Goal: Communication & Community: Answer question/provide support

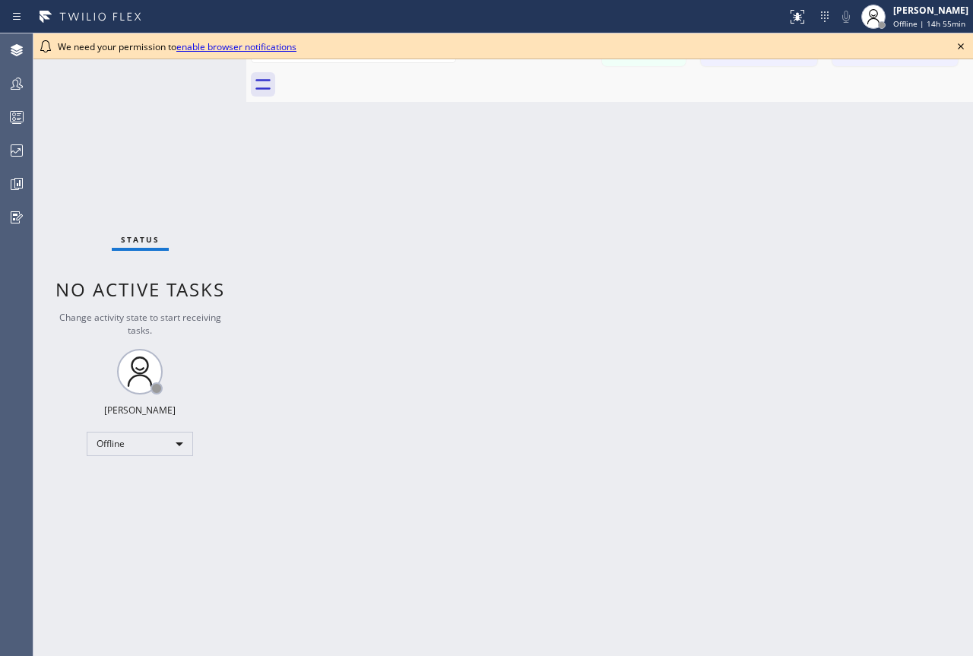
click at [967, 218] on div "Back to Dashboard Change Sender ID Customers Technicians Select a contact Outbo…" at bounding box center [609, 344] width 727 height 623
click at [967, 42] on icon at bounding box center [961, 46] width 18 height 18
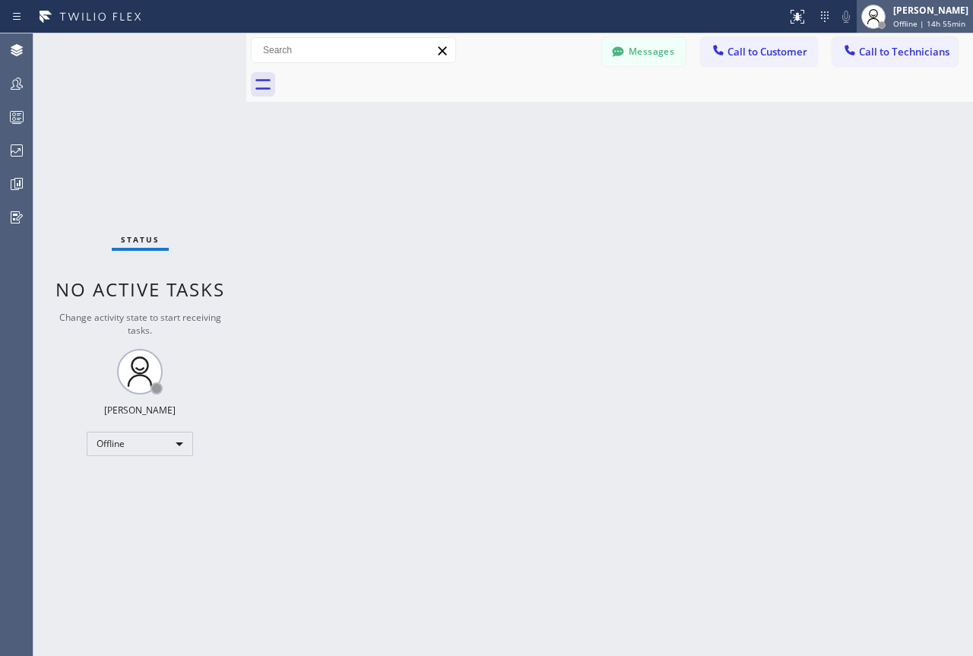
click at [910, 14] on div "[PERSON_NAME]" at bounding box center [931, 10] width 75 height 13
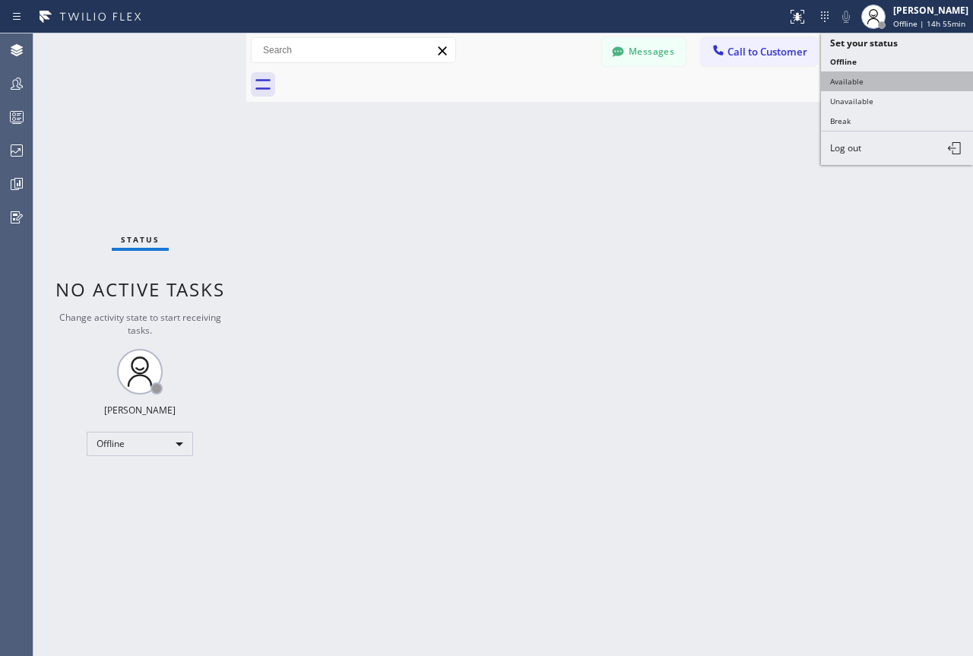
click at [842, 83] on button "Available" at bounding box center [897, 81] width 152 height 20
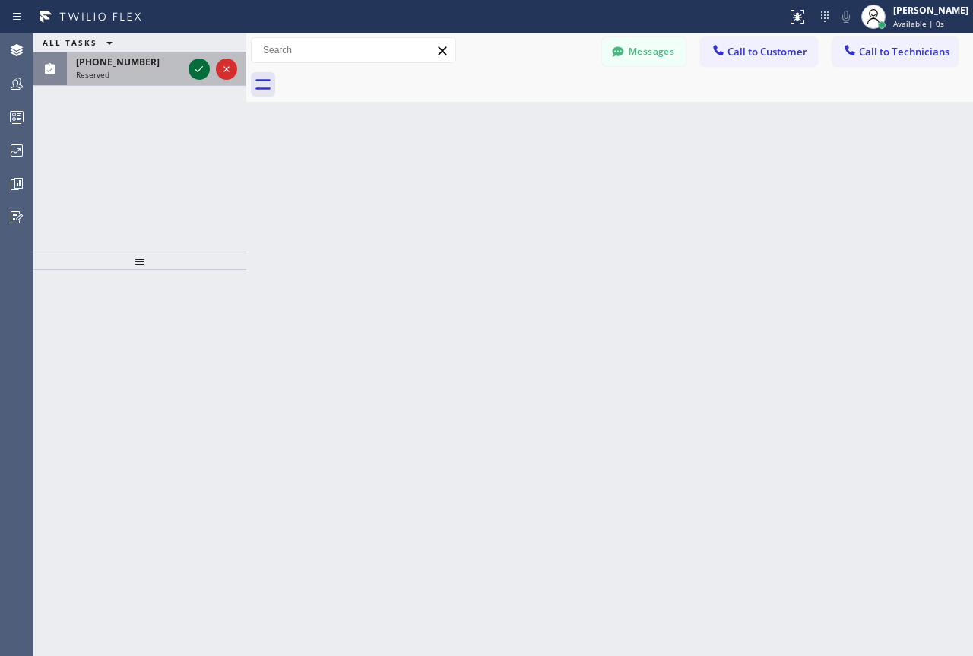
click at [202, 64] on icon at bounding box center [199, 69] width 18 height 18
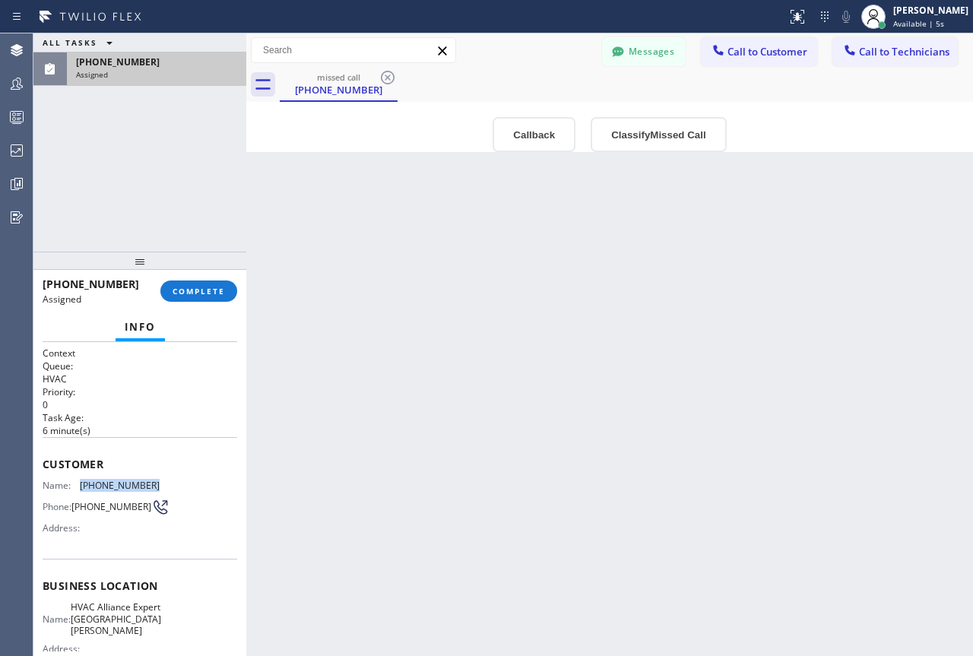
drag, startPoint x: 109, startPoint y: 484, endPoint x: 77, endPoint y: 484, distance: 31.9
click at [77, 484] on div "Name: (408) 201-0384 Phone: (408) 201-0384 Address:" at bounding box center [140, 510] width 195 height 60
copy div "(408) 201-0384"
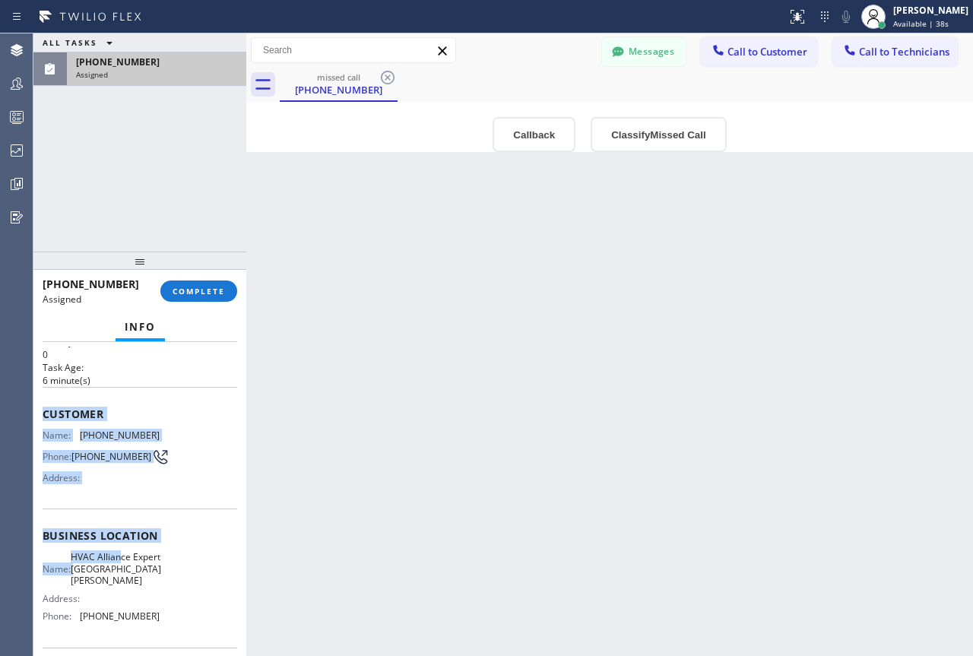
scroll to position [76, 0]
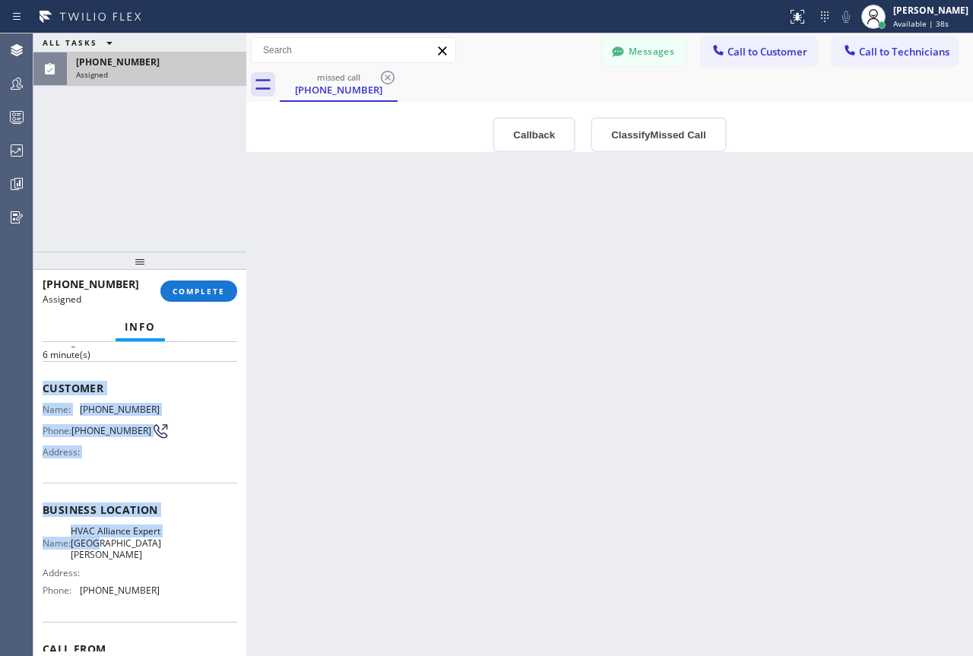
drag, startPoint x: 124, startPoint y: 498, endPoint x: 141, endPoint y: 608, distance: 111.6
click at [137, 579] on div "Context Queue: HVAC Priority: 0 Task Age: 6 minute(s) Customer Name: (408) 201-…" at bounding box center [140, 504] width 195 height 466
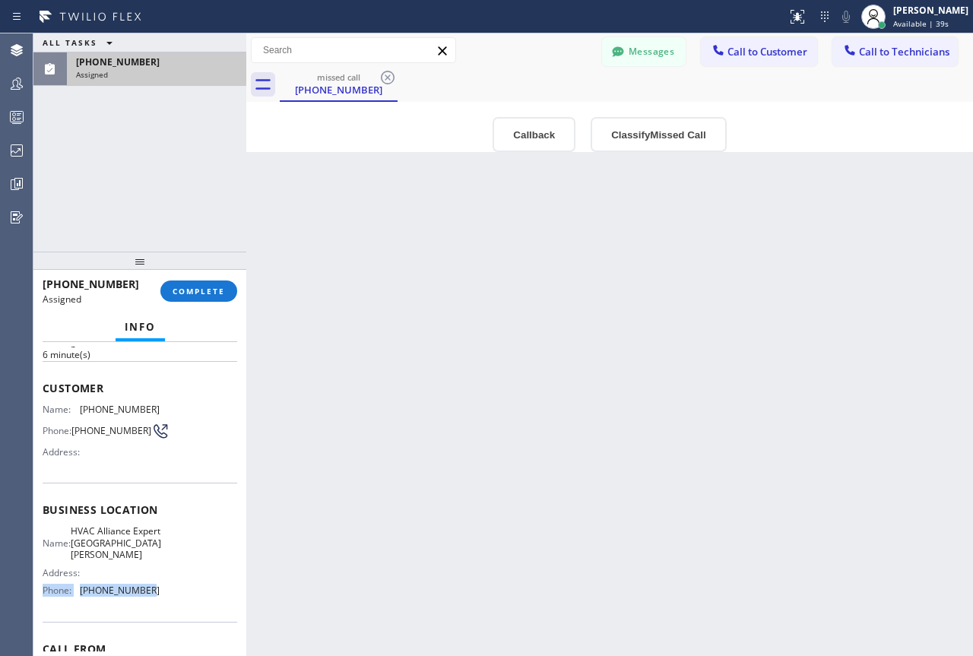
drag, startPoint x: 141, startPoint y: 608, endPoint x: 154, endPoint y: 570, distance: 40.2
click at [154, 570] on div "Name: HVAC Alliance Expert Santa Clara Address: Phone: (408) 351-1221" at bounding box center [140, 563] width 195 height 77
click at [135, 501] on div "Business location Name: HVAC Alliance Expert Santa Clara Address: Phone: (408) …" at bounding box center [140, 552] width 195 height 138
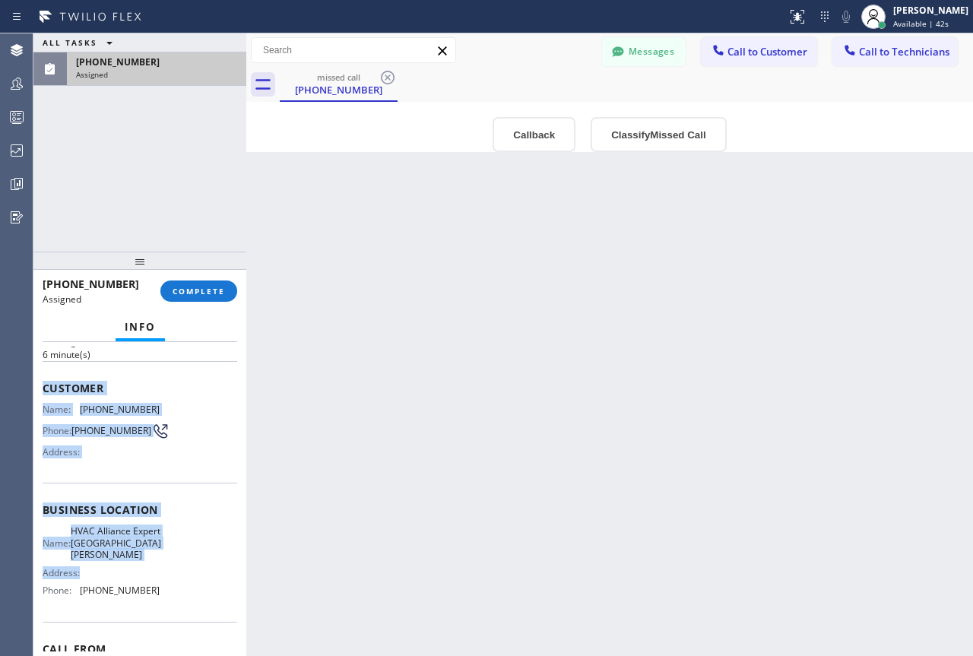
scroll to position [167, 0]
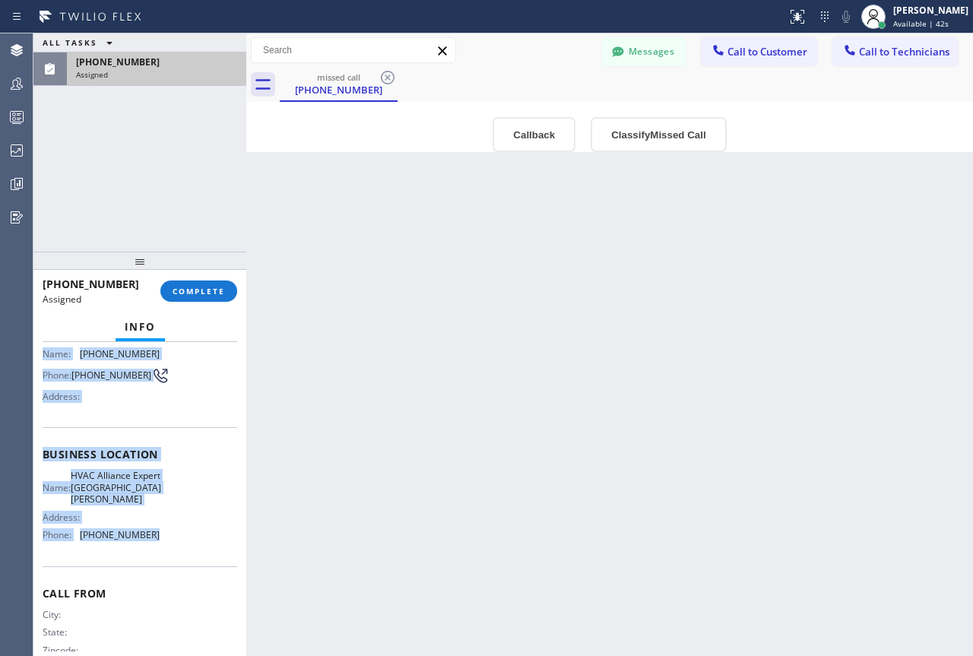
drag, startPoint x: 44, startPoint y: 387, endPoint x: 151, endPoint y: 567, distance: 208.7
click at [151, 574] on div "Context Queue: HVAC Priority: 0 Task Age: 6 minute(s) Customer Name: (408) 201-…" at bounding box center [140, 448] width 195 height 466
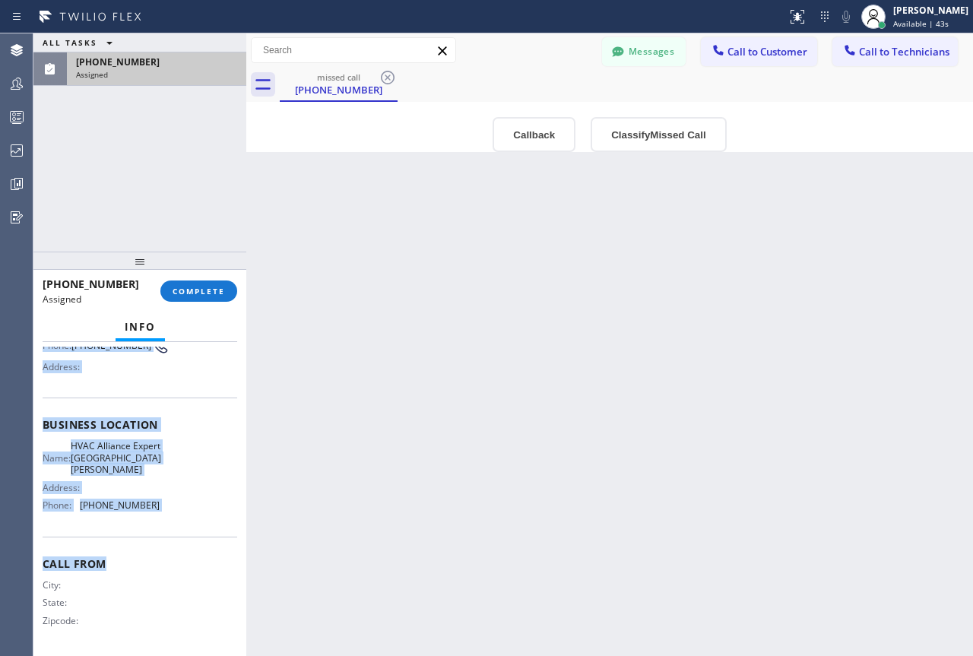
click at [141, 511] on span "(408) 351-1221" at bounding box center [120, 505] width 80 height 11
click at [147, 497] on div "Name: HVAC Alliance Expert Santa Clara Address: Phone: (408) 351-1221" at bounding box center [101, 478] width 117 height 77
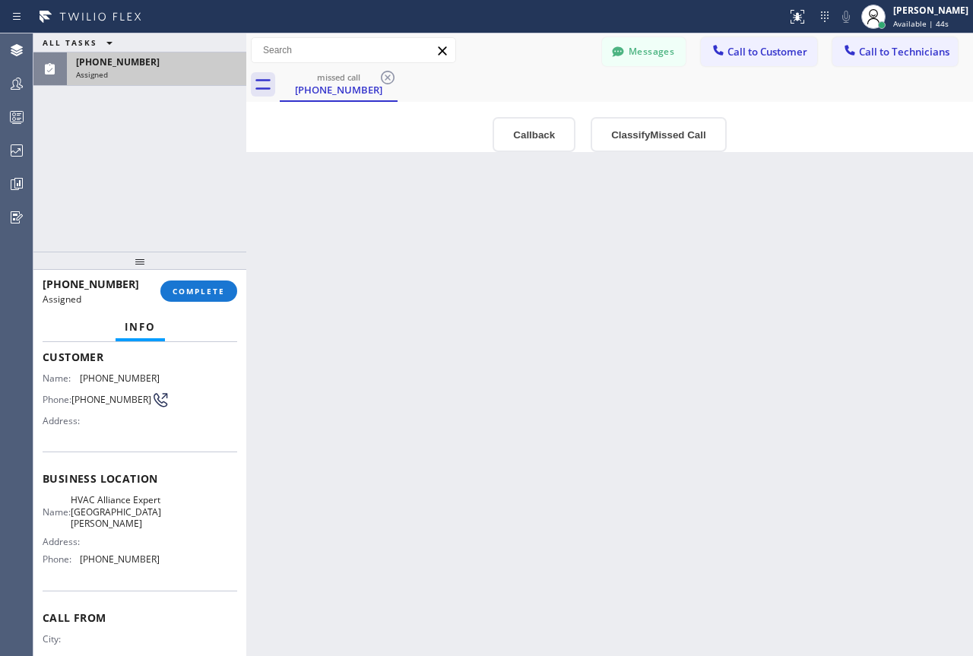
scroll to position [14, 0]
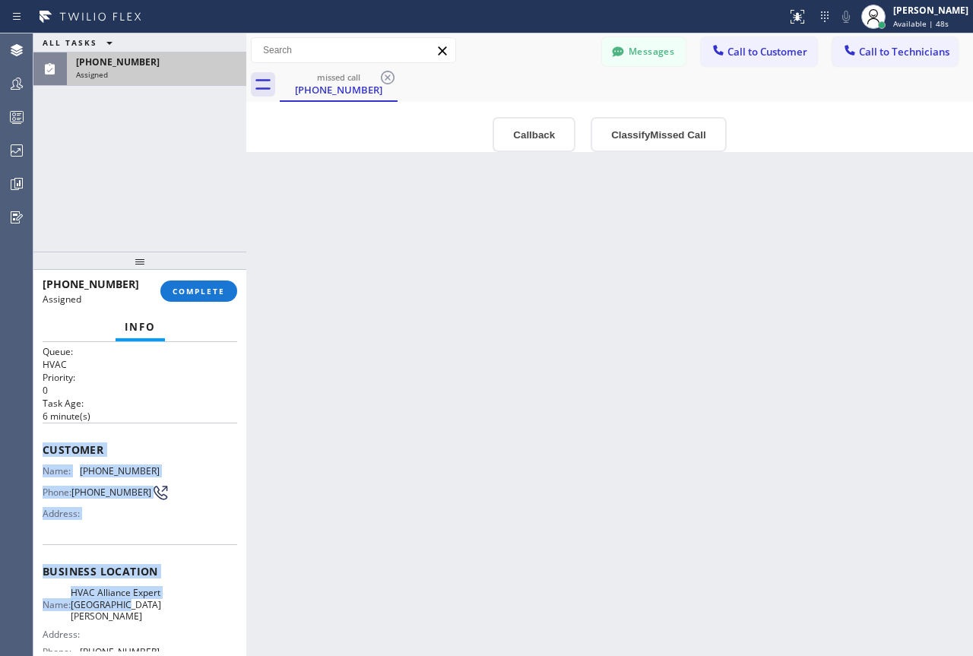
drag, startPoint x: 46, startPoint y: 450, endPoint x: 146, endPoint y: 617, distance: 194.5
click at [146, 617] on div "Context Queue: HVAC Priority: 0 Task Age: 6 minute(s) Customer Name: (408) 201-…" at bounding box center [140, 565] width 195 height 466
copy div "Customer Name: (408) 201-0384 Phone: (408) 201-0384 Address: Business location …"
click at [188, 287] on span "COMPLETE" at bounding box center [199, 291] width 52 height 11
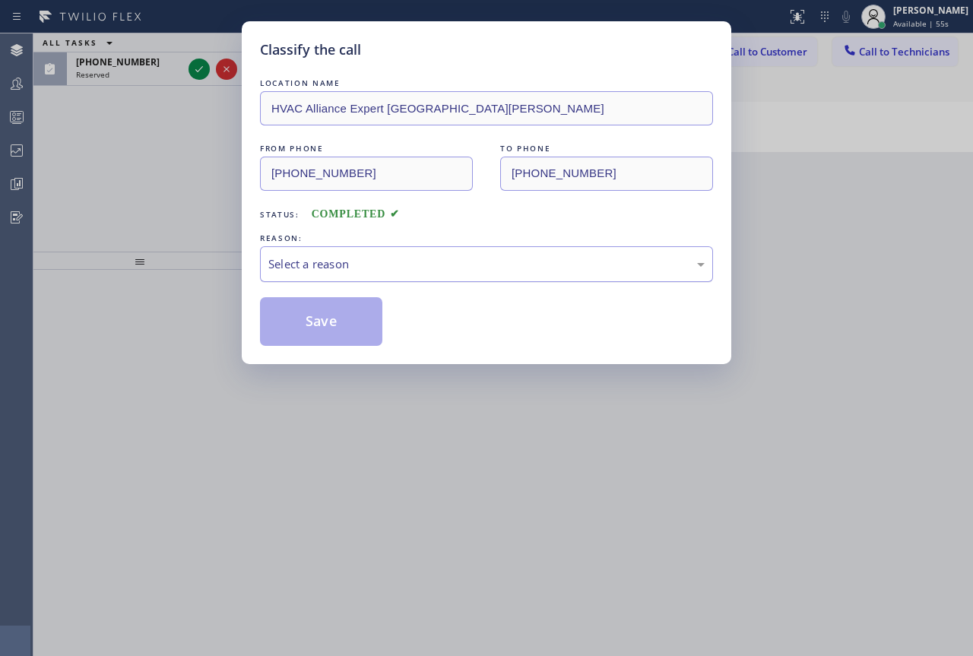
click at [525, 260] on div "Select a reason" at bounding box center [486, 264] width 437 height 17
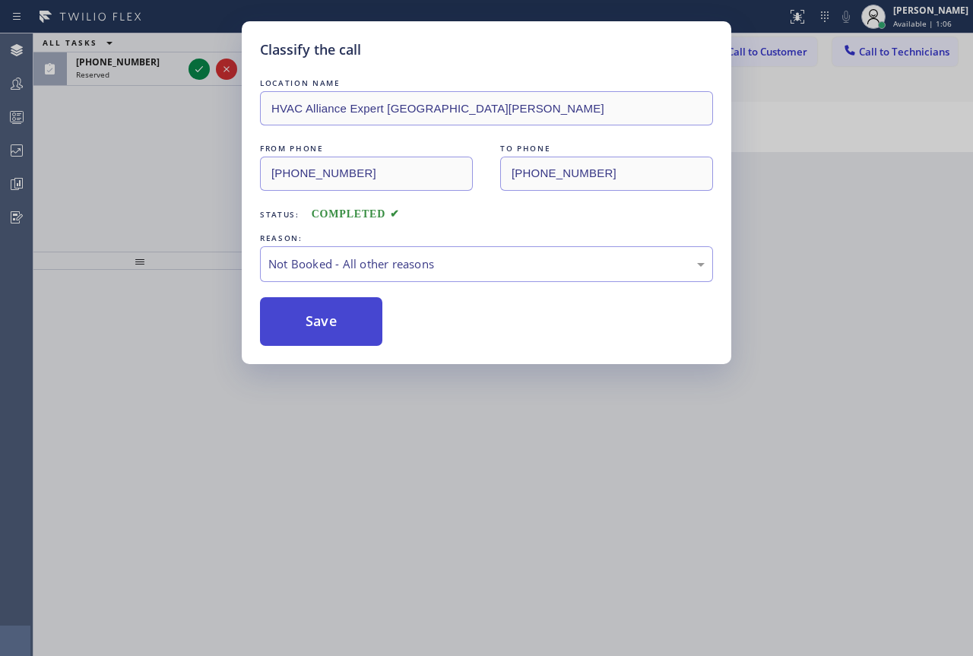
click at [309, 320] on button "Save" at bounding box center [321, 321] width 122 height 49
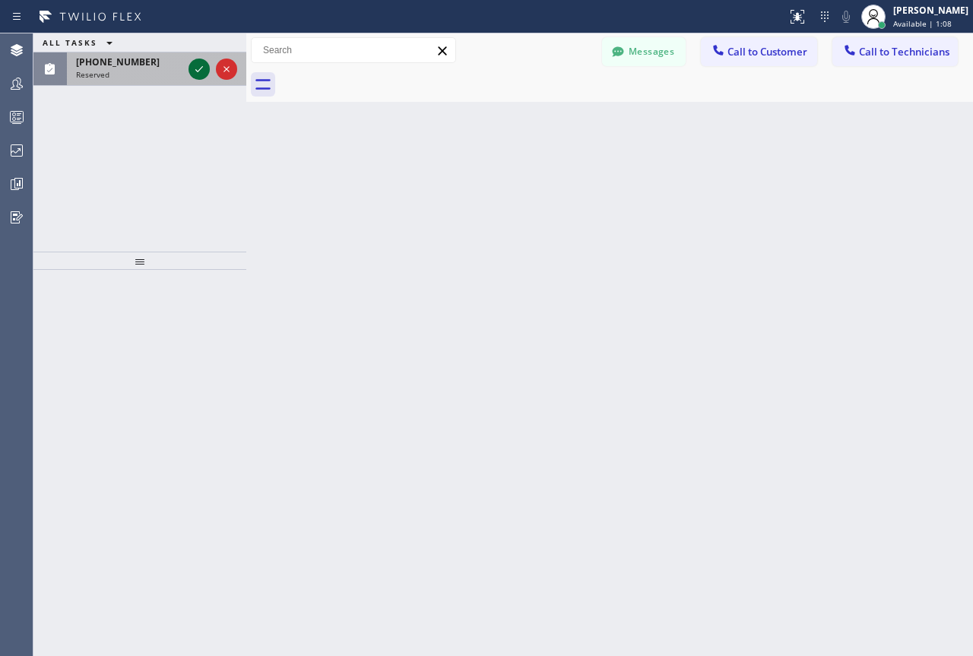
click at [198, 67] on icon at bounding box center [199, 69] width 18 height 18
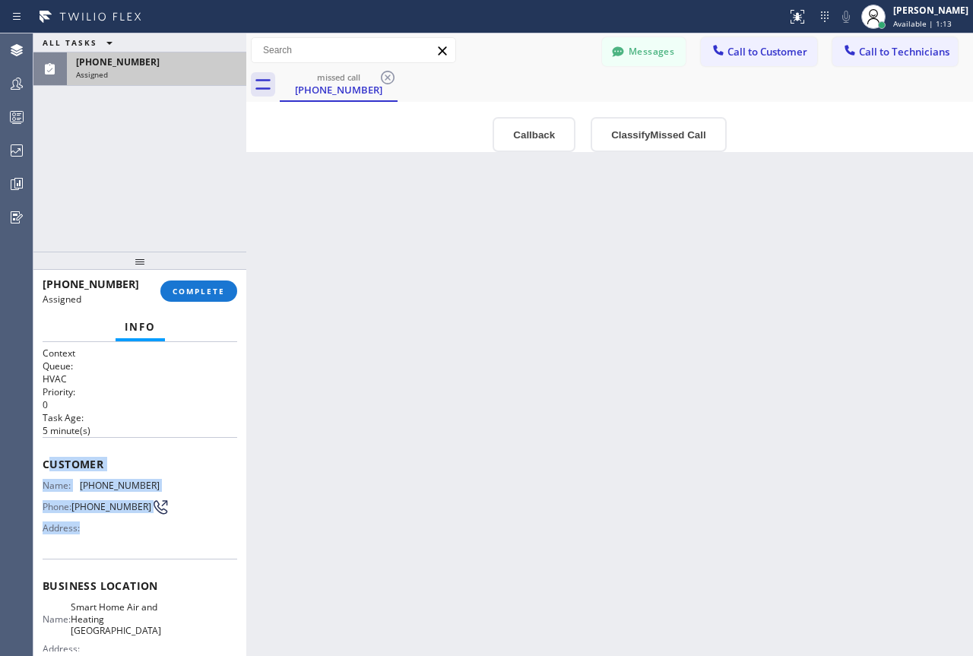
drag, startPoint x: 46, startPoint y: 465, endPoint x: 140, endPoint y: 527, distance: 112.4
click at [140, 527] on div "Customer Name: (650) 212-9065 Phone: (650) 212-9065 Address:" at bounding box center [140, 498] width 195 height 122
click at [46, 458] on span "Customer" at bounding box center [140, 464] width 195 height 14
click at [44, 462] on span "Customer" at bounding box center [140, 464] width 195 height 14
drag, startPoint x: 49, startPoint y: 465, endPoint x: 107, endPoint y: 505, distance: 71.1
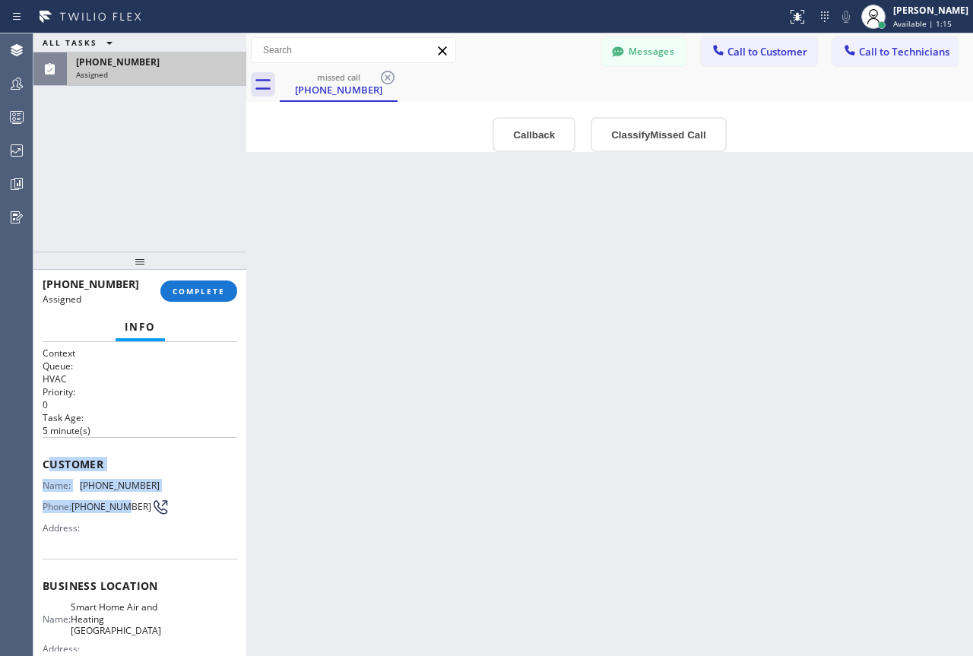
click at [116, 505] on div "Customer Name: (650) 212-9065 Phone: (650) 212-9065 Address:" at bounding box center [140, 498] width 195 height 122
click at [42, 462] on div "Context Queue: HVAC Priority: 0 Task Age: 5 minute(s) Customer Name: (650) 212-…" at bounding box center [139, 499] width 213 height 314
click at [45, 462] on span "Customer" at bounding box center [140, 464] width 195 height 14
drag, startPoint x: 45, startPoint y: 462, endPoint x: 97, endPoint y: 487, distance: 57.8
click at [70, 472] on div "Customer Name: (650) 212-9065 Phone: (650) 212-9065 Address:" at bounding box center [140, 498] width 195 height 122
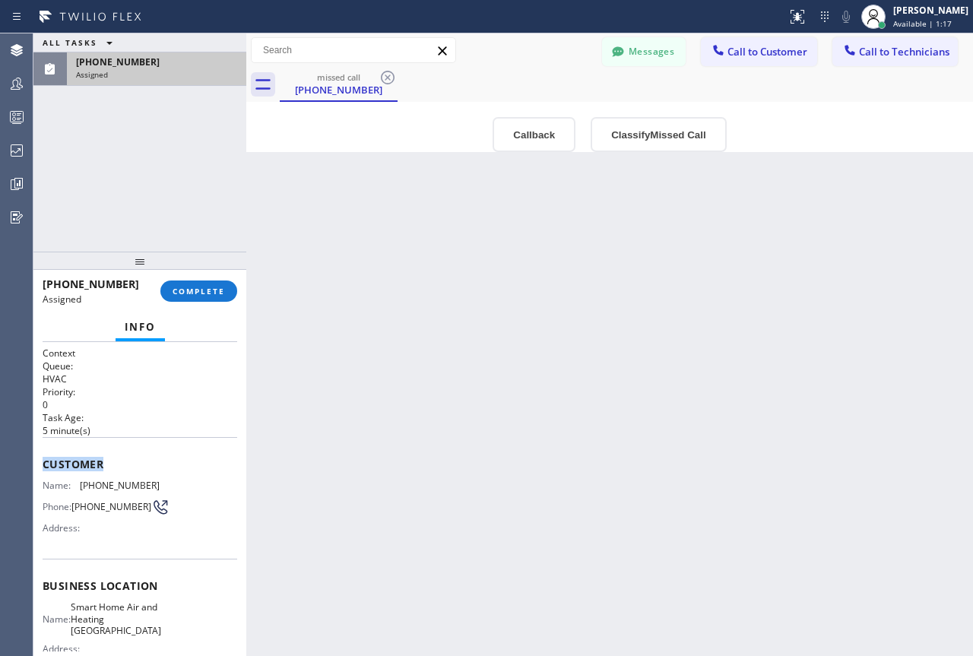
click at [94, 484] on span "(650) 212-9065" at bounding box center [120, 485] width 80 height 11
drag, startPoint x: 116, startPoint y: 516, endPoint x: 138, endPoint y: 559, distance: 49.0
click at [138, 559] on div "Customer Name: (650) 212-9065 Phone: (650) 212-9065 Address:" at bounding box center [140, 498] width 195 height 122
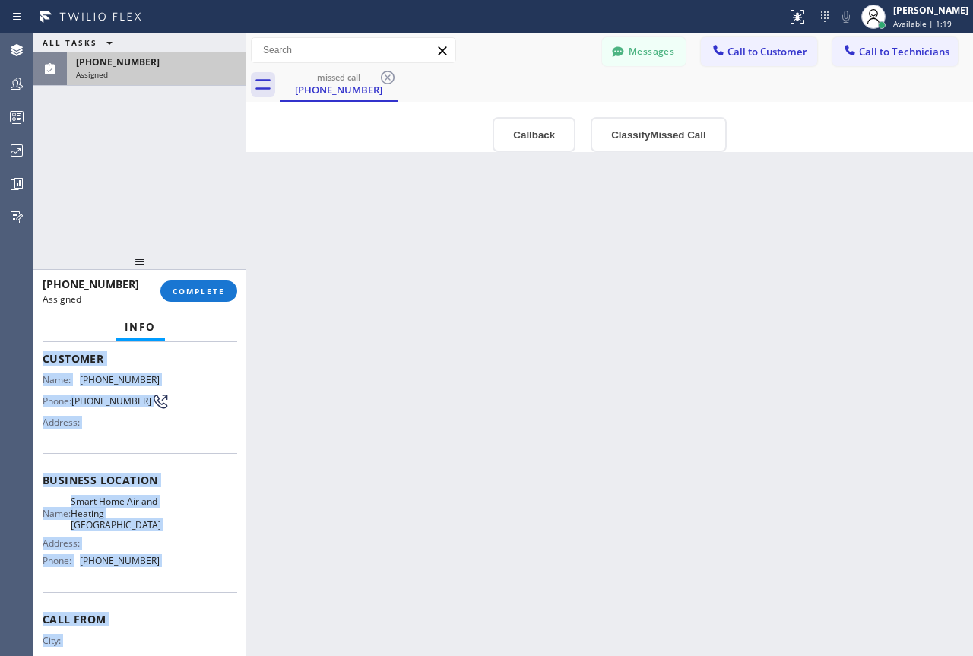
scroll to position [167, 0]
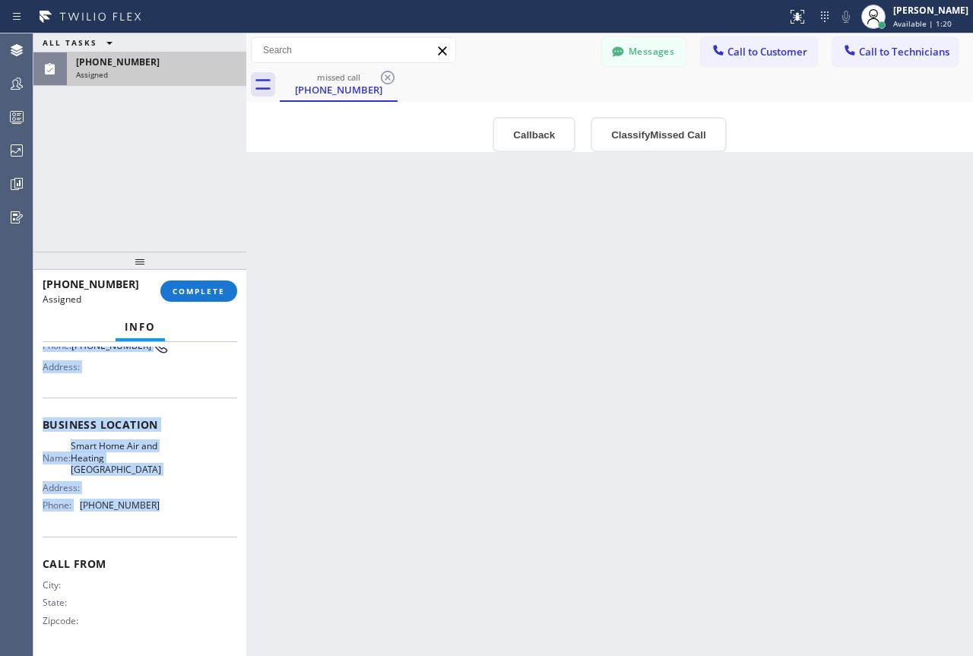
drag, startPoint x: 43, startPoint y: 464, endPoint x: 142, endPoint y: 512, distance: 109.9
click at [142, 512] on div "Context Queue: HVAC Priority: 0 Task Age: 5 minute(s) Customer Name: (650) 212-…" at bounding box center [140, 419] width 195 height 466
copy div "Customer Name: (650) 212-9065 Phone: (650) 212-9065 Address: Business location …"
click at [224, 287] on span "COMPLETE" at bounding box center [199, 291] width 52 height 11
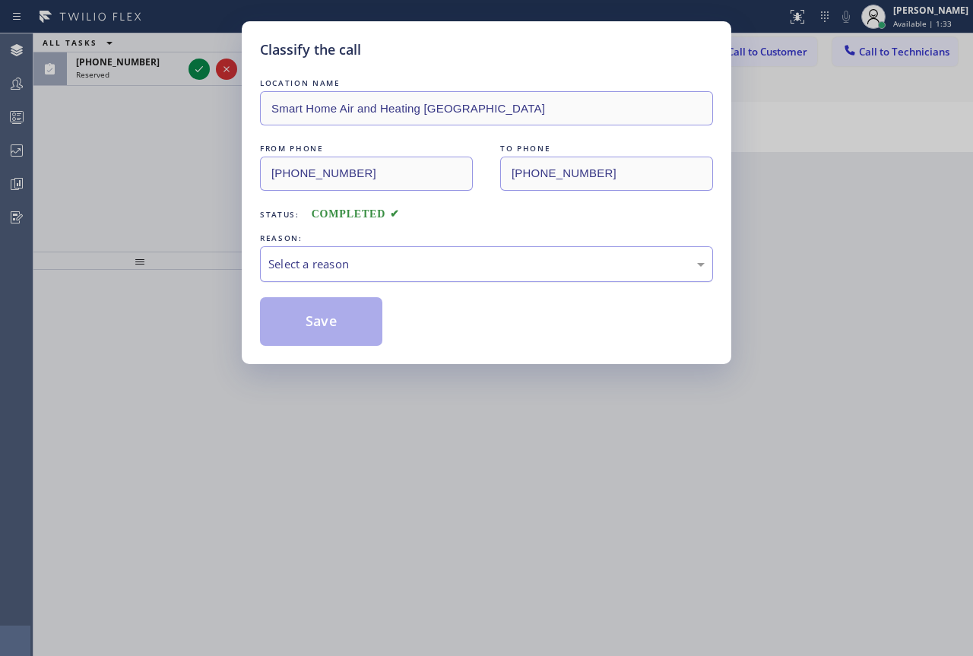
click at [464, 267] on div "Select a reason" at bounding box center [486, 264] width 437 height 17
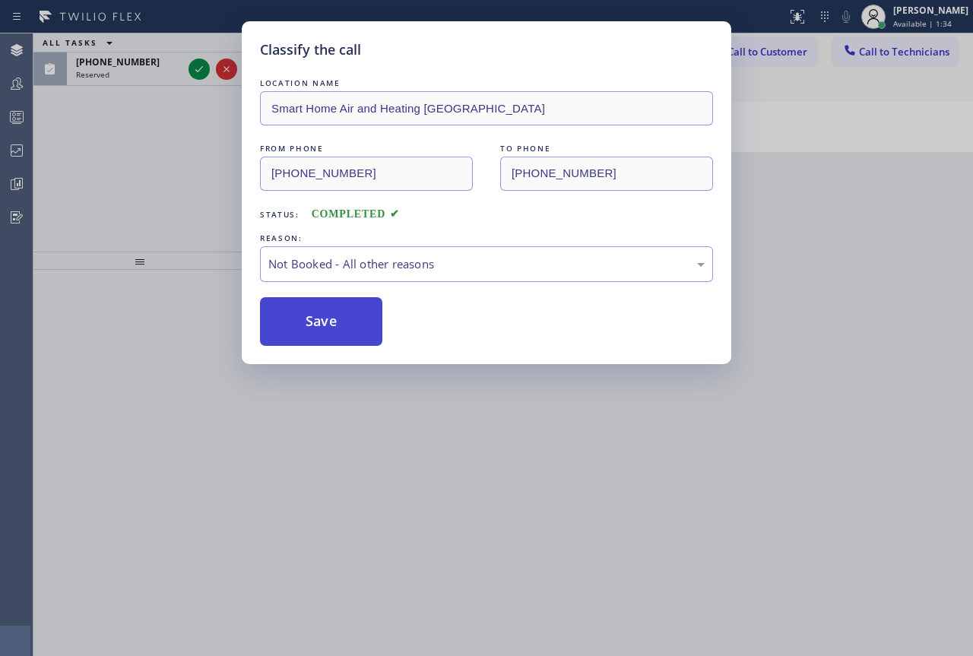
click at [312, 319] on button "Save" at bounding box center [321, 321] width 122 height 49
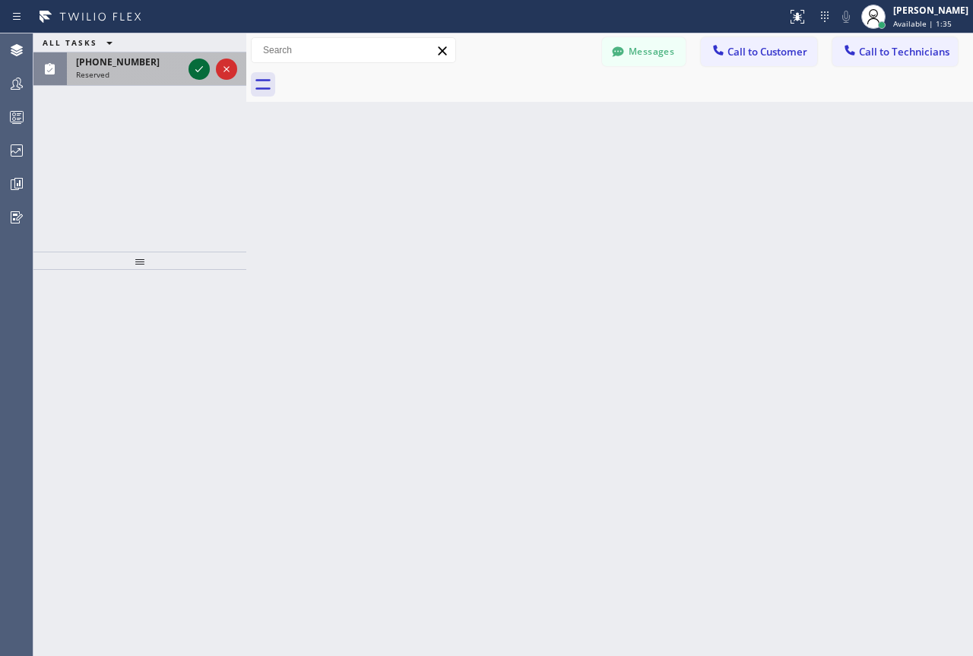
click at [198, 72] on icon at bounding box center [199, 69] width 18 height 18
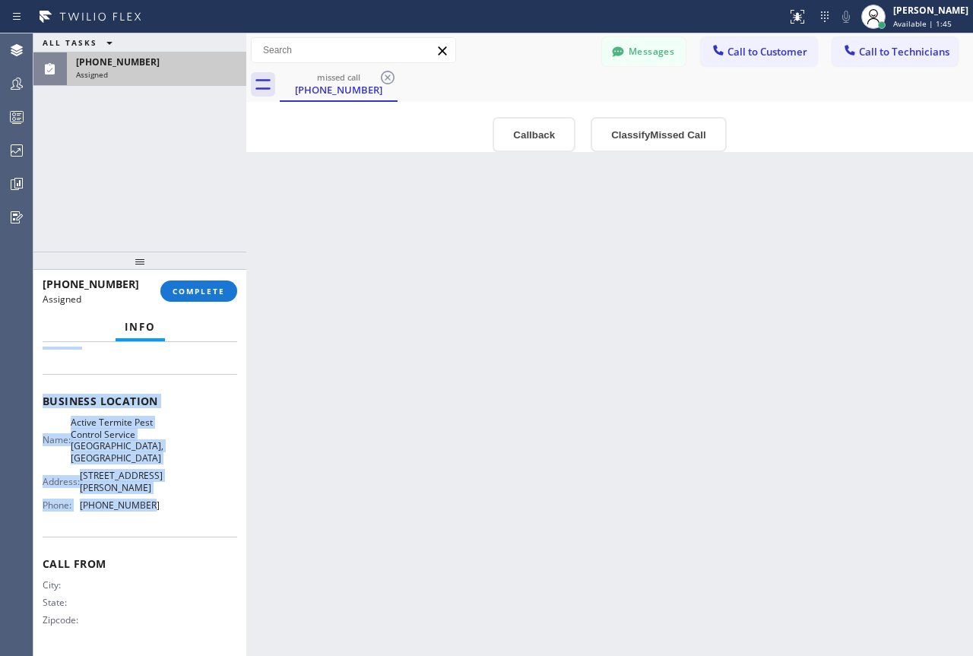
scroll to position [214, 0]
drag, startPoint x: 45, startPoint y: 463, endPoint x: 148, endPoint y: 508, distance: 112.0
click at [148, 508] on div "Context Queue: Electrical Priority: 0 Task Age: 5 minute(s) Customer Name: (469…" at bounding box center [140, 407] width 195 height 490
copy div "Customer Name: (469) 529-0965 Phone: (469) 529-0965 Address: Business location …"
click at [881, 414] on div "Back to Dashboard Change Sender ID Customers Technicians Select a contact Outbo…" at bounding box center [609, 344] width 727 height 623
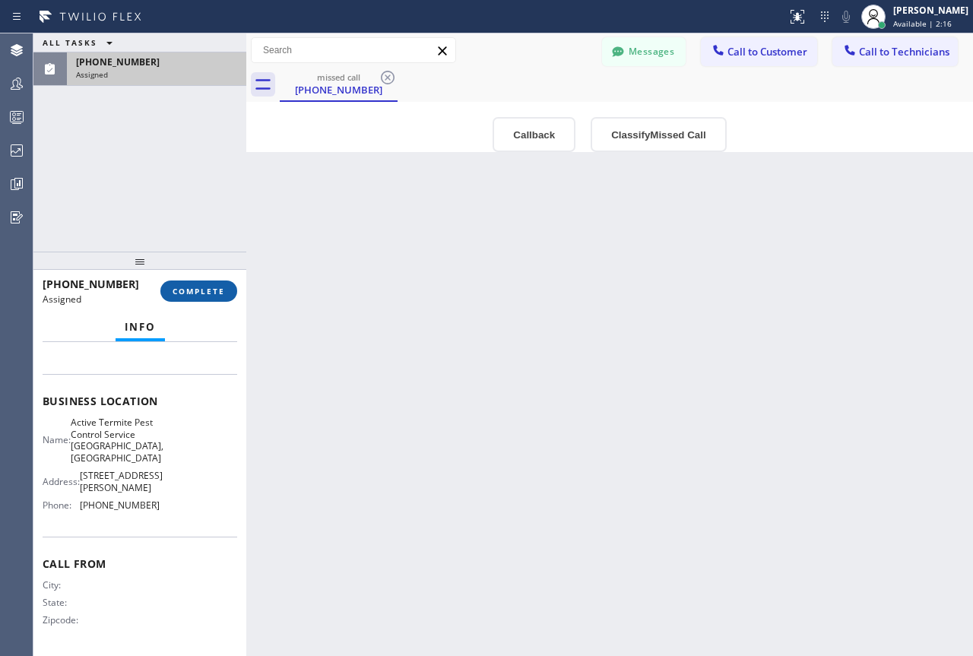
click at [197, 284] on button "COMPLETE" at bounding box center [198, 291] width 77 height 21
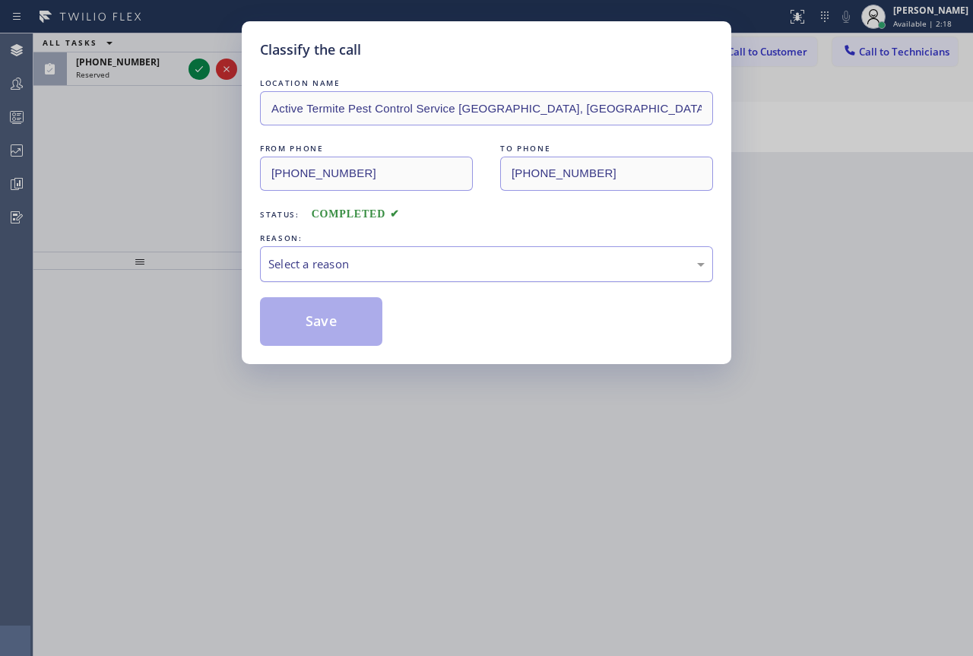
click at [574, 257] on div "Select a reason" at bounding box center [486, 264] width 437 height 17
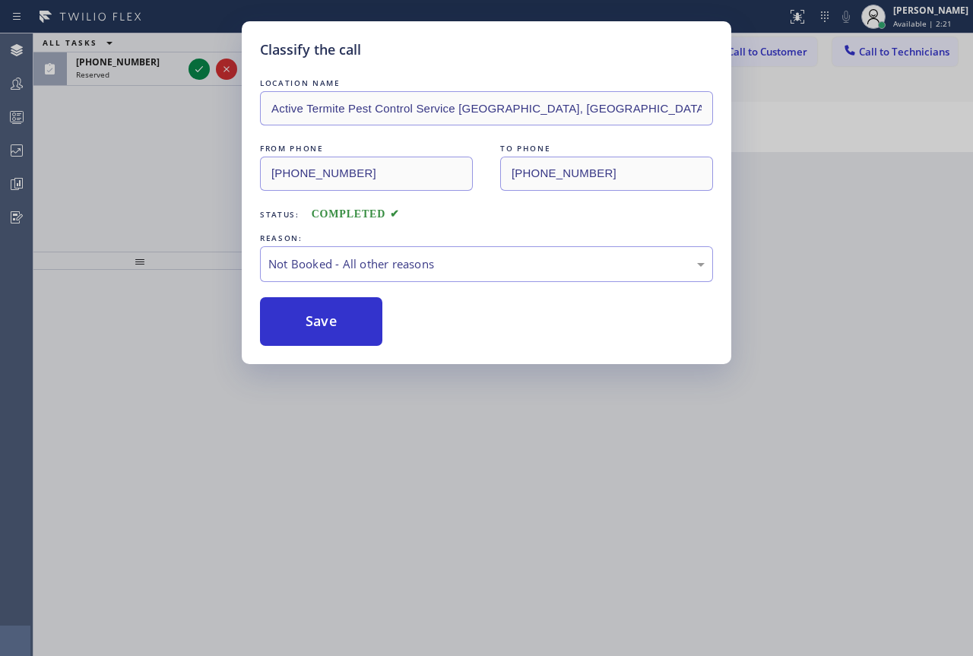
click at [137, 144] on div "Classify the call LOCATION NAME Active Termite Pest Control Service Bothell, Wa…" at bounding box center [486, 328] width 973 height 656
click at [322, 327] on button "Save" at bounding box center [321, 321] width 122 height 49
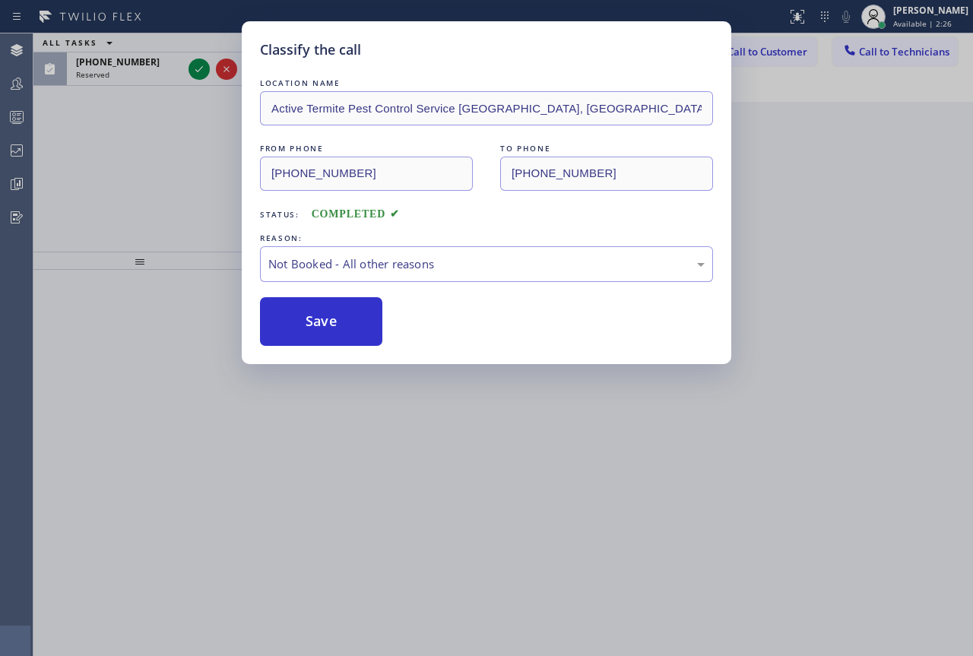
click at [144, 122] on div "Classify the call LOCATION NAME Active Termite Pest Control Service Bothell, Wa…" at bounding box center [486, 328] width 973 height 656
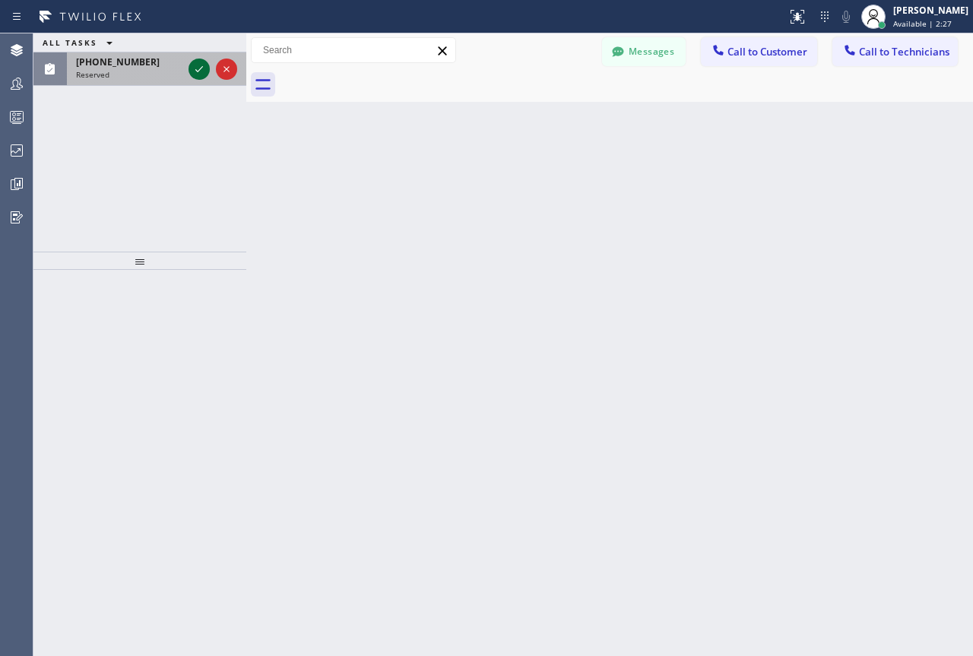
click at [198, 71] on icon at bounding box center [199, 69] width 8 height 6
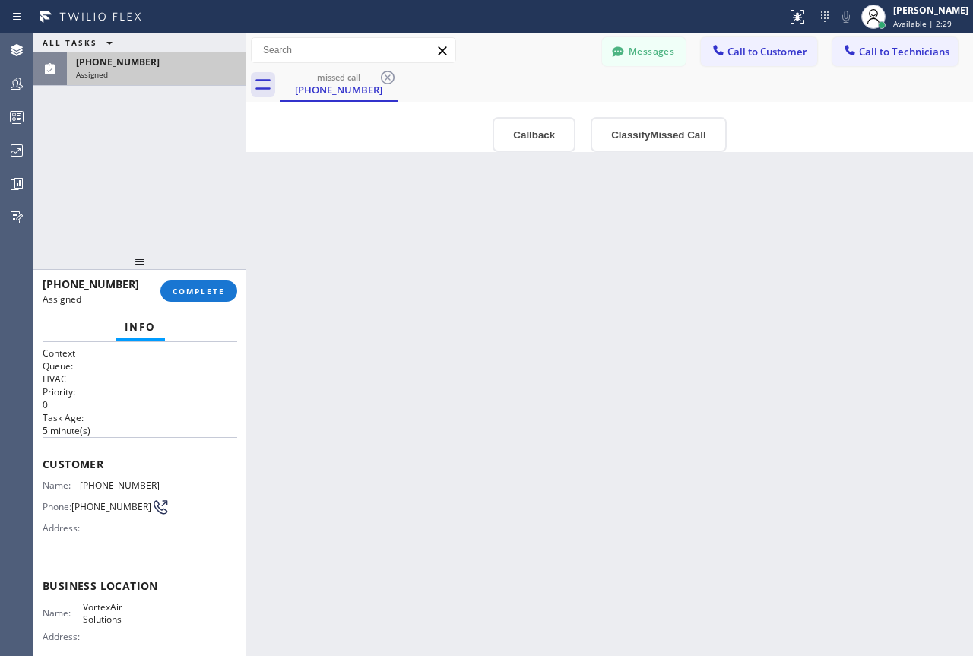
click at [45, 466] on span "Customer" at bounding box center [140, 464] width 195 height 14
drag, startPoint x: 118, startPoint y: 478, endPoint x: 127, endPoint y: 481, distance: 9.6
click at [127, 481] on div "Customer Name: (623) 201-6654 Phone: (623) 201-6654 Address:" at bounding box center [140, 498] width 195 height 122
click at [43, 465] on span "Customer" at bounding box center [140, 464] width 195 height 14
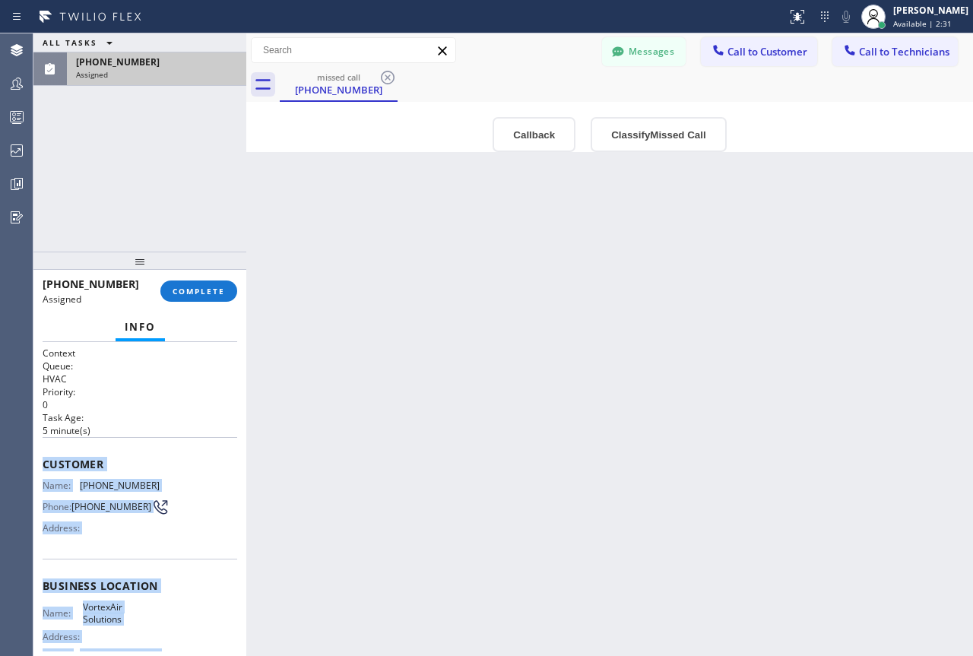
scroll to position [154, 0]
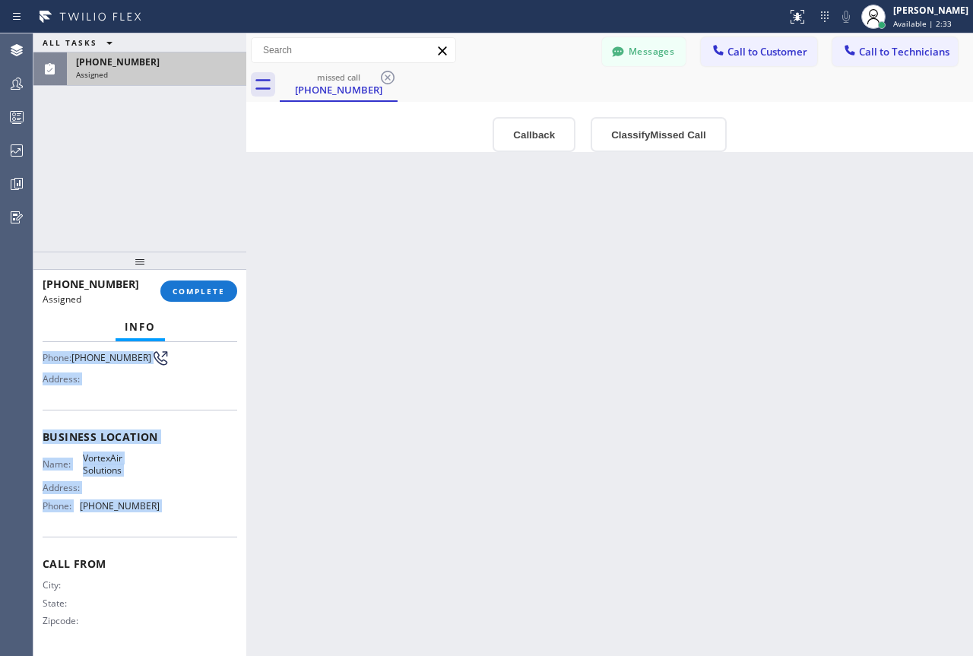
drag, startPoint x: 90, startPoint y: 490, endPoint x: 144, endPoint y: 506, distance: 56.5
click at [144, 506] on div "Context Queue: HVAC Priority: 0 Task Age: 5 minute(s) Customer Name: (623) 201-…" at bounding box center [140, 425] width 195 height 454
copy div "Customer Name: (623) 201-6654 Phone: (623) 201-6654 Address: Business location …"
click at [820, 283] on div "Back to Dashboard Change Sender ID Customers Technicians Select a contact Outbo…" at bounding box center [609, 344] width 727 height 623
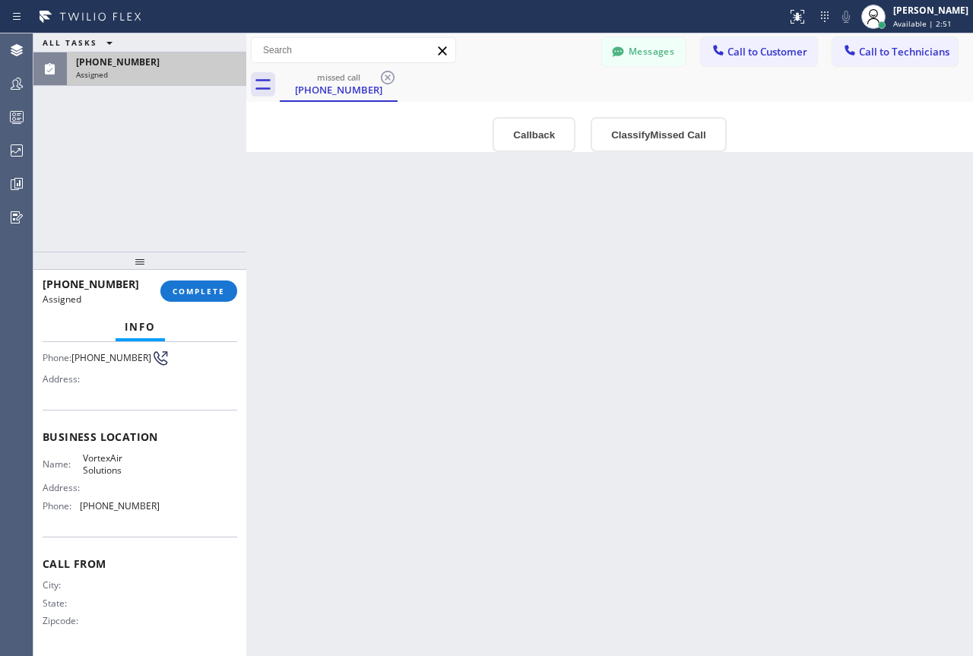
scroll to position [78, 0]
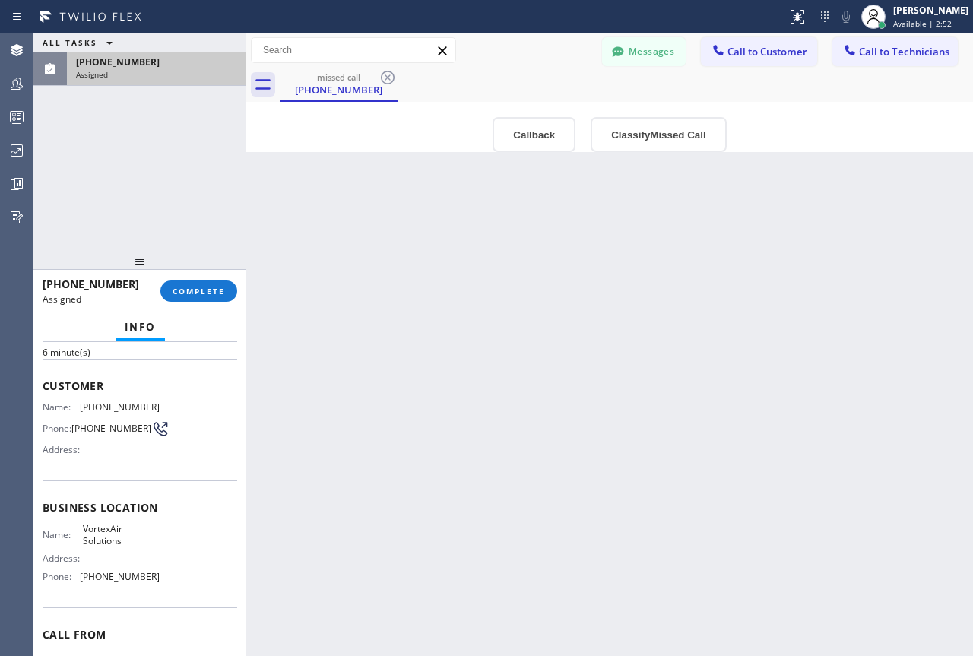
click at [156, 406] on div "Name: (623) 201-6654 Phone: (623) 201-6654 Address:" at bounding box center [140, 432] width 195 height 60
drag, startPoint x: 156, startPoint y: 406, endPoint x: 75, endPoint y: 406, distance: 81.4
click at [75, 406] on div "Name: (623) 201-6654 Phone: (623) 201-6654 Address:" at bounding box center [140, 432] width 195 height 60
copy div "(623) 201-6654"
click at [762, 56] on span "Call to Customer" at bounding box center [768, 52] width 80 height 14
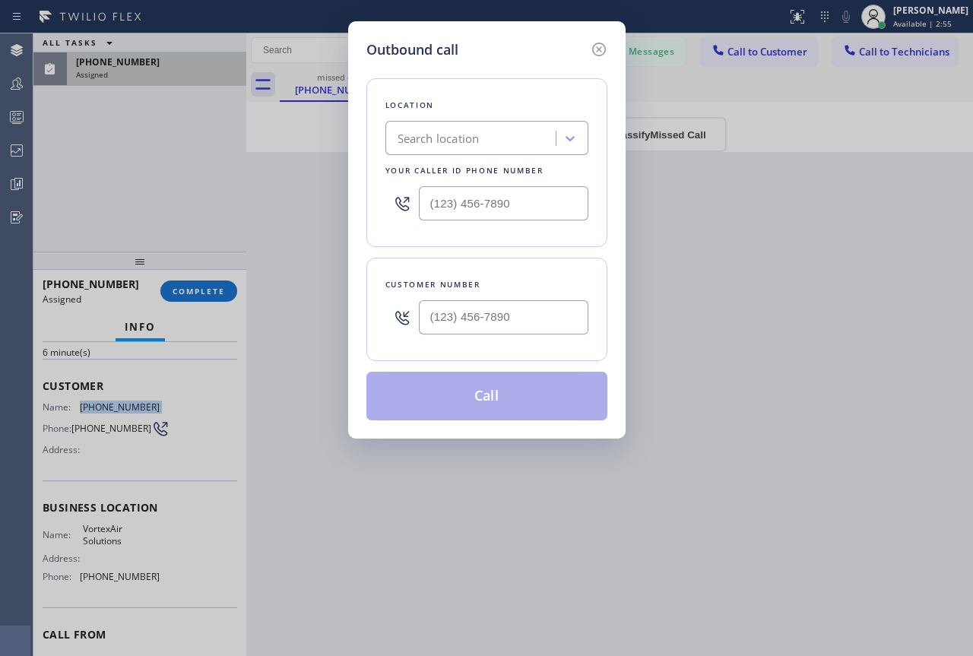
click at [464, 324] on input "text" at bounding box center [504, 317] width 170 height 34
paste input "623) 201-6654"
type input "(623) 201-6654"
click at [153, 586] on div "Outbound call Location Search location Your caller id phone number Customer num…" at bounding box center [486, 328] width 973 height 656
click at [75, 580] on div "Outbound call Location Search location Your caller id phone number Customer num…" at bounding box center [486, 328] width 973 height 656
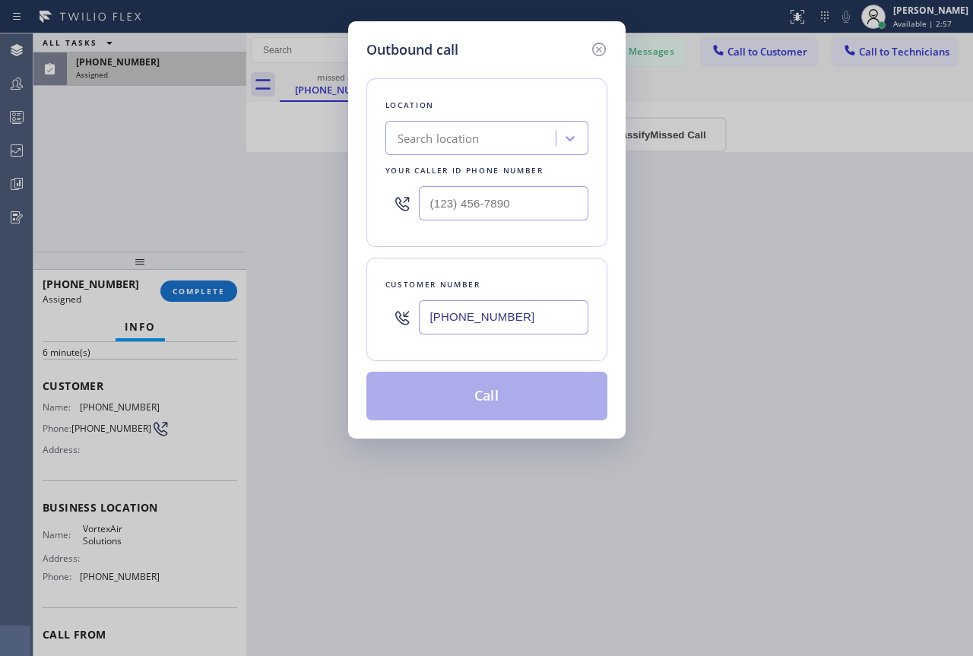
click at [75, 580] on div "Outbound call Location Search location Your caller id phone number Customer num…" at bounding box center [486, 328] width 973 height 656
click at [151, 576] on div "Outbound call Location Search location Your caller id phone number Customer num…" at bounding box center [486, 328] width 973 height 656
drag, startPoint x: 154, startPoint y: 582, endPoint x: 97, endPoint y: 583, distance: 57.0
click at [97, 583] on div "Outbound call Location Search location Your caller id phone number Customer num…" at bounding box center [486, 328] width 973 height 656
click at [525, 202] on input "text" at bounding box center [504, 203] width 170 height 34
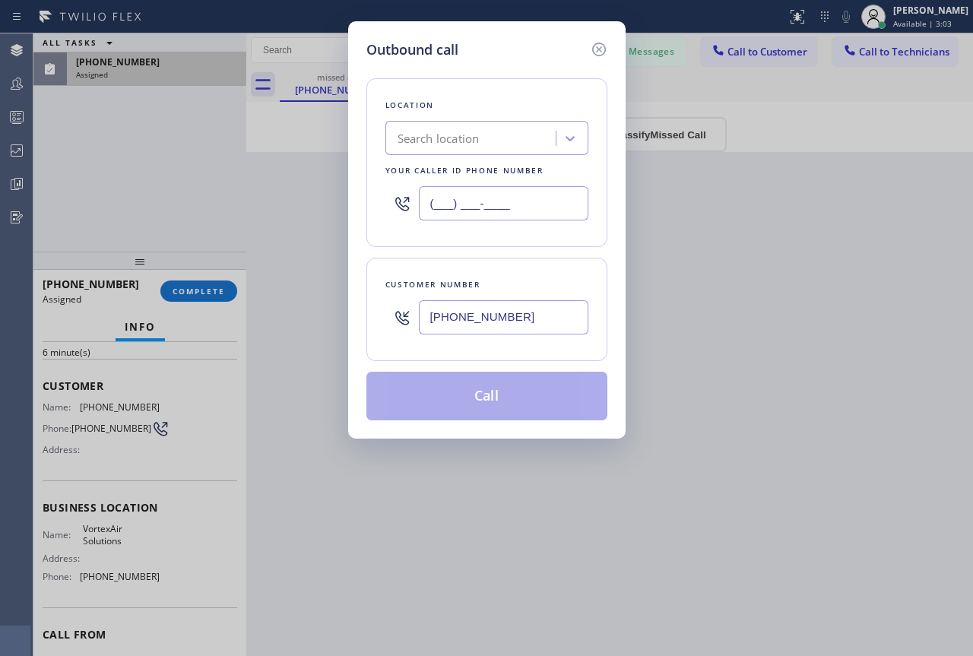
paste input "623) 292-2460"
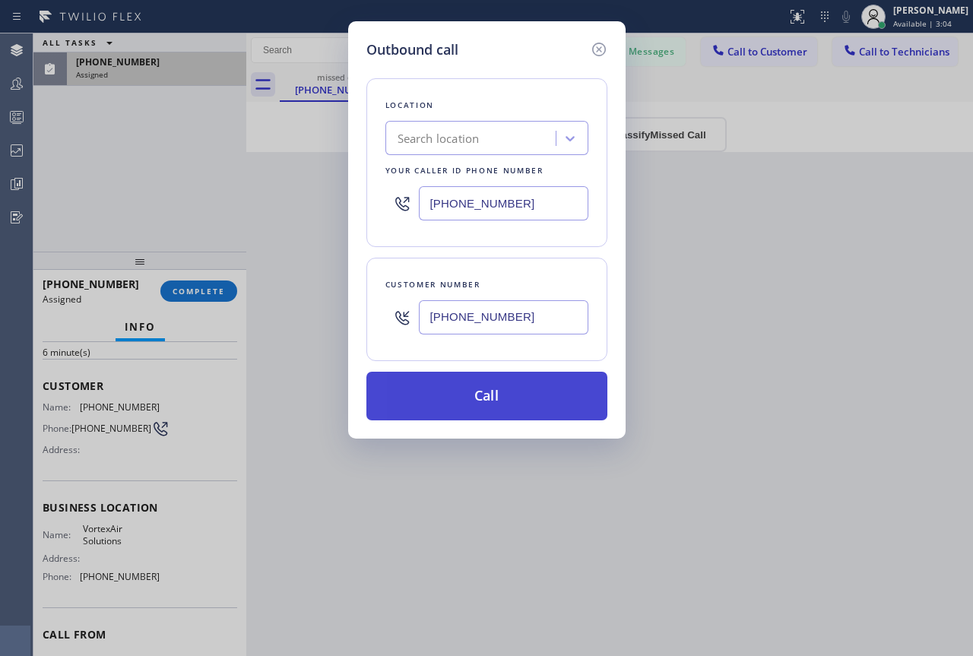
click at [484, 398] on button "Call" at bounding box center [487, 396] width 241 height 49
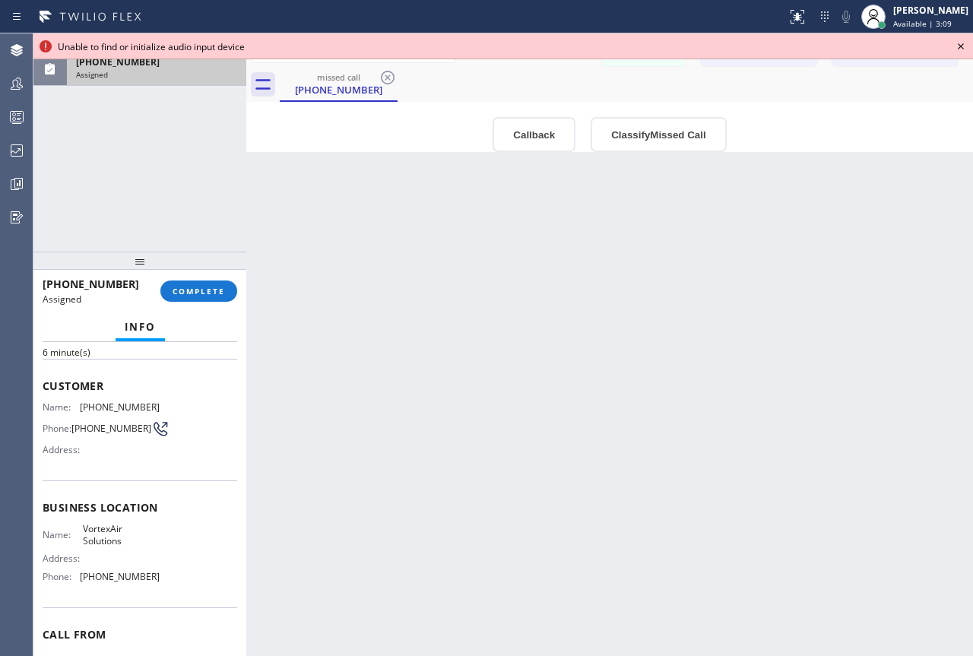
click at [963, 44] on icon at bounding box center [961, 46] width 18 height 18
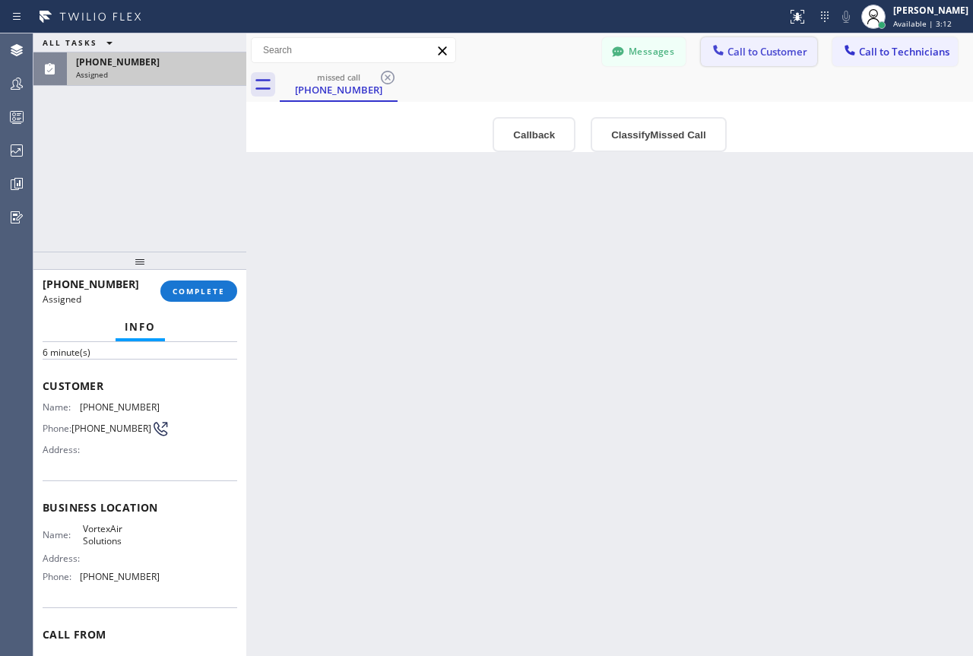
click at [745, 52] on span "Call to Customer" at bounding box center [768, 52] width 80 height 14
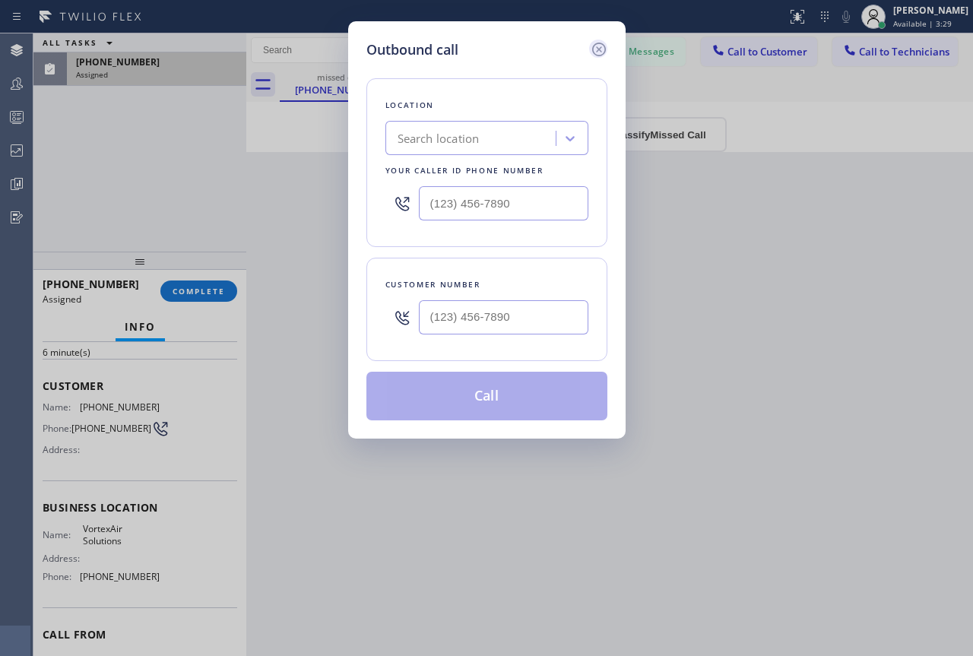
click at [594, 49] on icon at bounding box center [599, 49] width 18 height 18
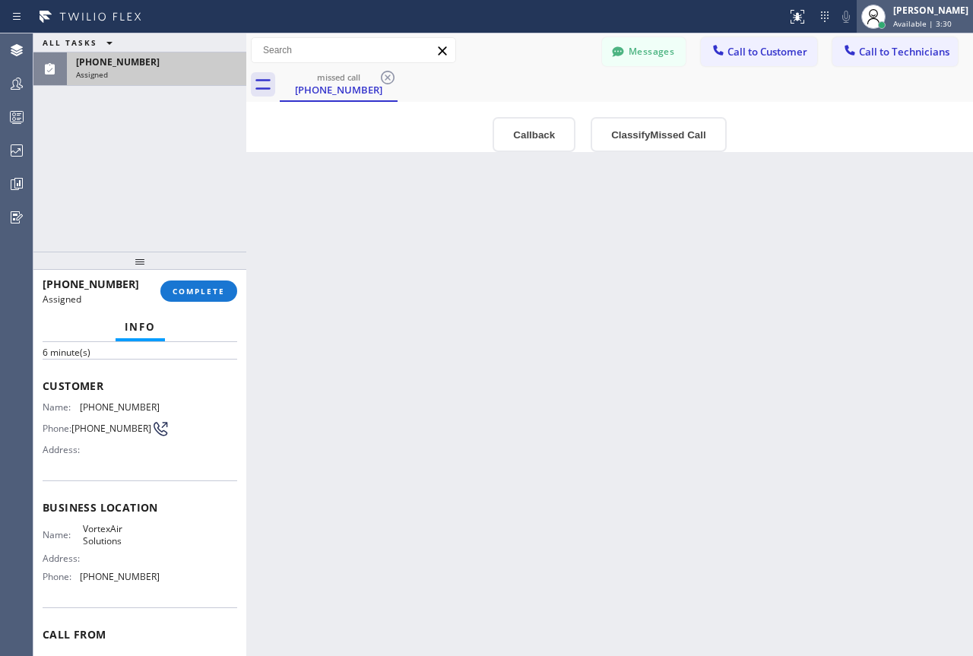
click at [919, 16] on div "Joseph Ray Abcede" at bounding box center [931, 10] width 75 height 13
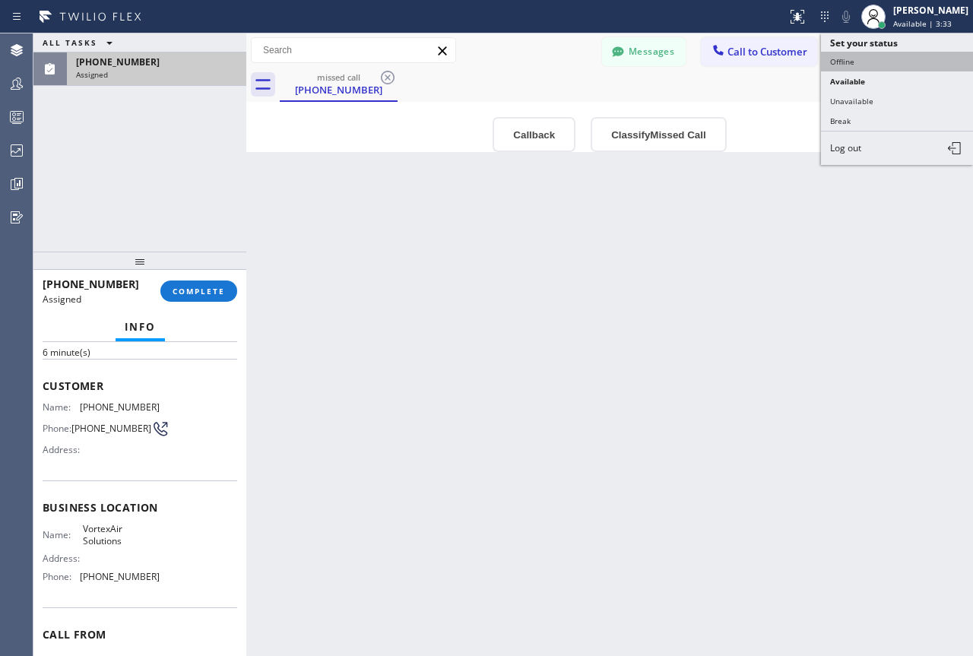
click at [852, 63] on button "Offline" at bounding box center [897, 62] width 152 height 20
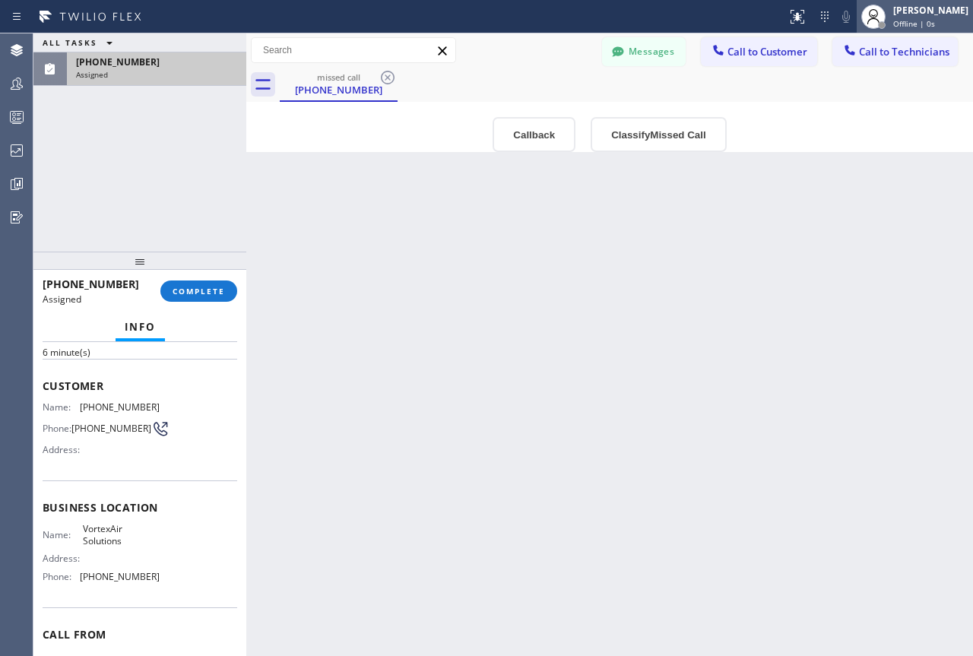
click at [900, 15] on div "Joseph Ray Abcede" at bounding box center [931, 10] width 75 height 13
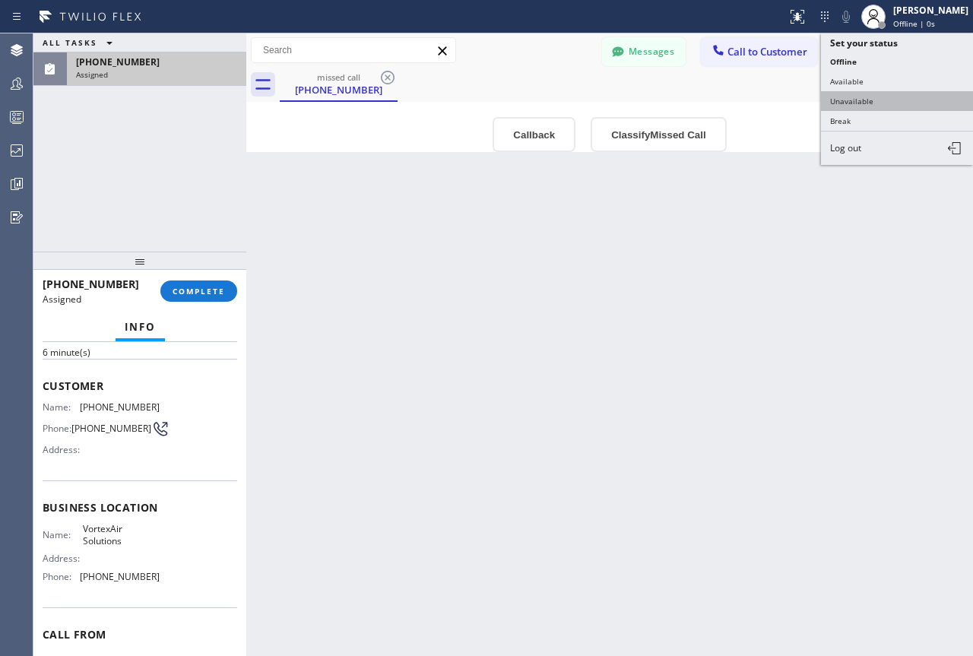
click at [846, 102] on button "Unavailable" at bounding box center [897, 101] width 152 height 20
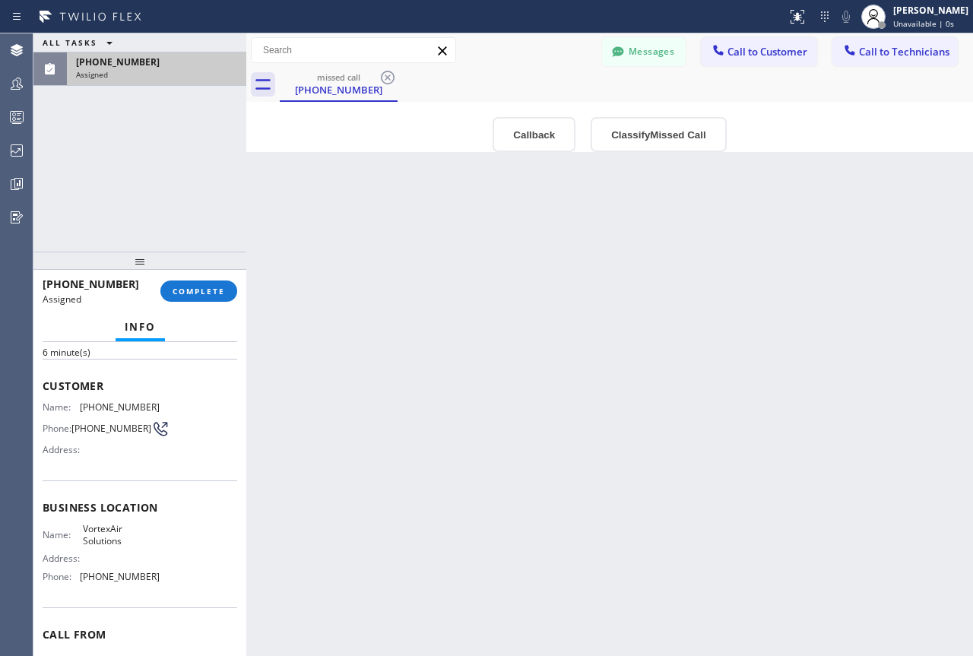
click at [151, 64] on div "(623) 201-6654" at bounding box center [156, 62] width 161 height 13
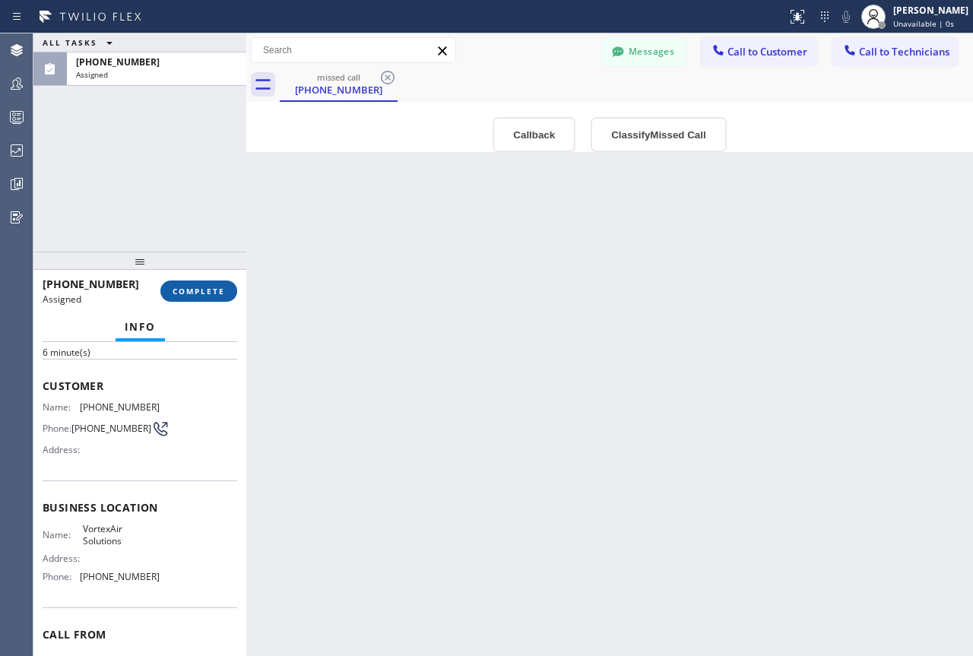
click at [192, 294] on span "COMPLETE" at bounding box center [199, 291] width 52 height 11
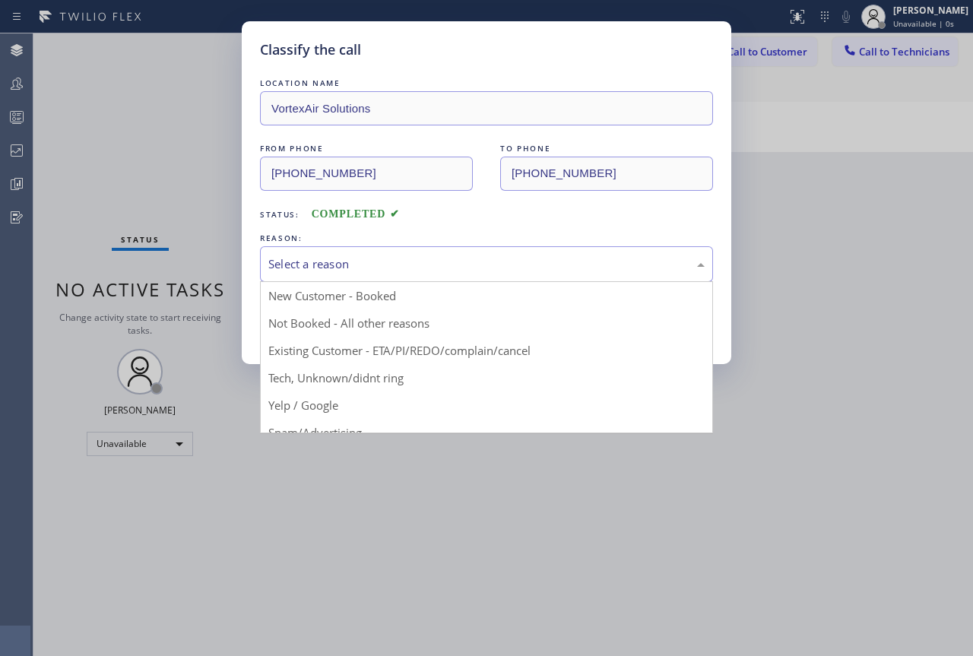
click at [420, 262] on div "Select a reason" at bounding box center [486, 264] width 437 height 17
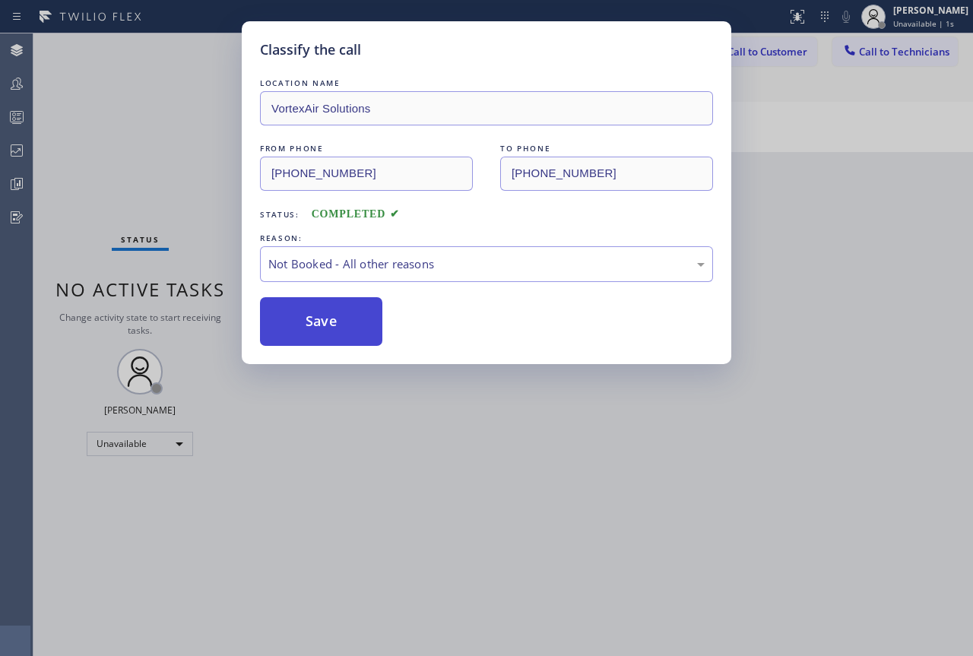
click at [302, 334] on button "Save" at bounding box center [321, 321] width 122 height 49
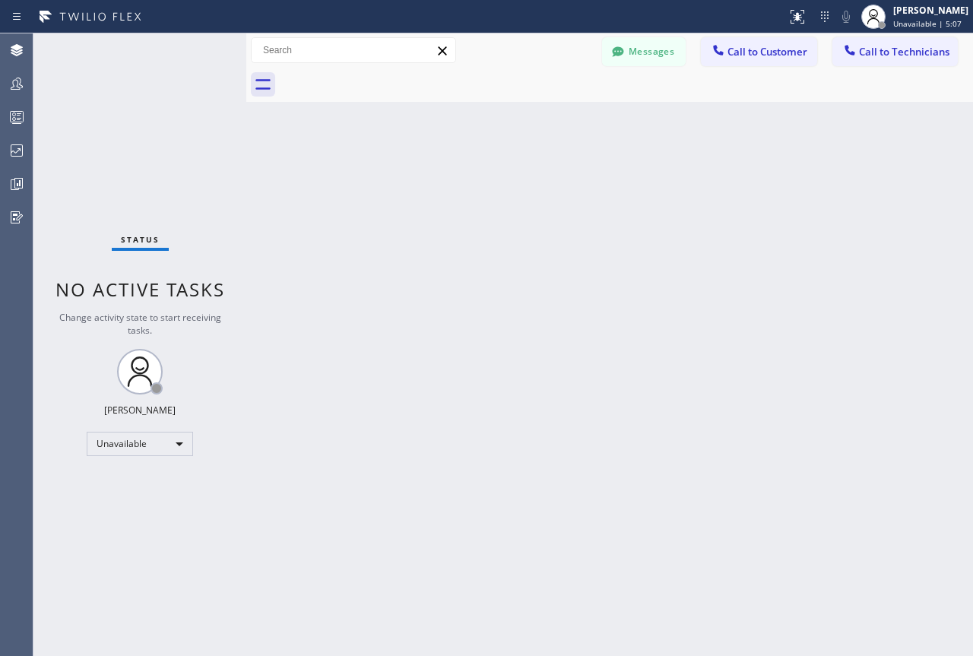
click at [717, 234] on div "Back to Dashboard Change Sender ID Customers Technicians Select a contact Outbo…" at bounding box center [609, 344] width 727 height 623
click at [894, 19] on span "Unavailable | 6:21" at bounding box center [928, 23] width 68 height 11
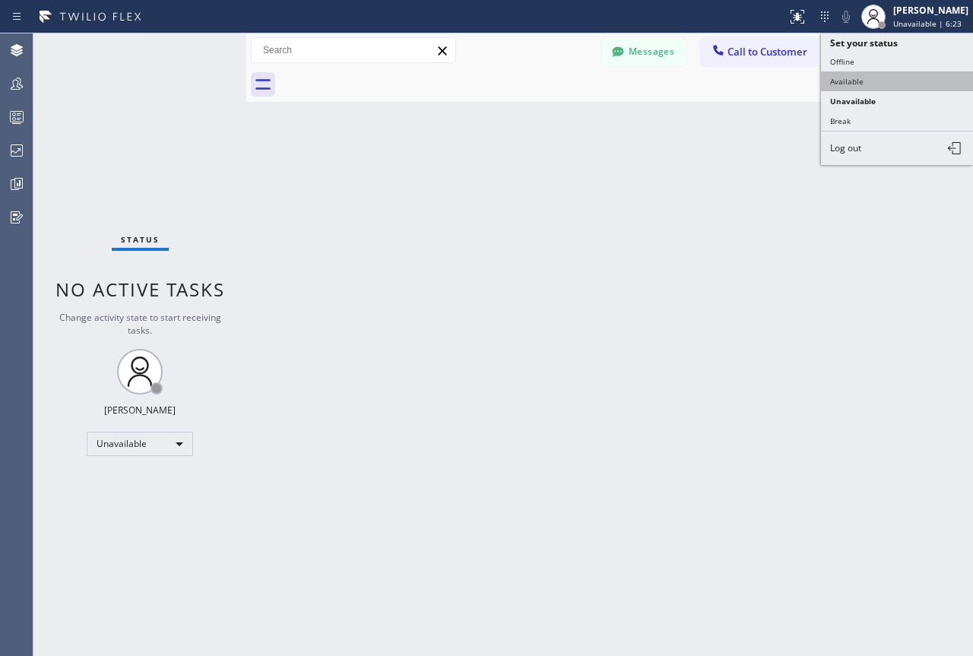
click at [852, 78] on button "Available" at bounding box center [897, 81] width 152 height 20
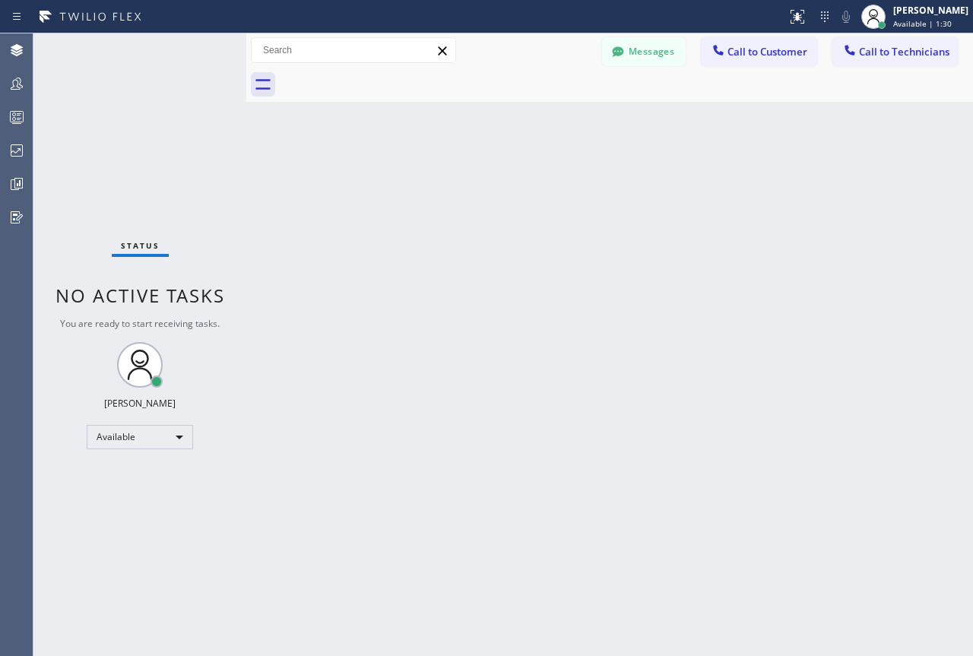
click at [804, 217] on div "Back to Dashboard Change Sender ID Customers Technicians Select a contact Outbo…" at bounding box center [609, 344] width 727 height 623
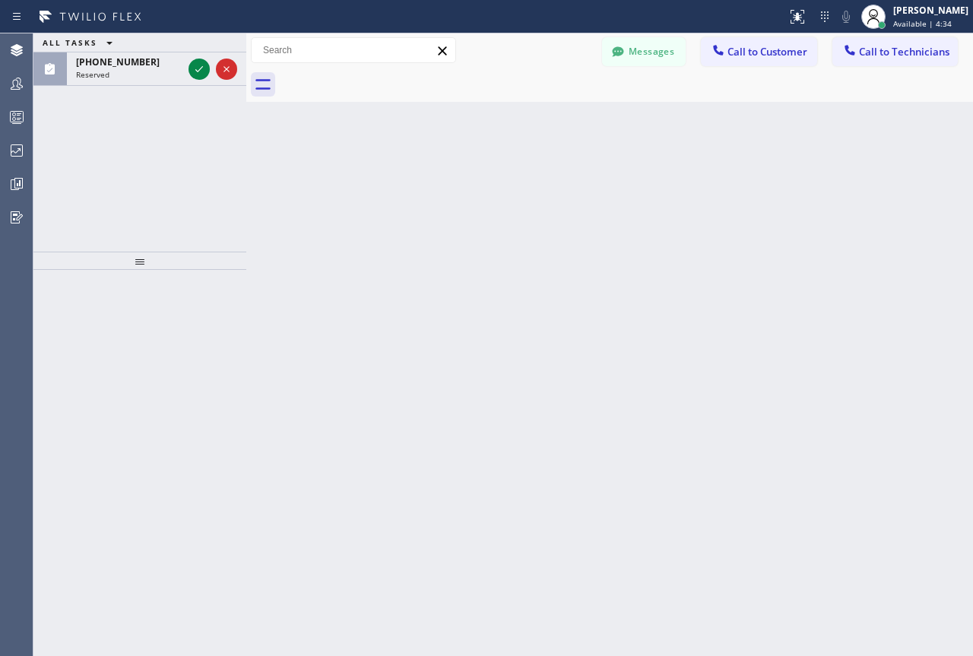
click at [814, 250] on div "Back to Dashboard Change Sender ID Customers Technicians Select a contact Outbo…" at bounding box center [609, 344] width 727 height 623
click at [201, 72] on icon at bounding box center [199, 69] width 18 height 18
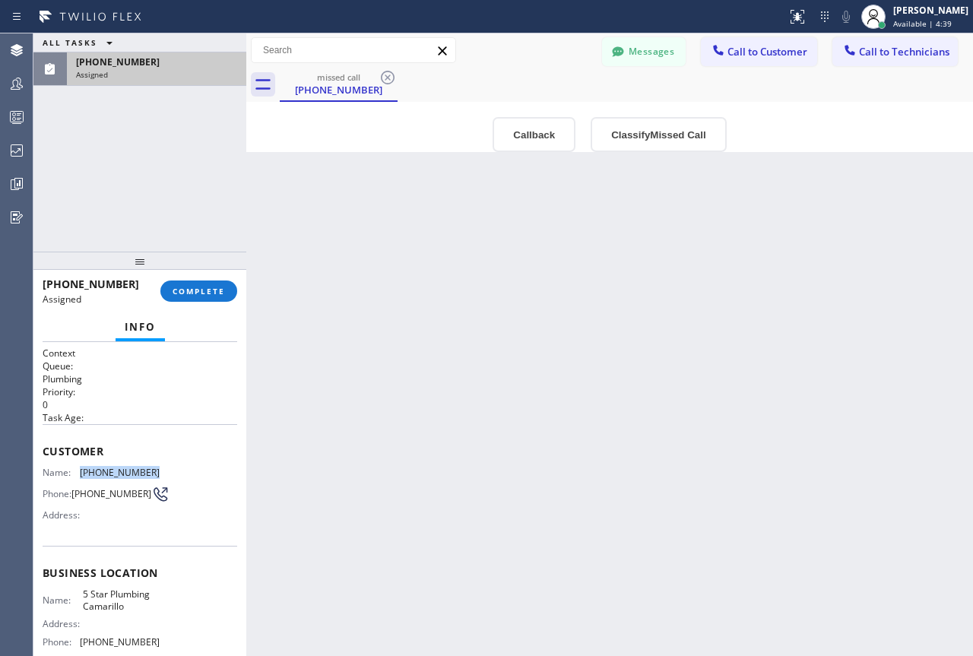
drag, startPoint x: 145, startPoint y: 472, endPoint x: 75, endPoint y: 471, distance: 70.7
click at [75, 471] on div "Name: (805) 200-5022" at bounding box center [101, 472] width 117 height 11
copy div "(805) 200-5022"
click at [770, 49] on span "Call to Customer" at bounding box center [768, 52] width 80 height 14
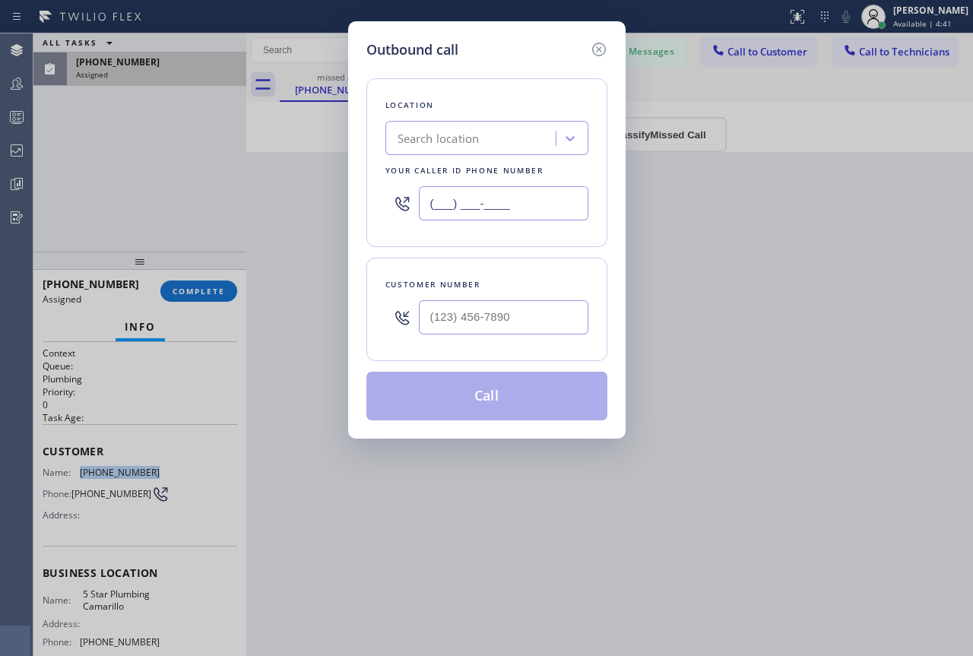
click at [503, 204] on input "(___) ___-____" at bounding box center [504, 203] width 170 height 34
paste input "805) 200-5022"
type input "(805) 200-5022"
click at [466, 330] on input "(___) ___-____" at bounding box center [504, 317] width 170 height 34
paste input "805) 200-5022"
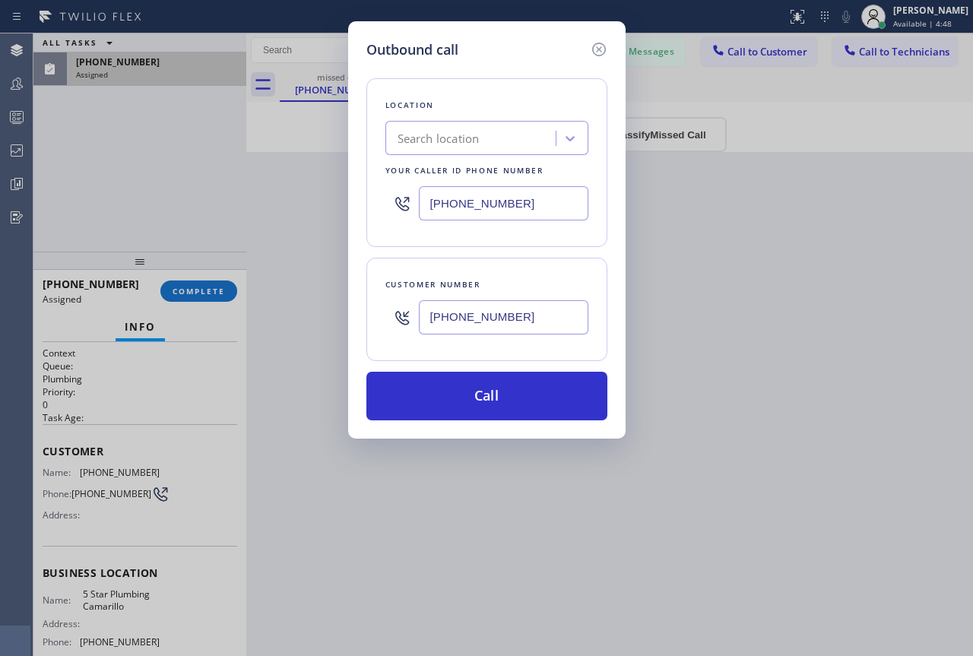
drag, startPoint x: 233, startPoint y: 458, endPoint x: 210, endPoint y: 523, distance: 69.3
click at [233, 503] on div "Outbound call Location Search location Your caller id phone number (805) 200-50…" at bounding box center [486, 328] width 973 height 656
drag, startPoint x: 155, startPoint y: 645, endPoint x: 55, endPoint y: 642, distance: 100.4
click at [35, 643] on div "Outbound call Location Search location Your caller id phone number (805) 200-50…" at bounding box center [486, 328] width 973 height 656
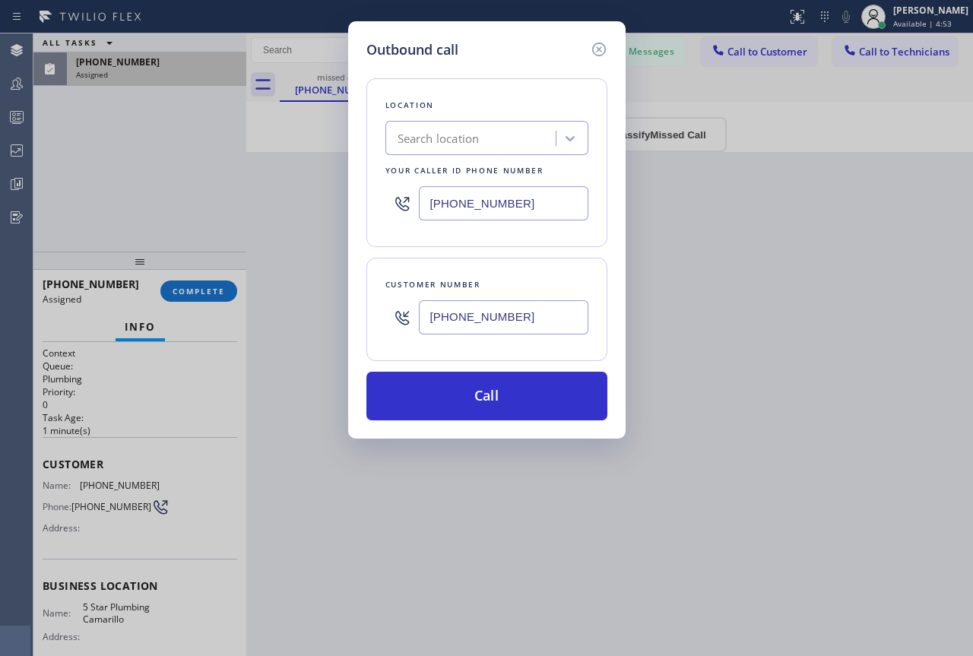
drag, startPoint x: 154, startPoint y: 485, endPoint x: 53, endPoint y: 485, distance: 101.1
click at [53, 485] on div "Outbound call Location Search location Your caller id phone number (805) 200-50…" at bounding box center [486, 328] width 973 height 656
click at [521, 202] on input "(805) 200-5022" at bounding box center [504, 203] width 170 height 34
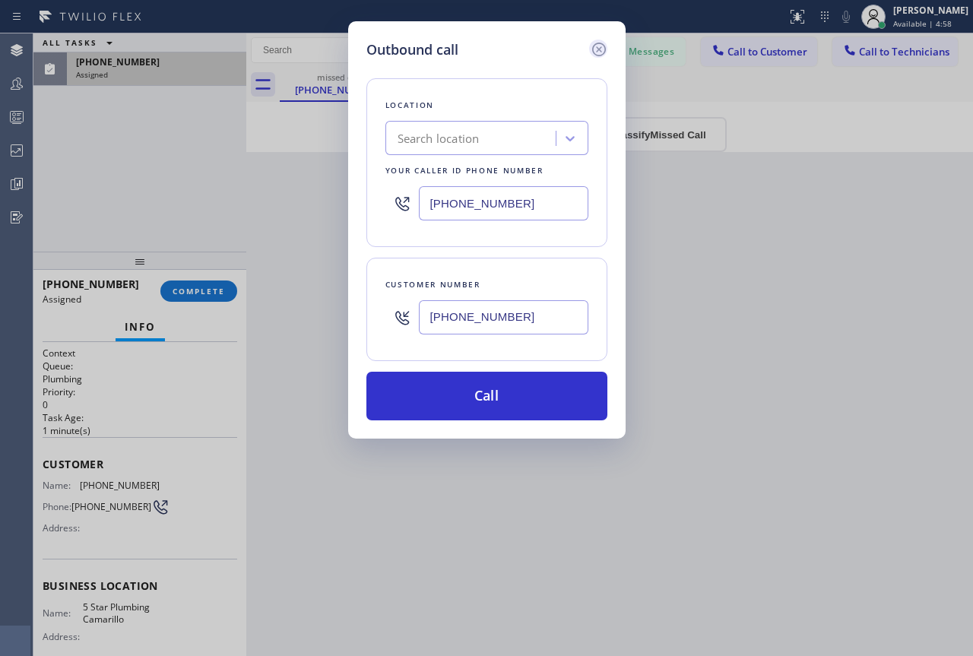
click at [605, 43] on icon at bounding box center [599, 49] width 18 height 18
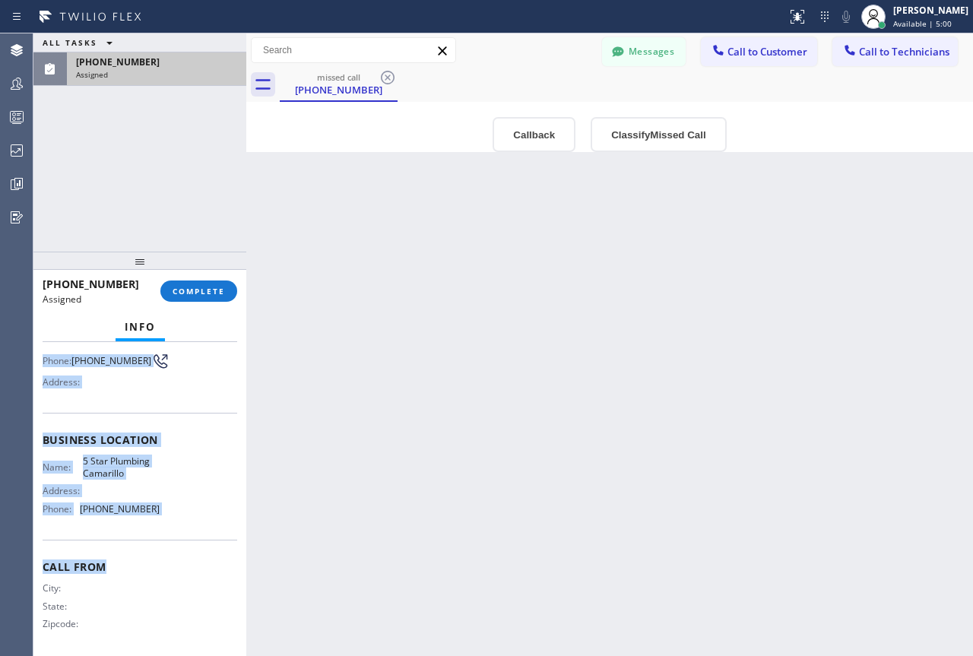
scroll to position [154, 0]
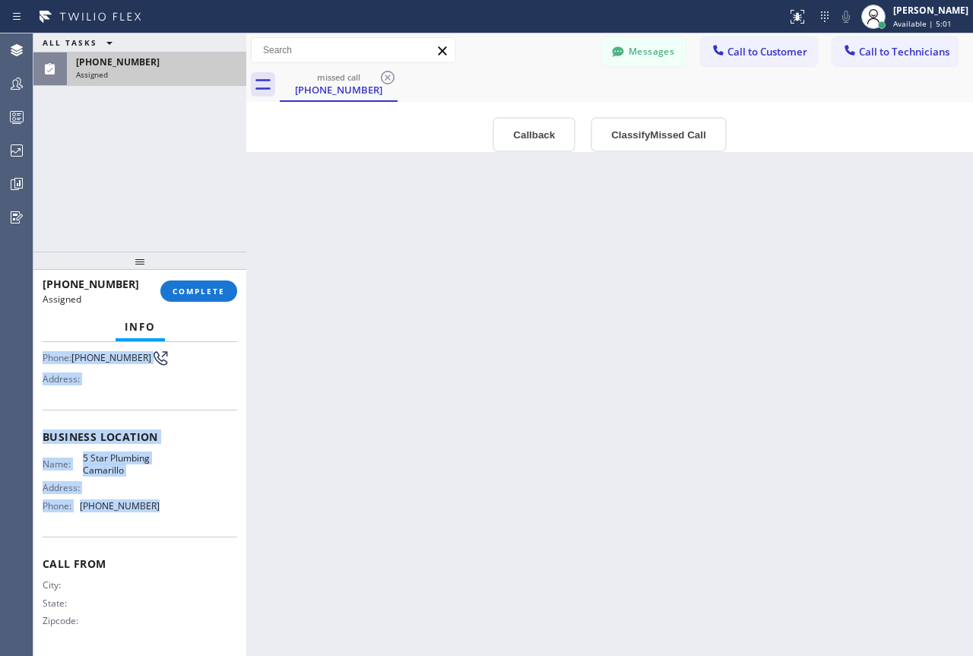
drag, startPoint x: 40, startPoint y: 464, endPoint x: 148, endPoint y: 507, distance: 117.1
click at [148, 507] on div "Context Queue: Plumbing Priority: 0 Task Age: 1 minute(s) Customer Name: (805) …" at bounding box center [139, 499] width 213 height 314
copy div "Customer Name: (805) 200-5022 Phone: (805) 200-5022 Address: Business location …"
drag, startPoint x: 2, startPoint y: 275, endPoint x: 738, endPoint y: 62, distance: 767.2
click at [743, 54] on span "Call to Customer" at bounding box center [768, 52] width 80 height 14
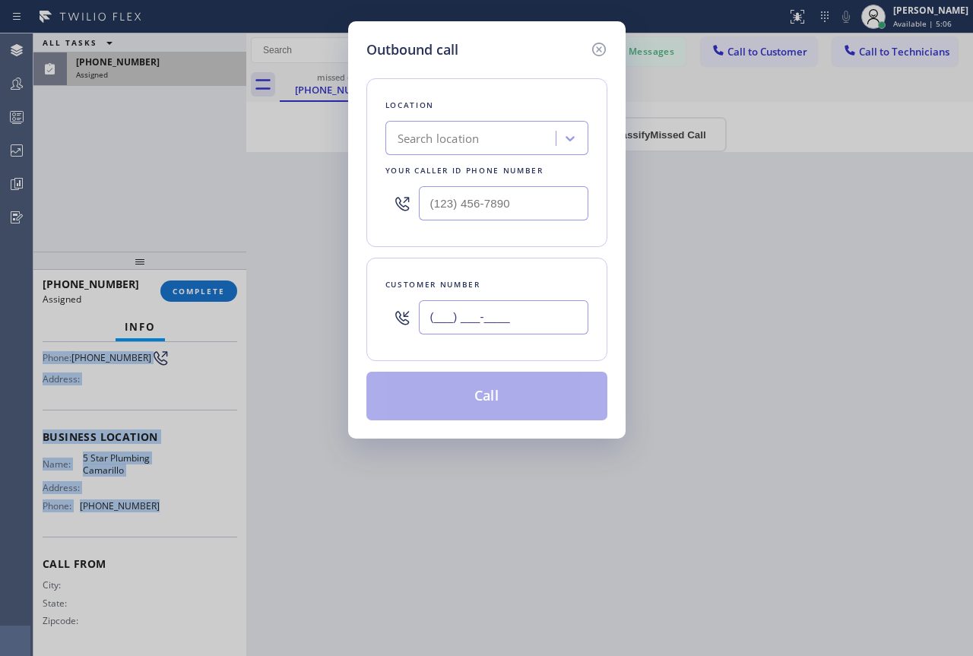
click at [456, 319] on input "(___) ___-____" at bounding box center [504, 317] width 170 height 34
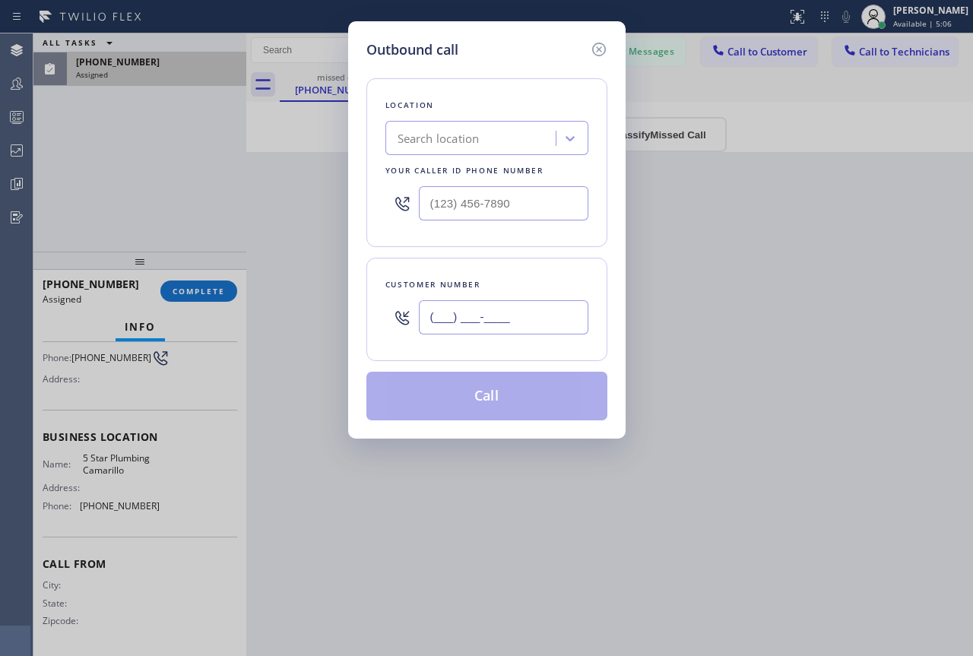
paste input "805) 200-5022"
type input "(805) 200-5022"
click at [487, 205] on input "text" at bounding box center [504, 203] width 170 height 34
paste input "805) 549-5707"
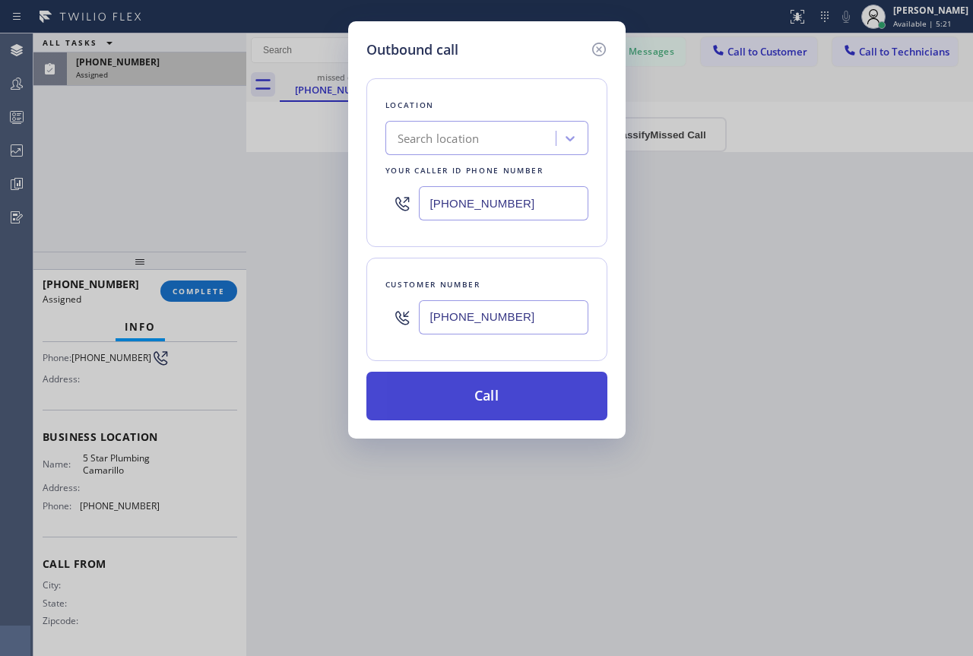
type input "(805) 549-5707"
click at [529, 395] on button "Call" at bounding box center [487, 396] width 241 height 49
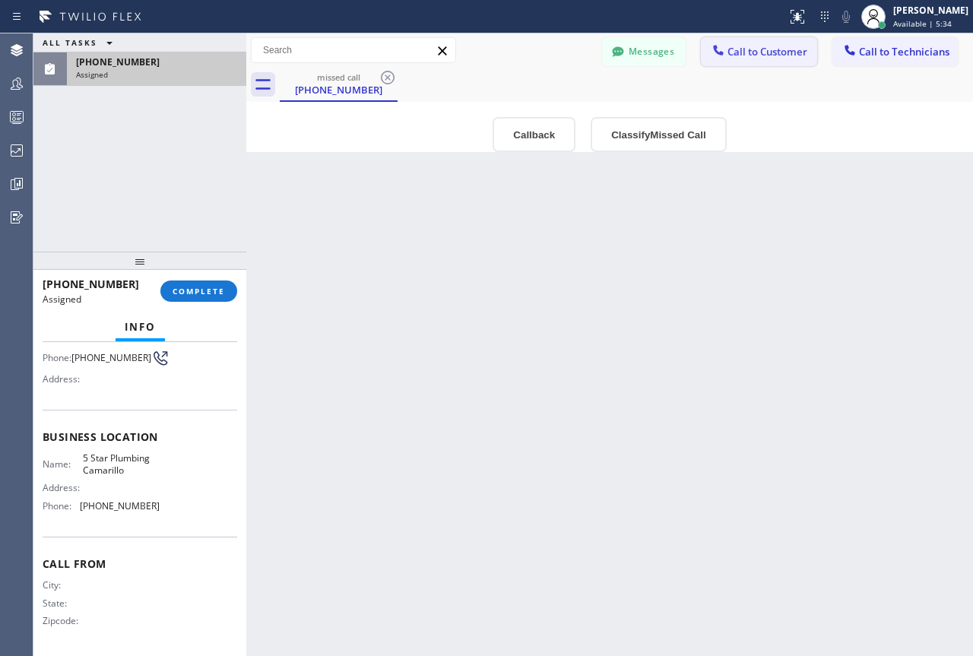
click at [735, 49] on span "Call to Customer" at bounding box center [768, 52] width 80 height 14
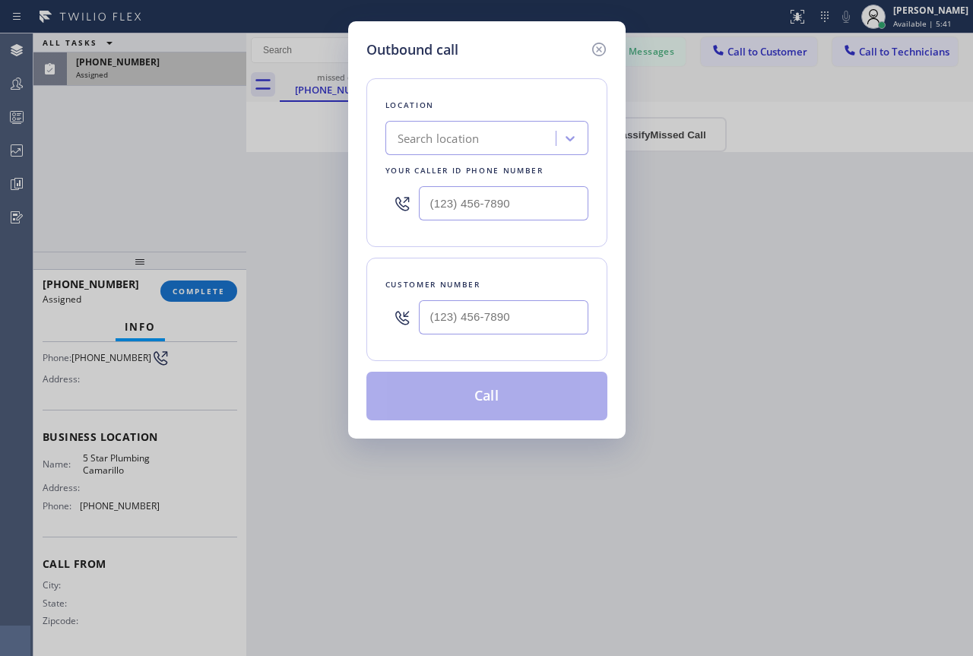
click at [431, 298] on div at bounding box center [504, 317] width 170 height 49
click at [450, 311] on input "(___) ___-____" at bounding box center [504, 317] width 170 height 34
paste input "805) 549-5707"
type input "(805) 549-5707"
click at [474, 199] on input "text" at bounding box center [504, 203] width 170 height 34
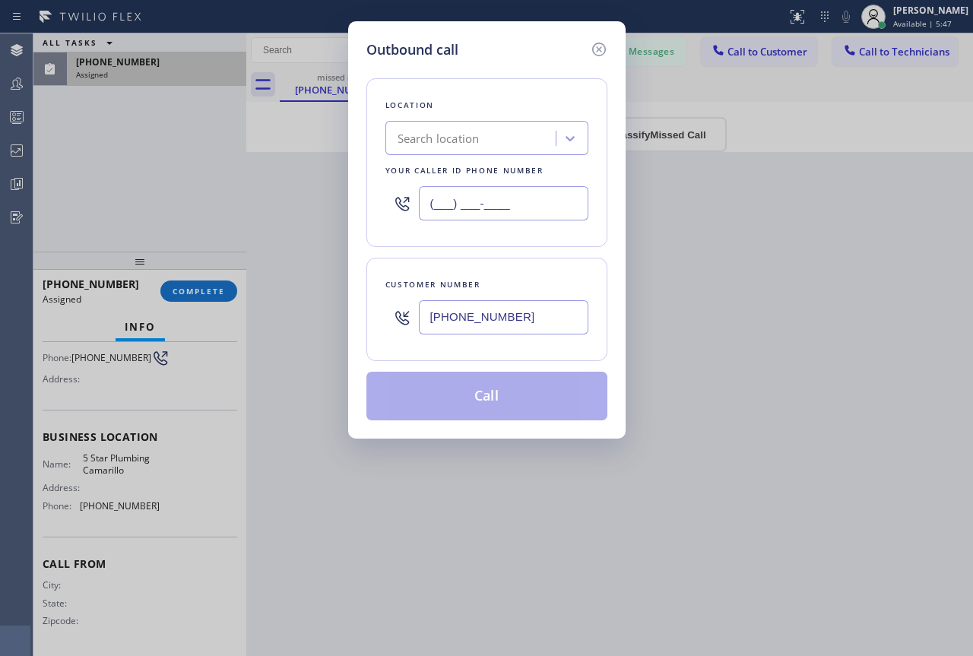
paste input "805) 200-5022"
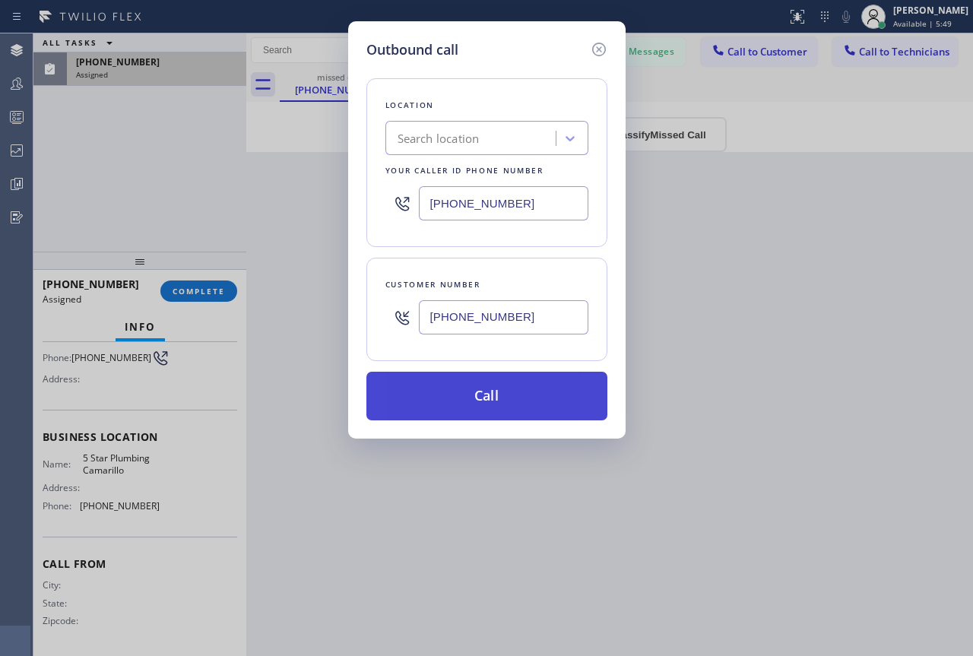
type input "(805) 200-5022"
click at [489, 392] on button "Call" at bounding box center [487, 396] width 241 height 49
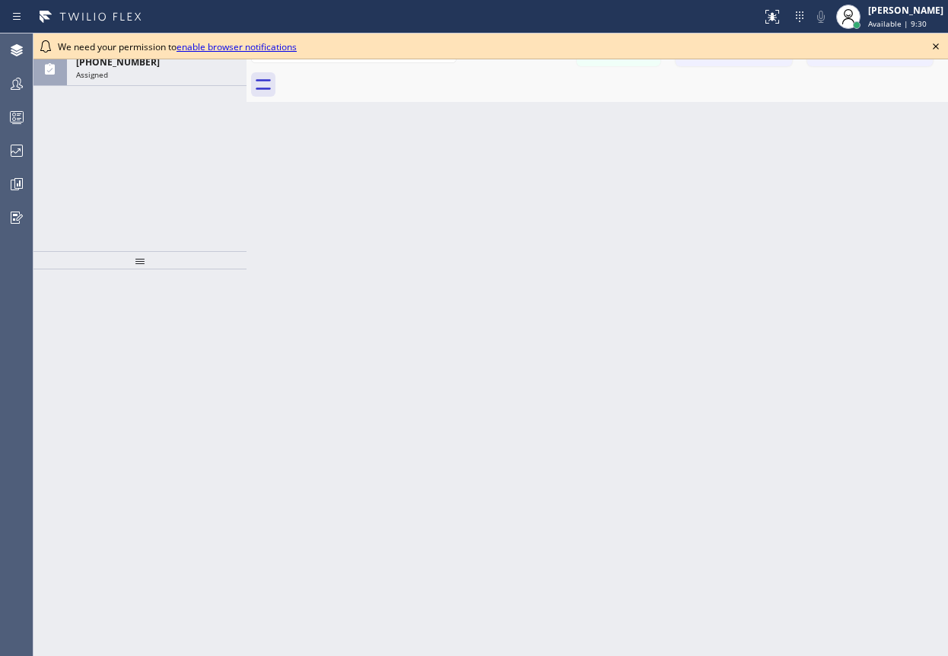
click at [932, 47] on icon at bounding box center [935, 46] width 18 height 18
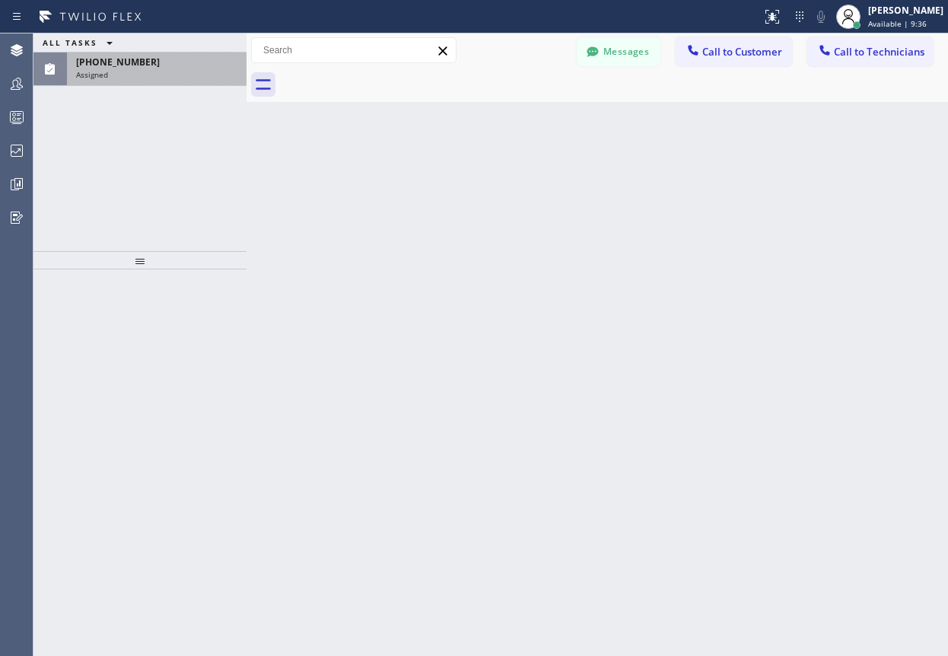
click at [165, 81] on div "(805) 200-5022 Assigned" at bounding box center [153, 68] width 173 height 33
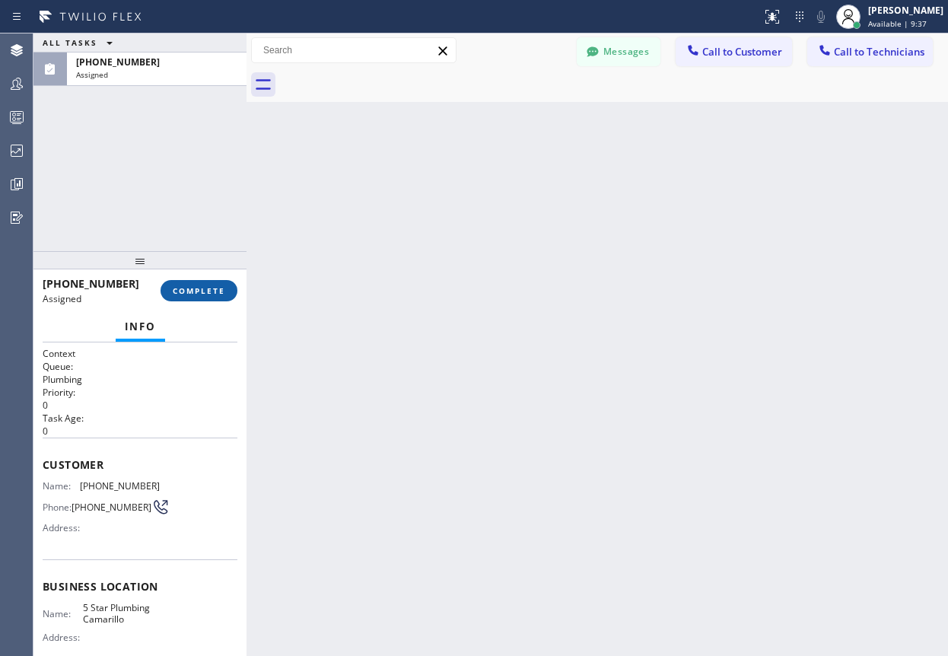
click at [205, 295] on span "COMPLETE" at bounding box center [199, 290] width 52 height 11
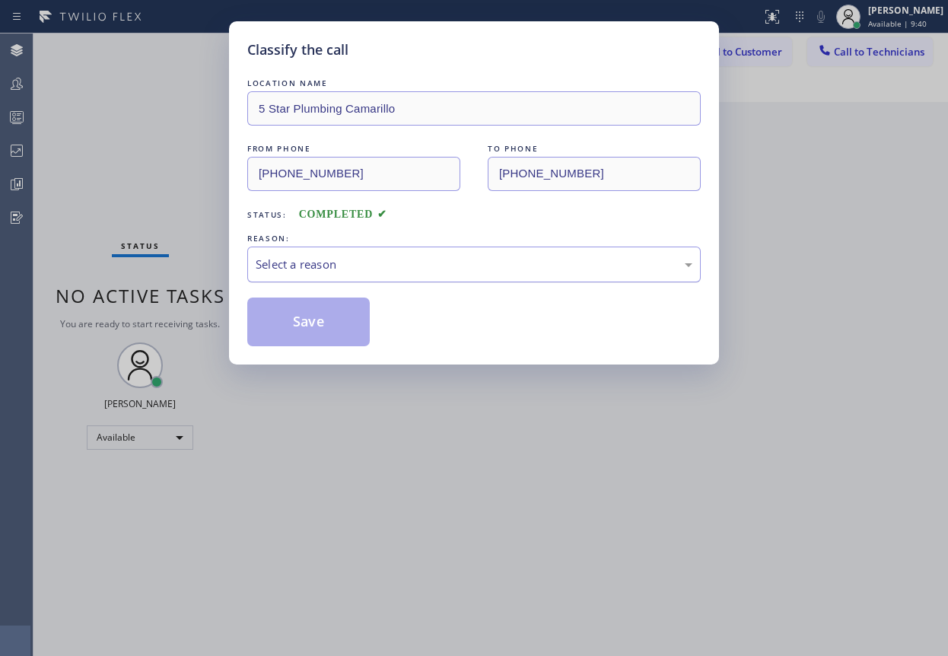
click at [368, 257] on div "Select a reason" at bounding box center [474, 264] width 437 height 17
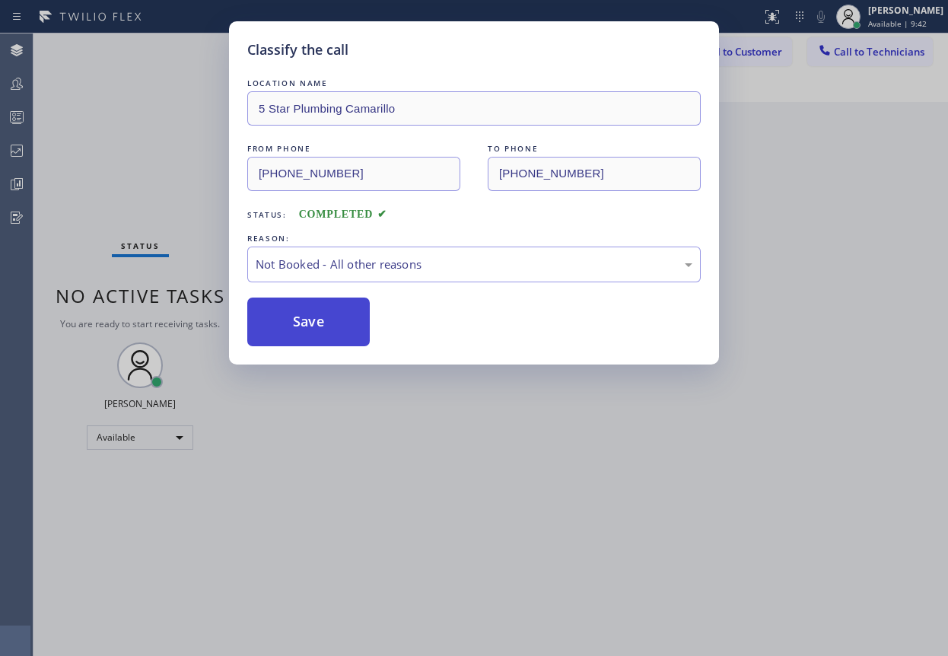
click at [331, 321] on button "Save" at bounding box center [308, 321] width 122 height 49
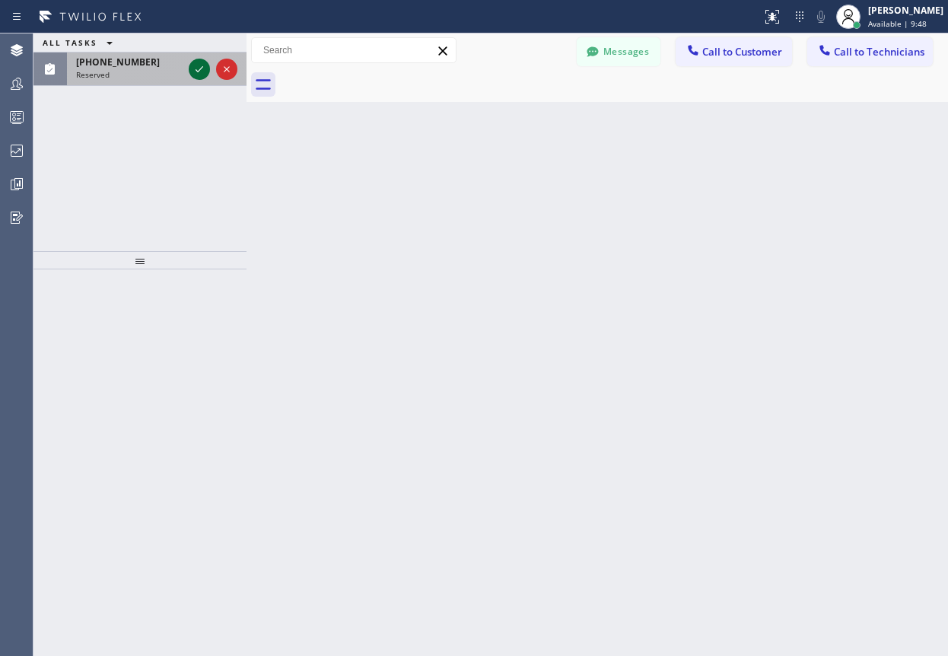
click at [202, 68] on icon at bounding box center [199, 69] width 8 height 6
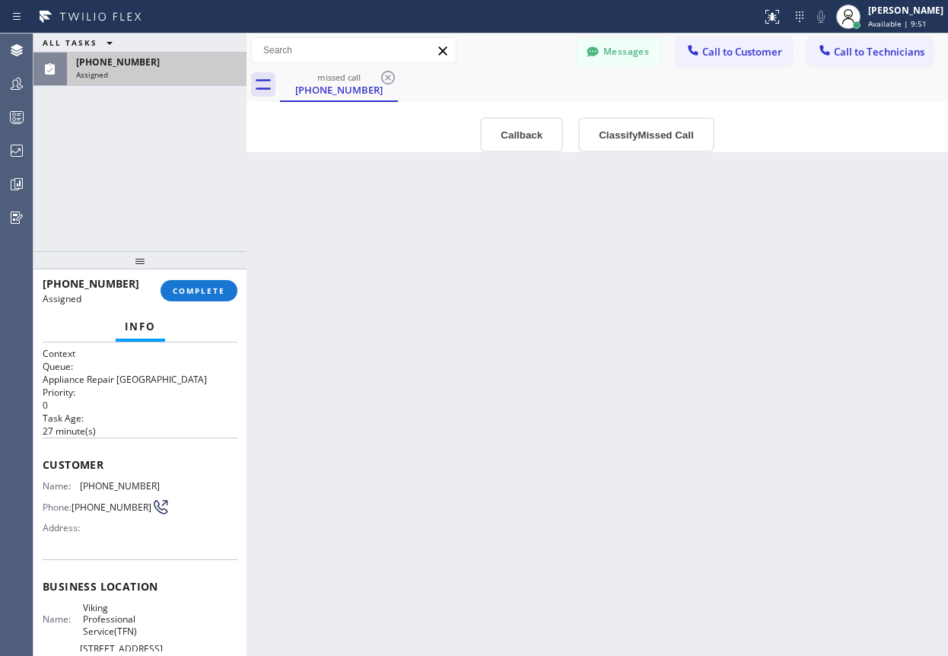
click at [45, 462] on span "Customer" at bounding box center [140, 464] width 195 height 14
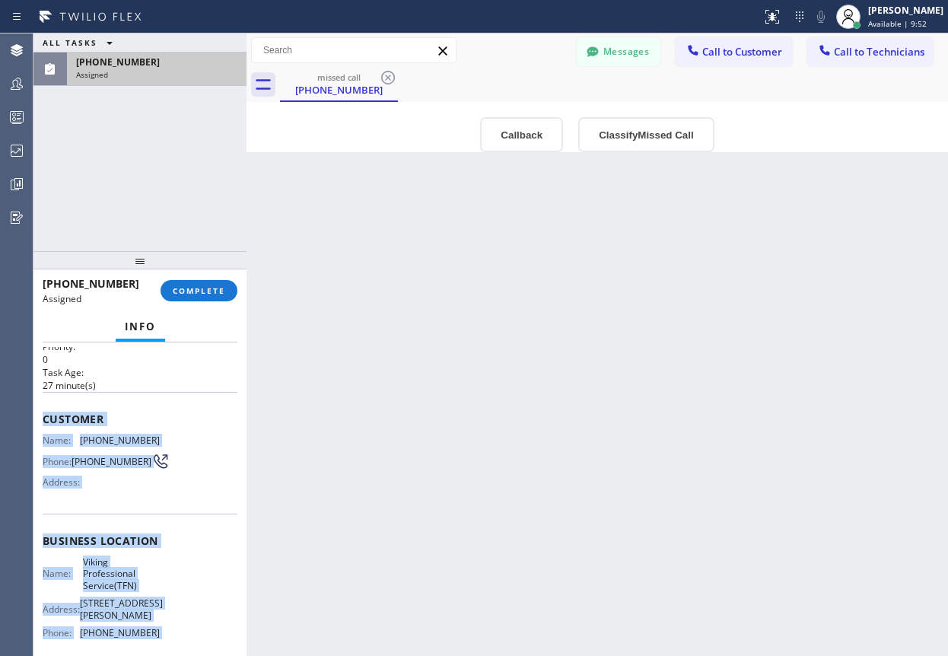
scroll to position [167, 0]
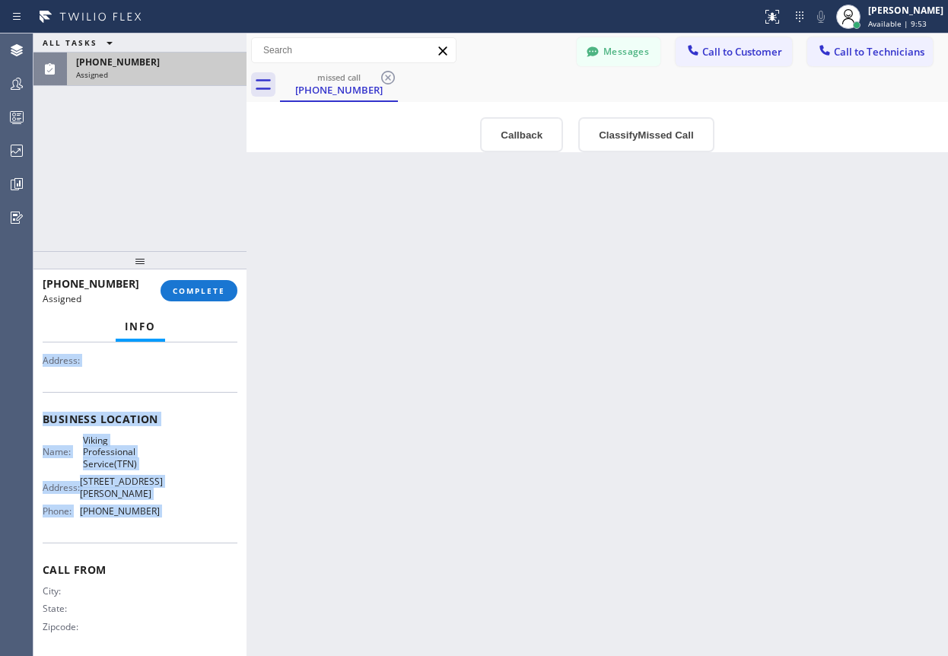
drag, startPoint x: 47, startPoint y: 470, endPoint x: 142, endPoint y: 513, distance: 104.2
click at [143, 512] on div "Context Queue: Appliance Repair High End Priority: 0 Task Age: 27 minute(s) Cus…" at bounding box center [140, 418] width 195 height 478
copy div "Customer Name: (818) 919-2879 Phone: (818) 919-2879 Address: Business location …"
click at [738, 62] on button "Call to Customer" at bounding box center [733, 51] width 116 height 29
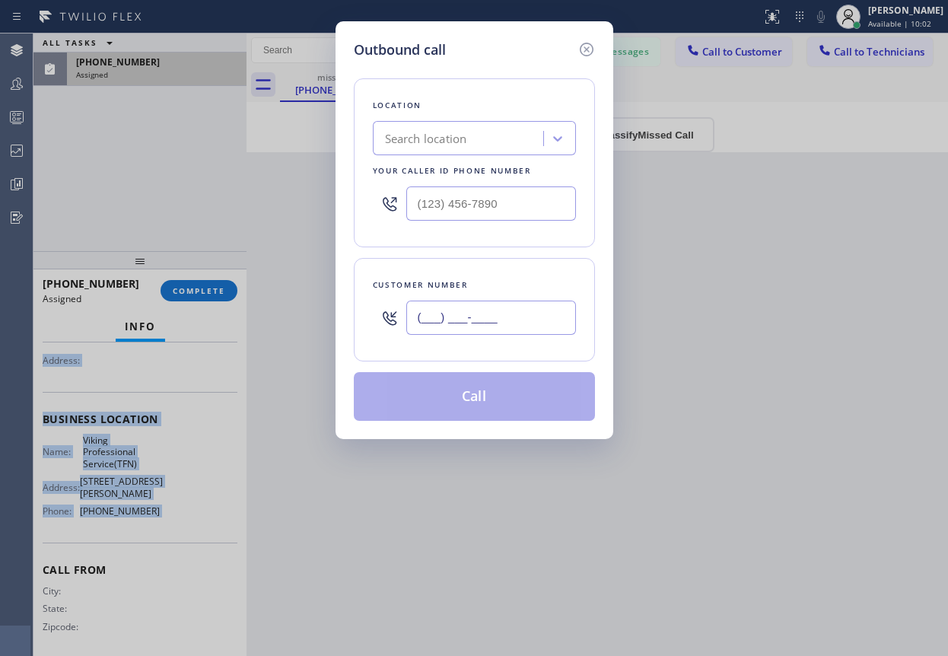
click at [468, 319] on input "(___) ___-____" at bounding box center [491, 317] width 170 height 34
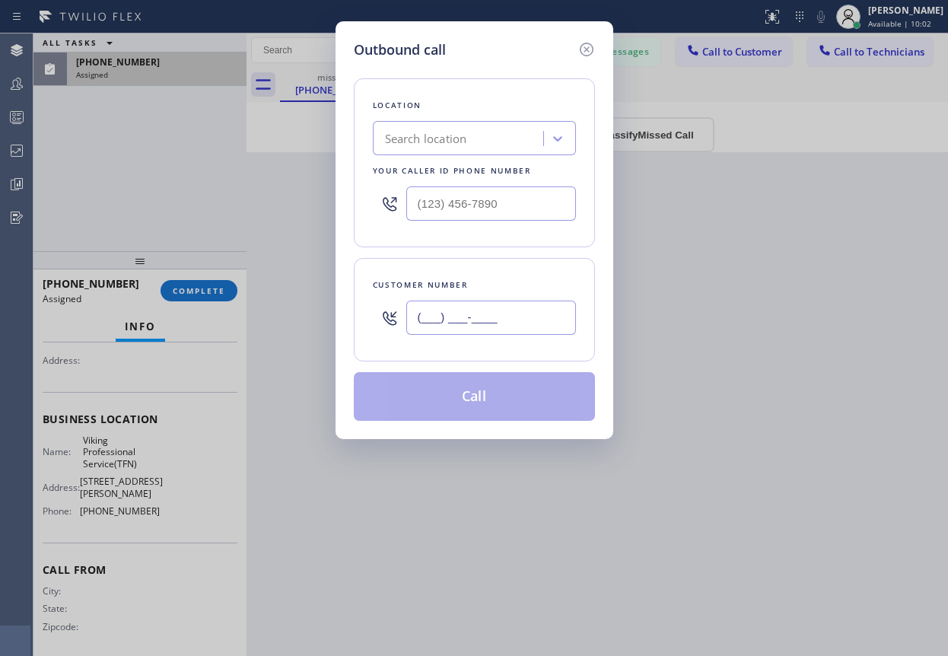
paste input "805) 200-5022"
type input "[PHONE_NUMBER]"
click at [495, 195] on input "text" at bounding box center [491, 203] width 170 height 34
paste input "805) 549-5707"
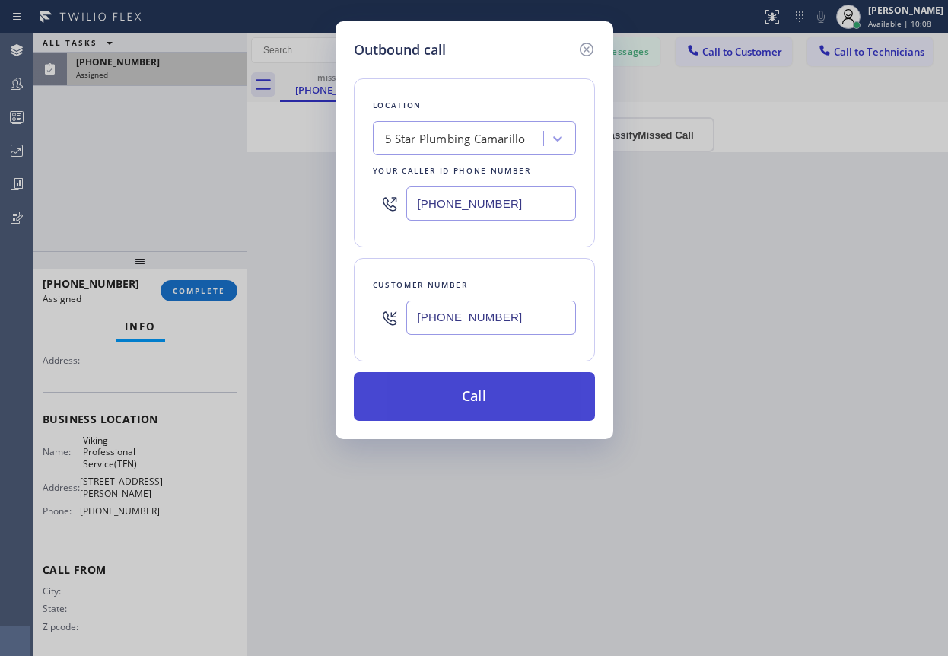
type input "[PHONE_NUMBER]"
click at [489, 406] on button "Call" at bounding box center [474, 396] width 241 height 49
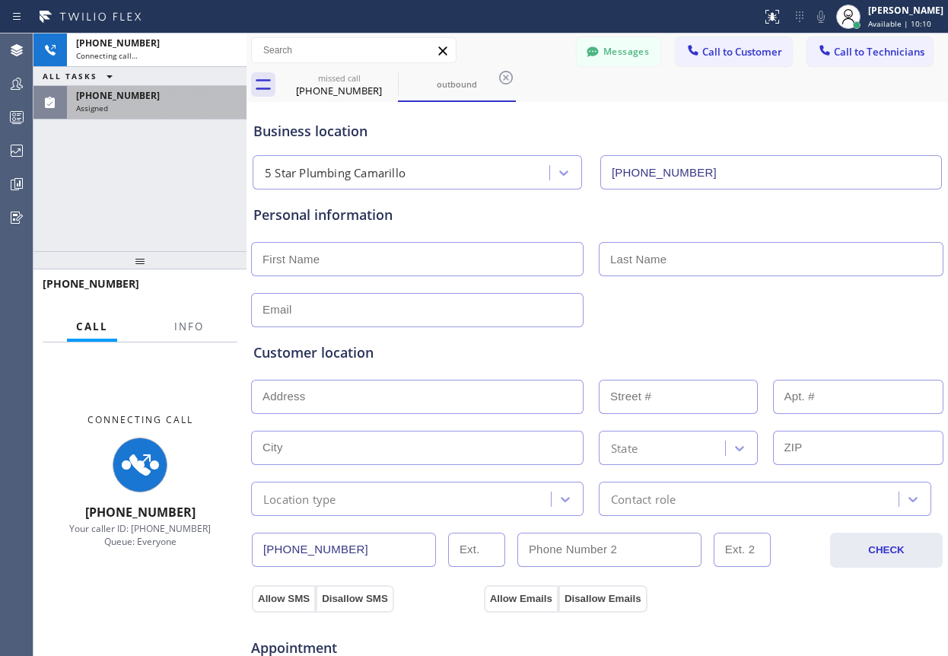
type input "(805) 549-5707"
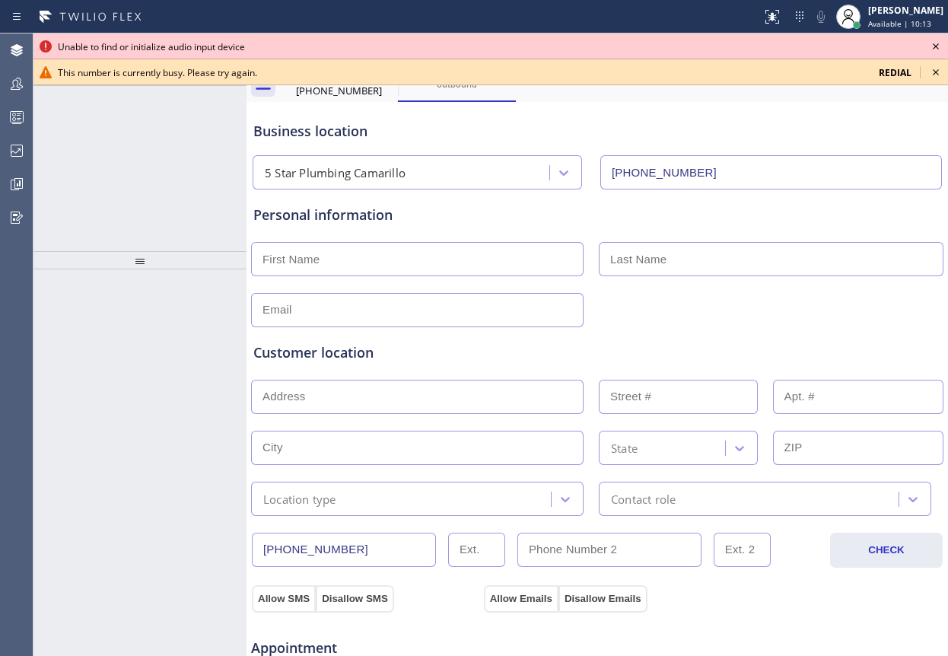
click at [917, 42] on div "Unable to find or initialize audio input device" at bounding box center [490, 46] width 865 height 13
click at [936, 43] on icon at bounding box center [935, 46] width 18 height 18
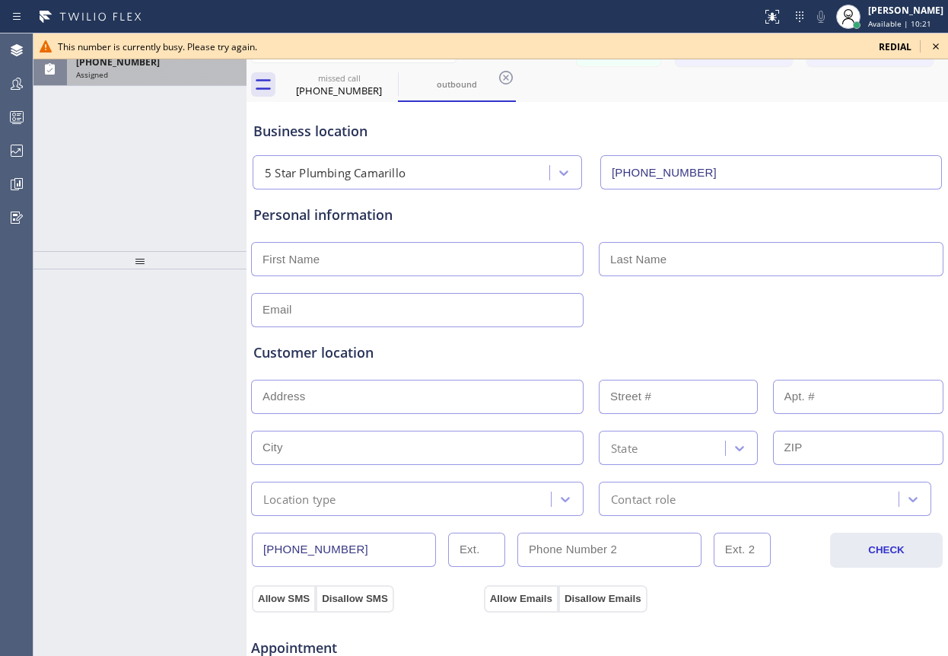
click at [932, 46] on icon at bounding box center [935, 46] width 18 height 18
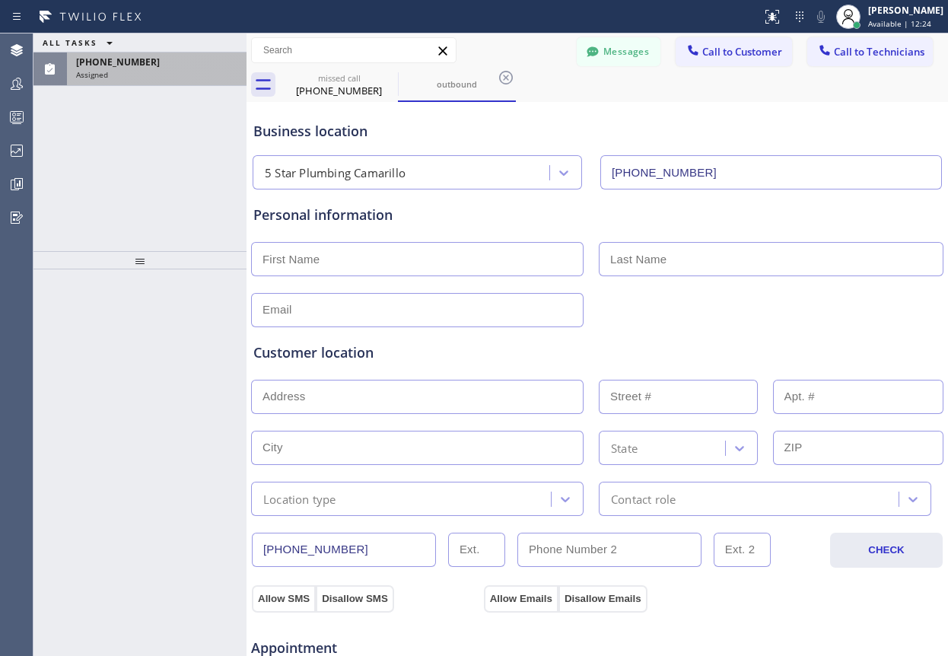
click at [140, 68] on div "(818) 919-2879" at bounding box center [156, 62] width 161 height 13
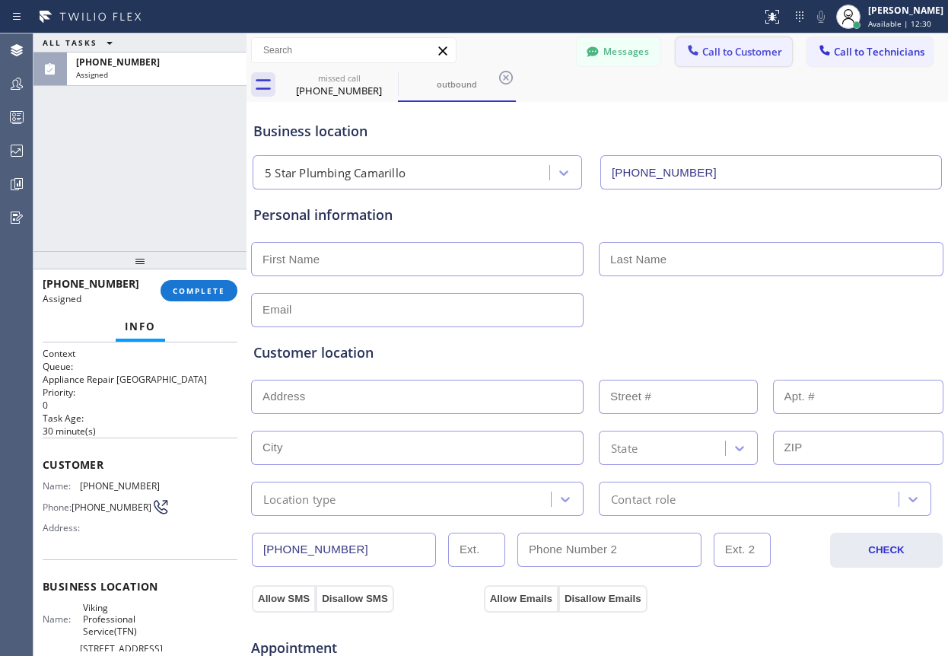
click at [733, 49] on span "Call to Customer" at bounding box center [742, 52] width 80 height 14
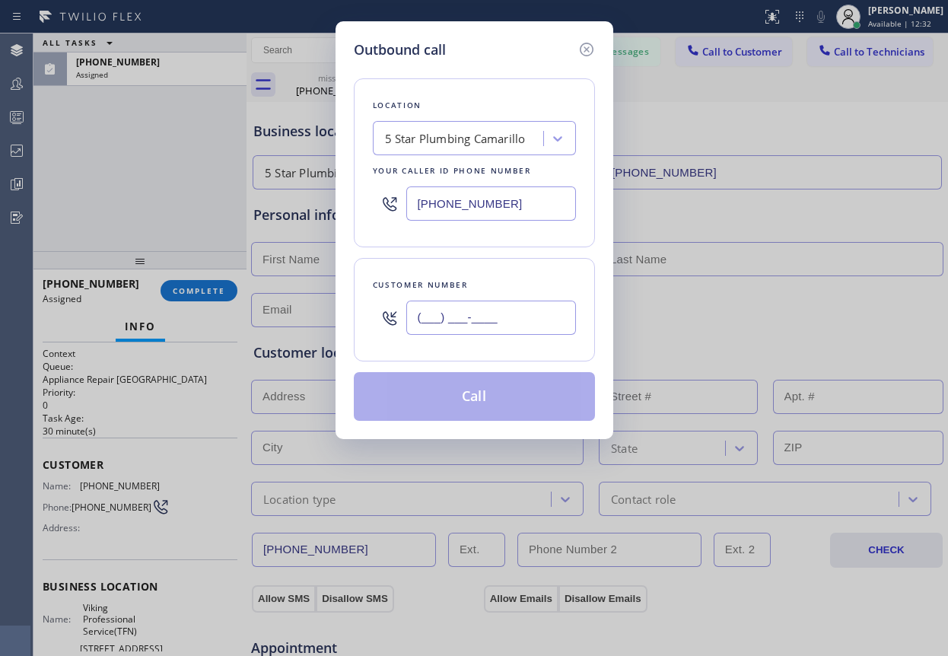
click at [484, 311] on input "(___) ___-____" at bounding box center [491, 317] width 170 height 34
paste input "818) 919-2879"
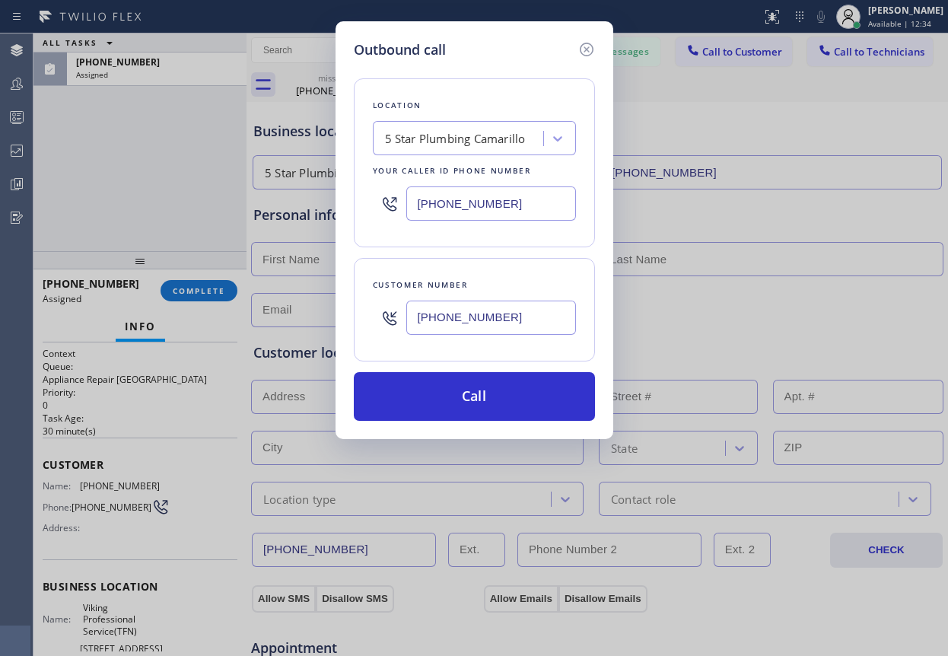
type input "(818) 919-2879"
click at [495, 197] on input "(805) 549-5707" at bounding box center [491, 203] width 170 height 34
paste input "88) 734-4409"
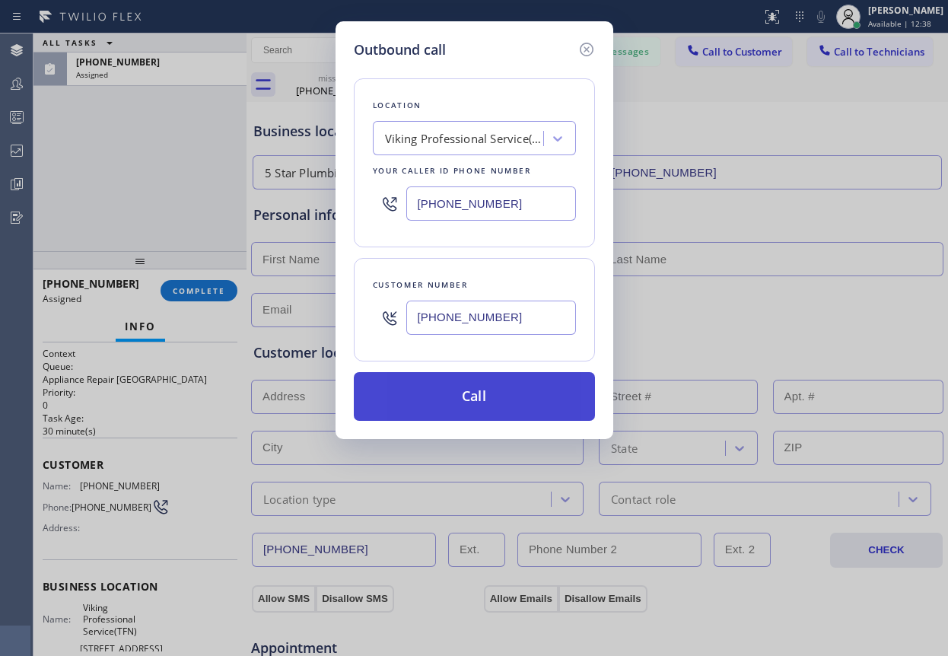
type input "(888) 734-4409"
click at [502, 398] on button "Call" at bounding box center [474, 396] width 241 height 49
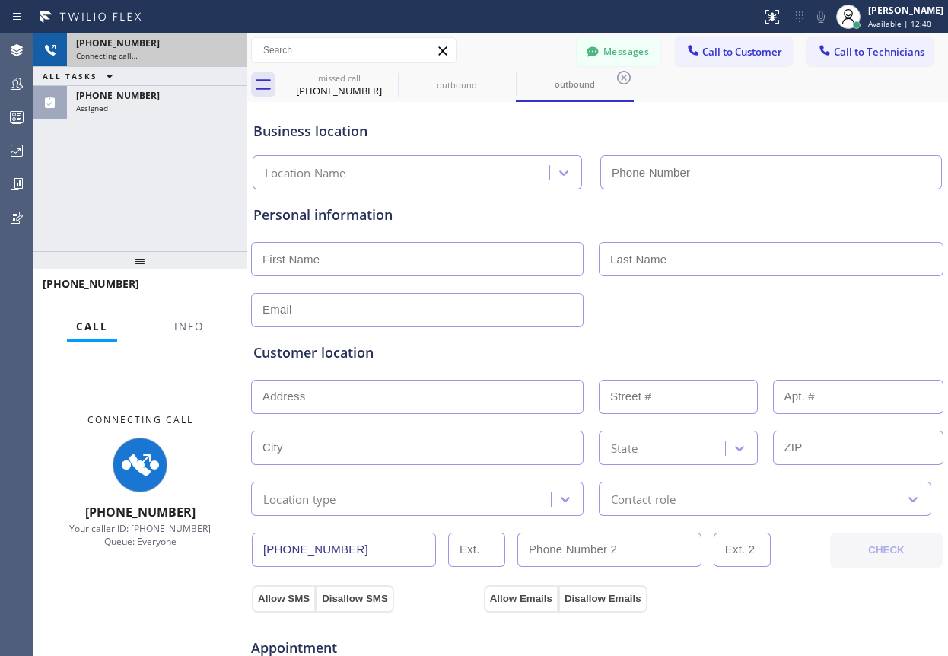
type input "(888) 734-4409"
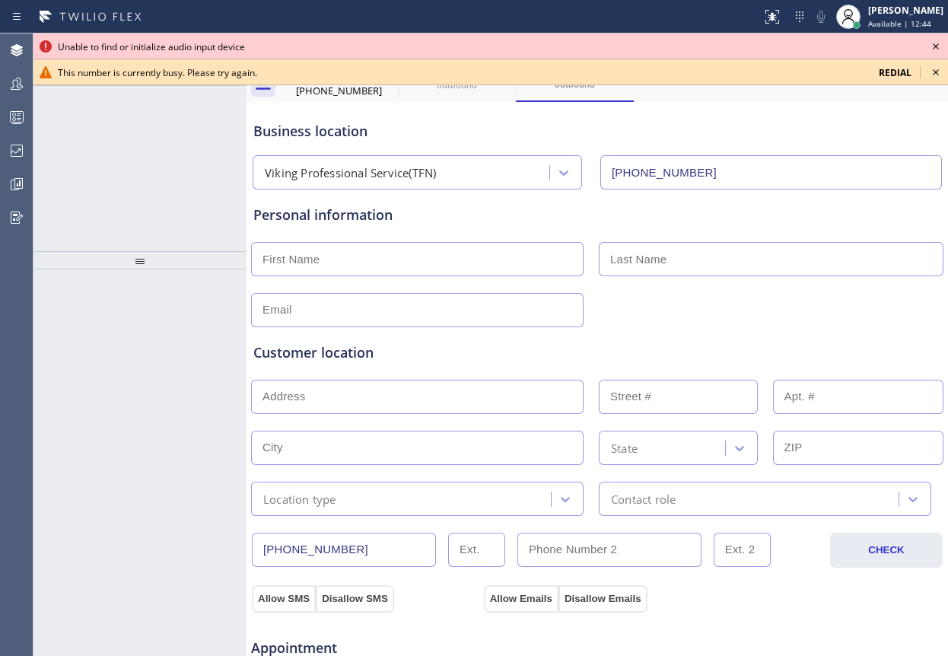
click at [934, 49] on icon at bounding box center [935, 46] width 18 height 18
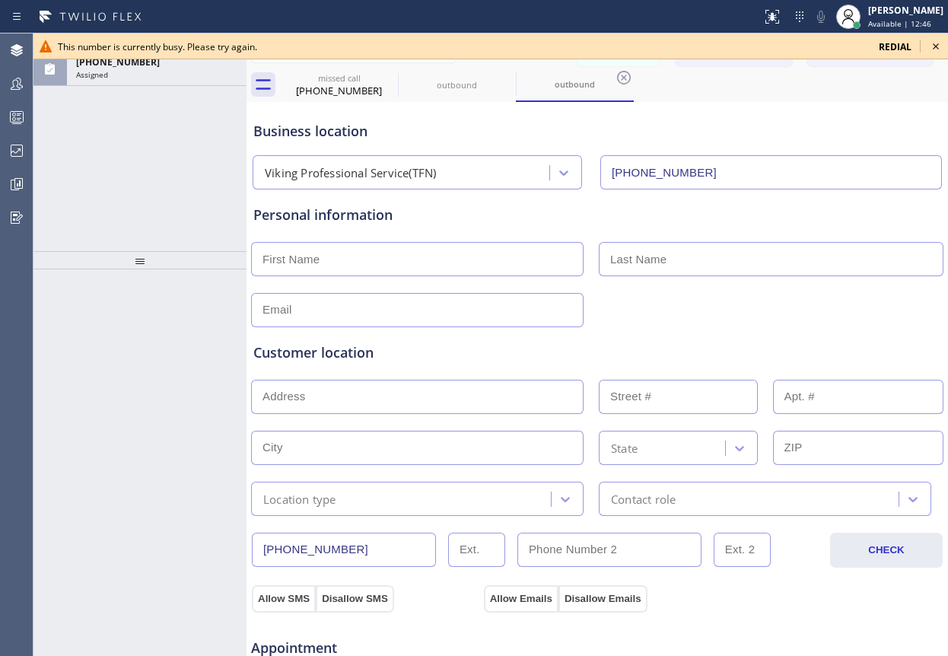
click at [938, 41] on icon at bounding box center [935, 46] width 18 height 18
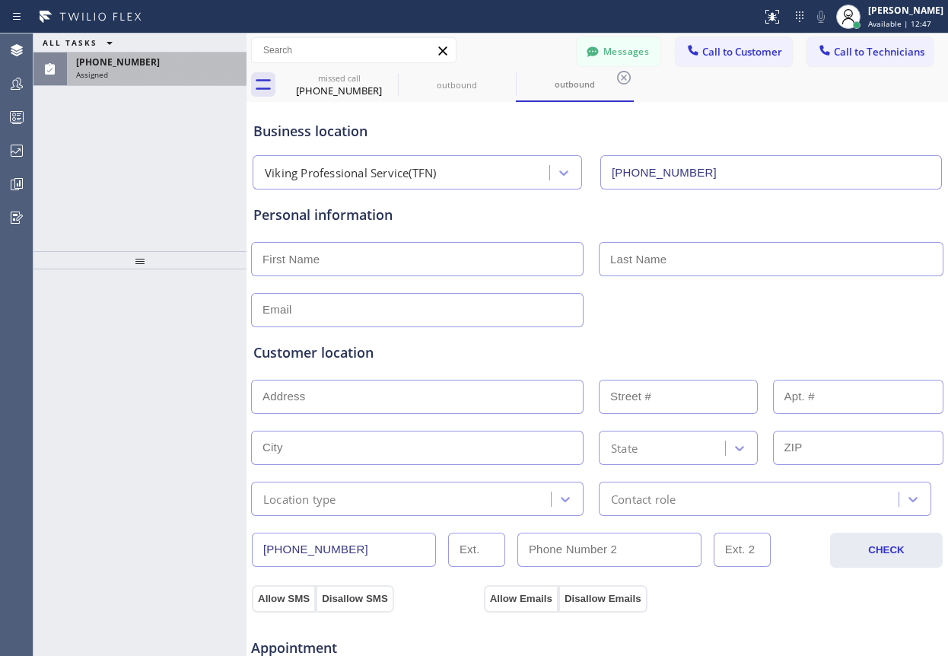
click at [145, 71] on div "Assigned" at bounding box center [156, 74] width 161 height 11
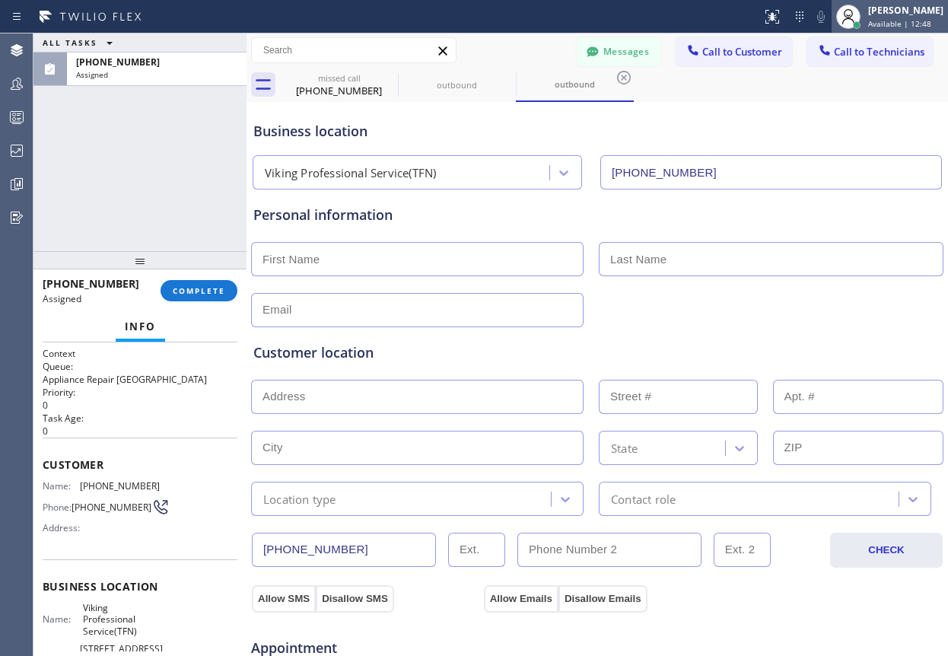
click at [892, 11] on div "[PERSON_NAME]" at bounding box center [905, 10] width 75 height 13
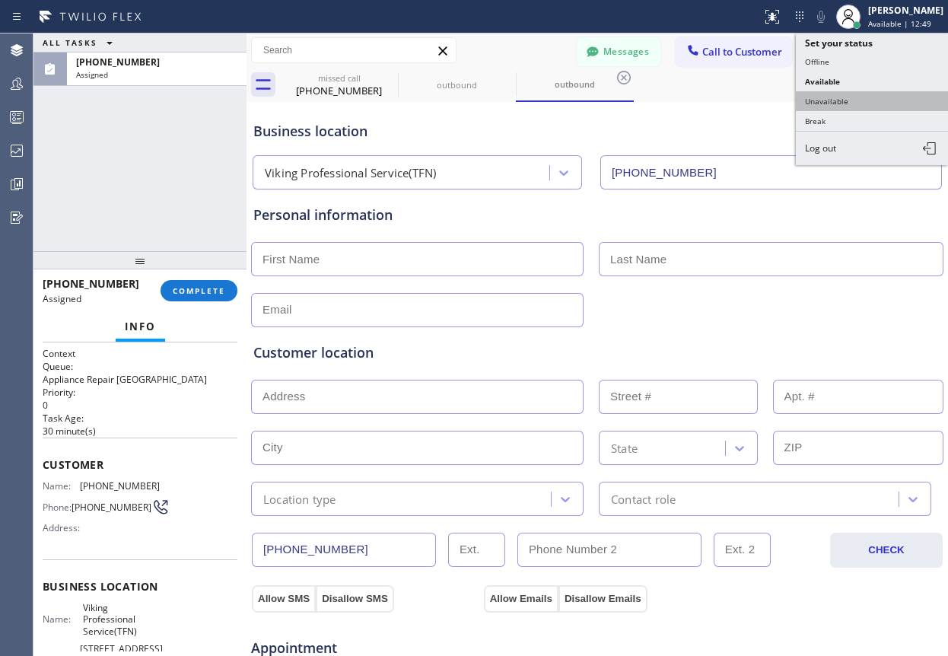
click at [840, 103] on button "Unavailable" at bounding box center [871, 101] width 152 height 20
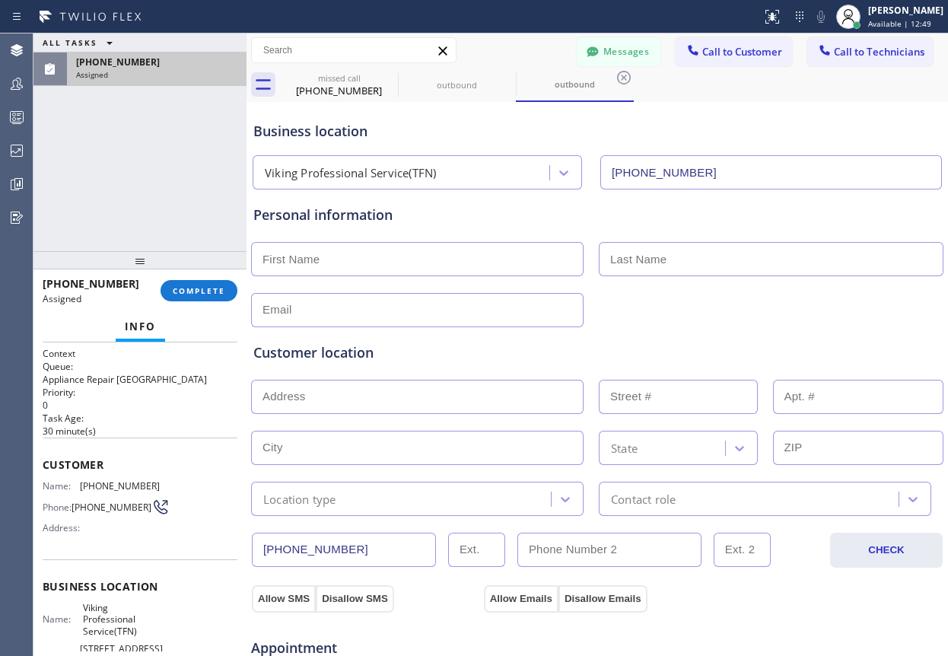
click at [153, 72] on div "Assigned" at bounding box center [156, 74] width 161 height 11
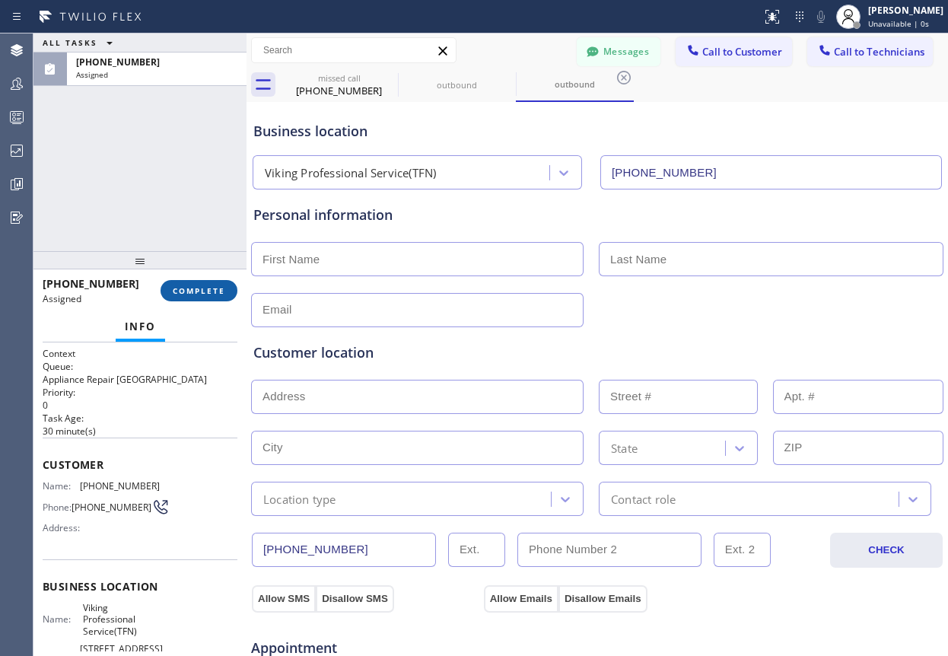
click at [189, 289] on span "COMPLETE" at bounding box center [199, 290] width 52 height 11
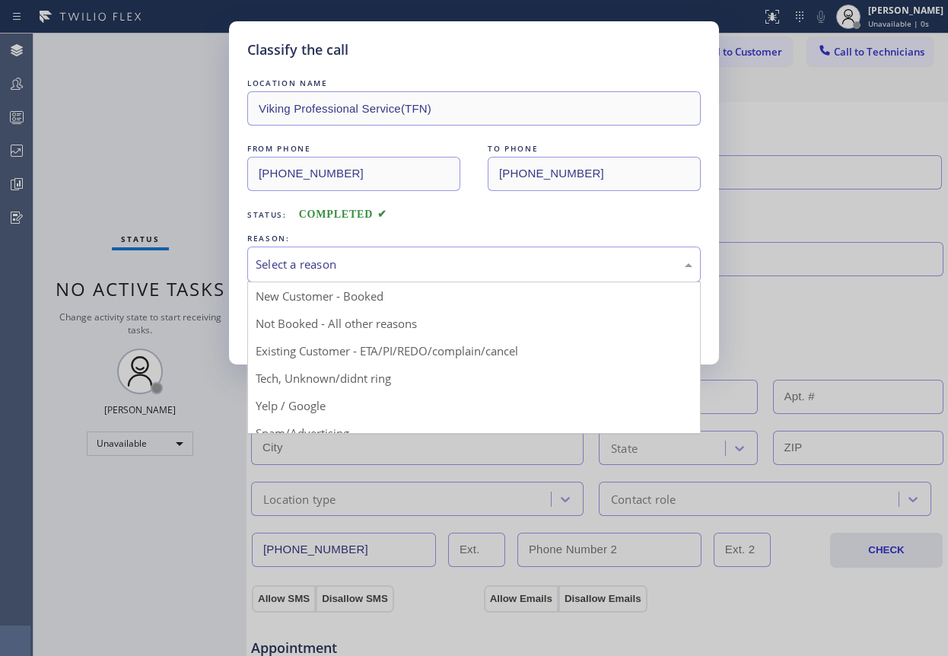
click at [403, 252] on div "Select a reason" at bounding box center [473, 264] width 453 height 36
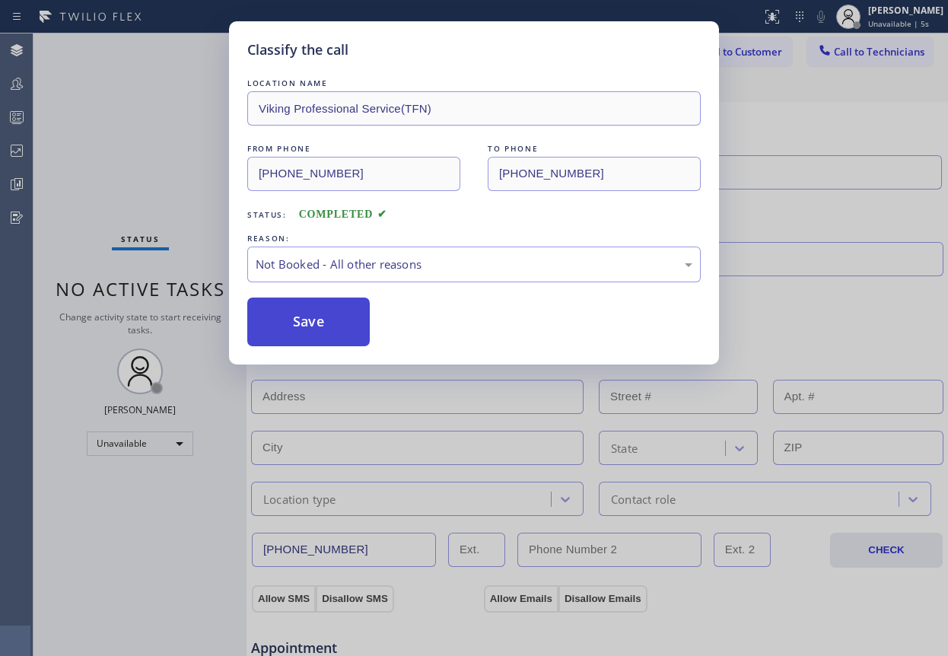
click at [314, 325] on button "Save" at bounding box center [308, 321] width 122 height 49
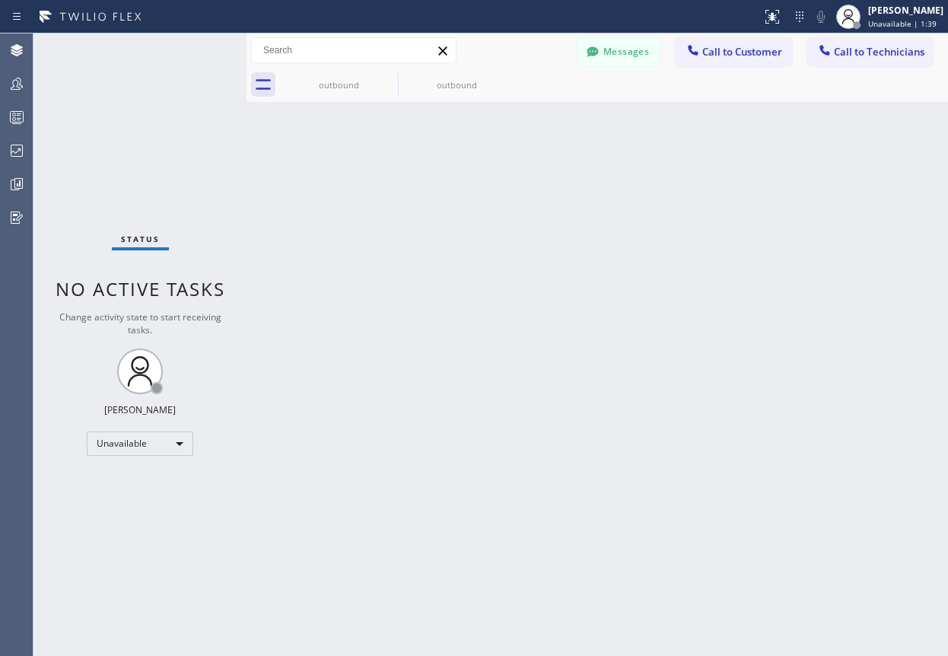
click at [697, 279] on div "Back to Dashboard Change Sender ID Customers Technicians Select a contact Outbo…" at bounding box center [596, 344] width 701 height 622
click at [871, 240] on div "Back to Dashboard Change Sender ID Customers Technicians Select a contact Outbo…" at bounding box center [596, 344] width 701 height 622
drag, startPoint x: 796, startPoint y: 241, endPoint x: 787, endPoint y: 242, distance: 9.2
click at [796, 241] on div "Back to Dashboard Change Sender ID Customers Technicians Select a contact Outbo…" at bounding box center [596, 344] width 701 height 622
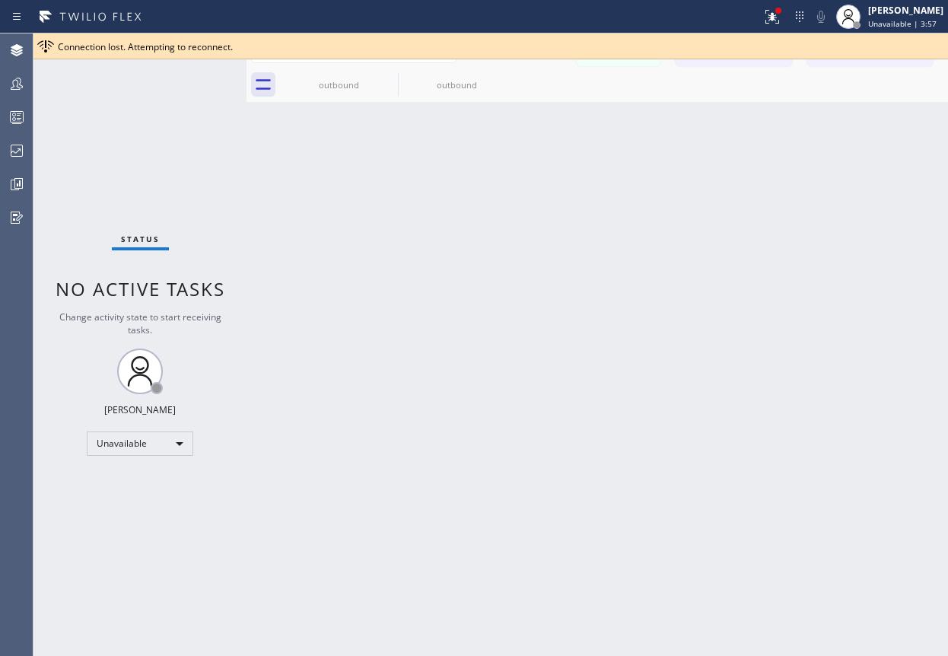
click at [13, 306] on div "Agent Desktop Teams Queues Stats Dashboards Analyze Questionnaires" at bounding box center [16, 344] width 33 height 622
click at [931, 40] on icon at bounding box center [935, 46] width 18 height 18
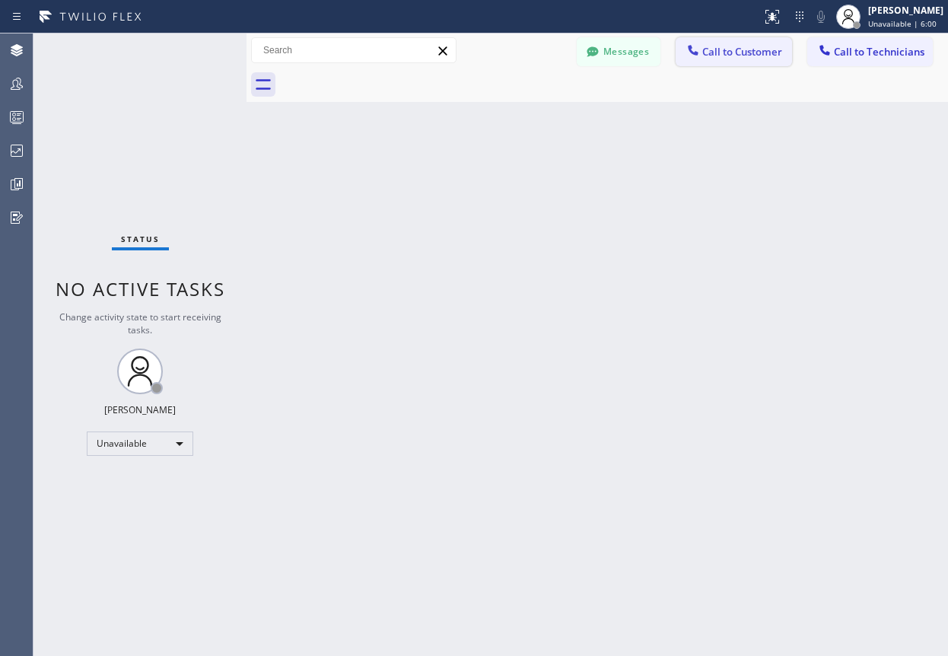
click at [728, 65] on button "Call to Customer" at bounding box center [733, 51] width 116 height 29
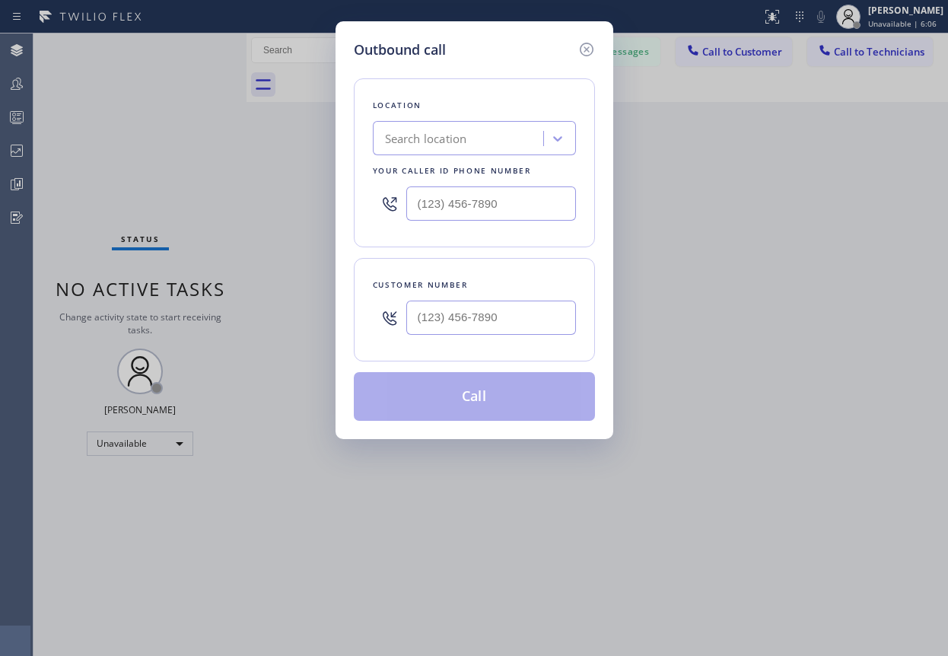
click at [475, 139] on div "Search location" at bounding box center [460, 138] width 166 height 27
click at [484, 205] on input "text" at bounding box center [491, 203] width 170 height 34
paste input "805) 200-5022"
type input "[PHONE_NUMBER]"
click at [513, 320] on input "text" at bounding box center [491, 317] width 170 height 34
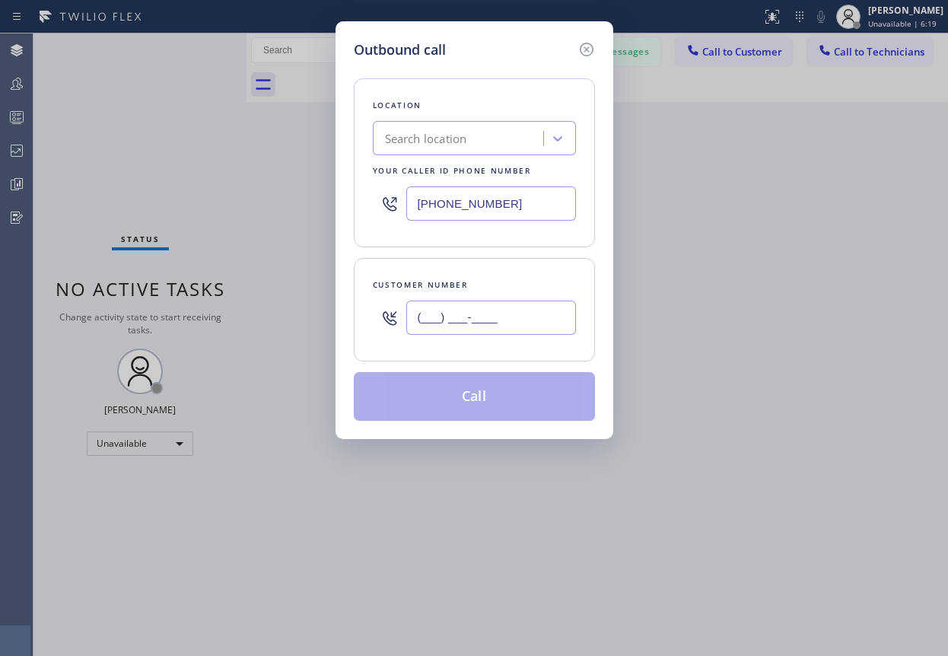
paste input "805) 549-5707"
type input "[PHONE_NUMBER]"
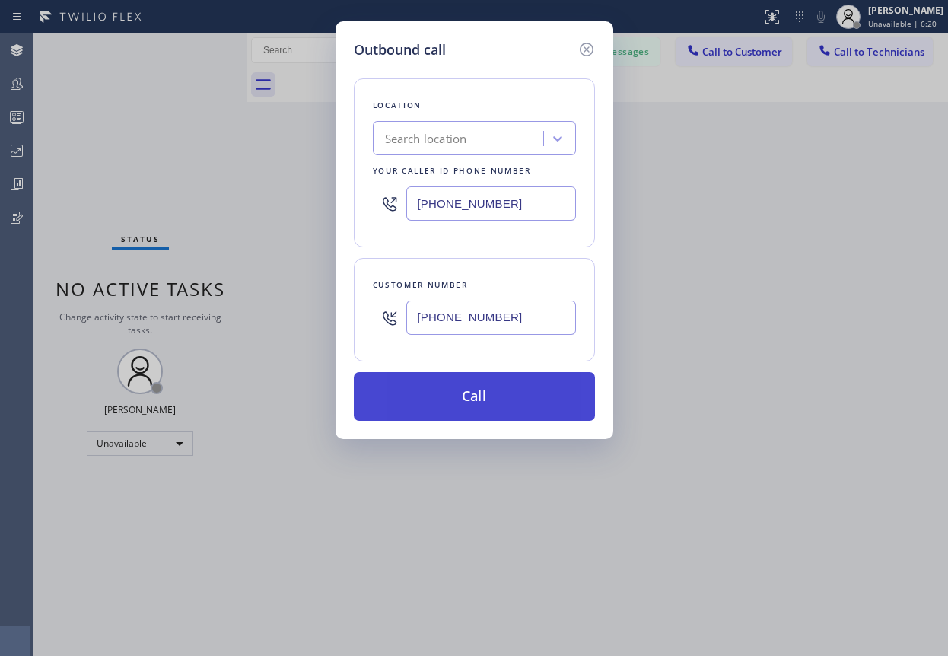
click at [519, 401] on button "Call" at bounding box center [474, 396] width 241 height 49
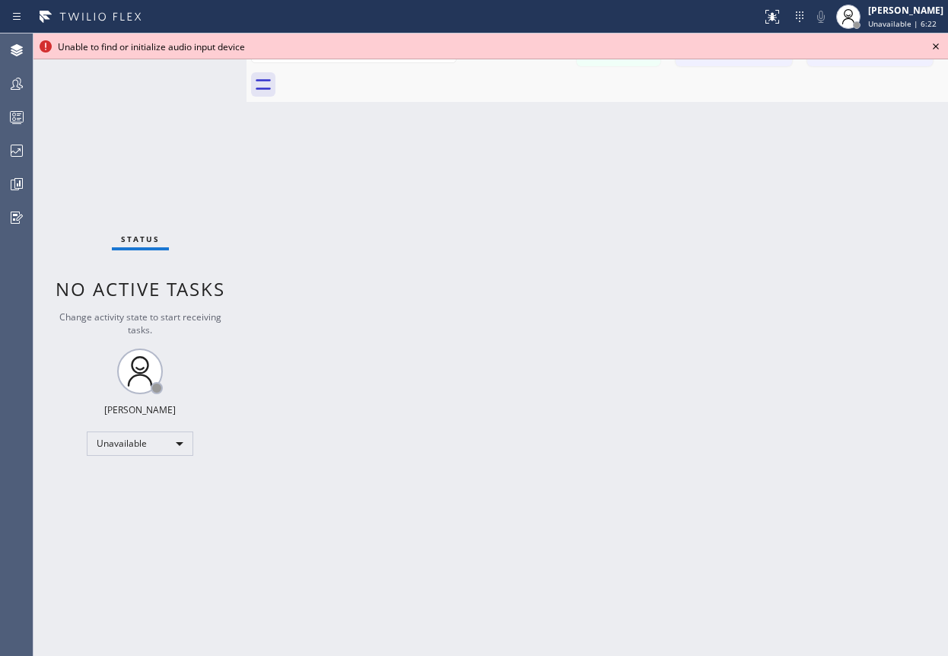
click at [932, 45] on icon at bounding box center [935, 46] width 18 height 18
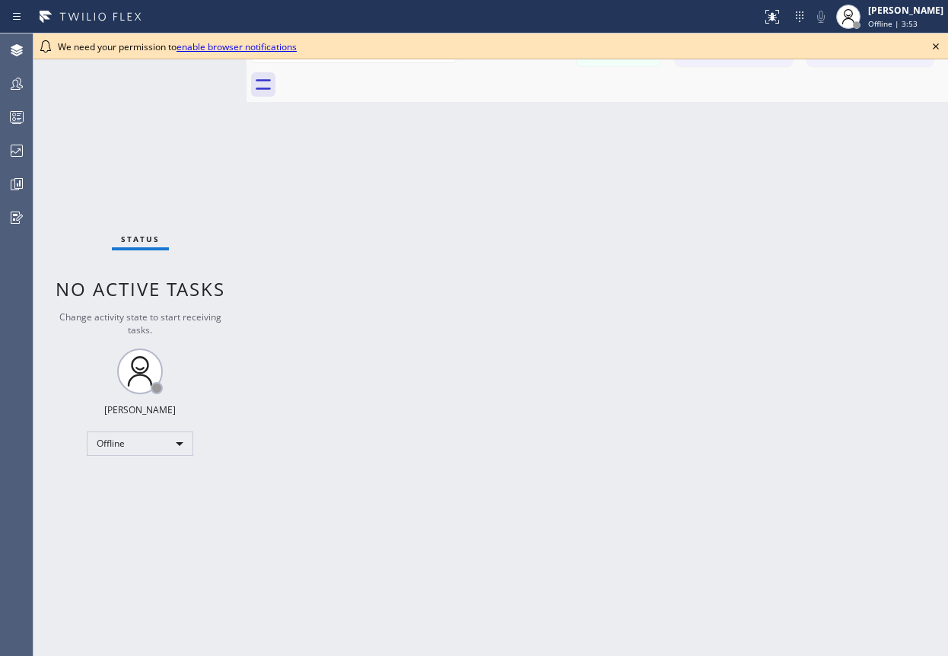
click at [938, 51] on icon at bounding box center [935, 46] width 18 height 18
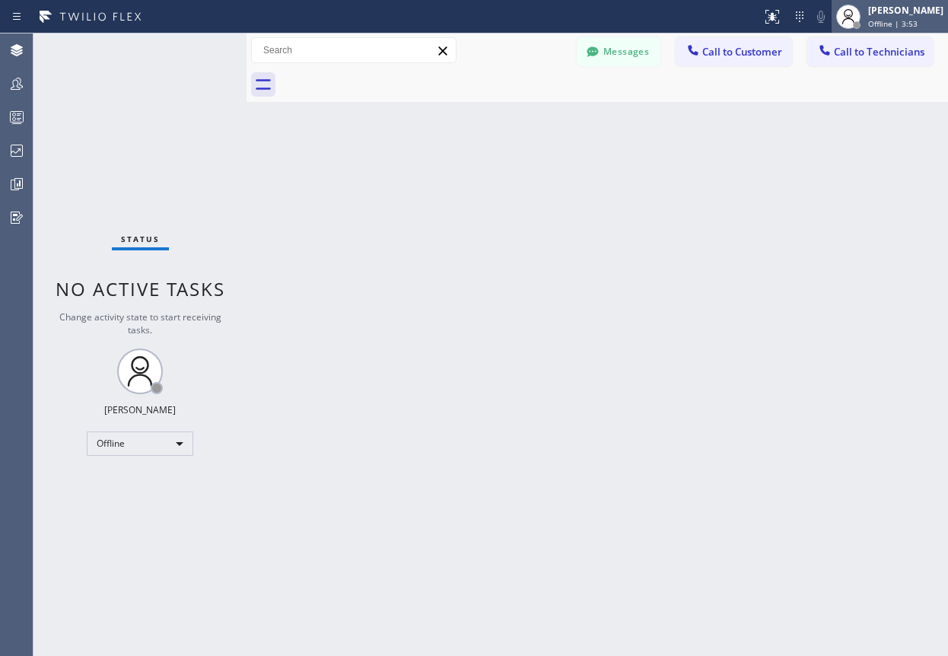
click at [896, 16] on div "[PERSON_NAME]" at bounding box center [905, 10] width 75 height 13
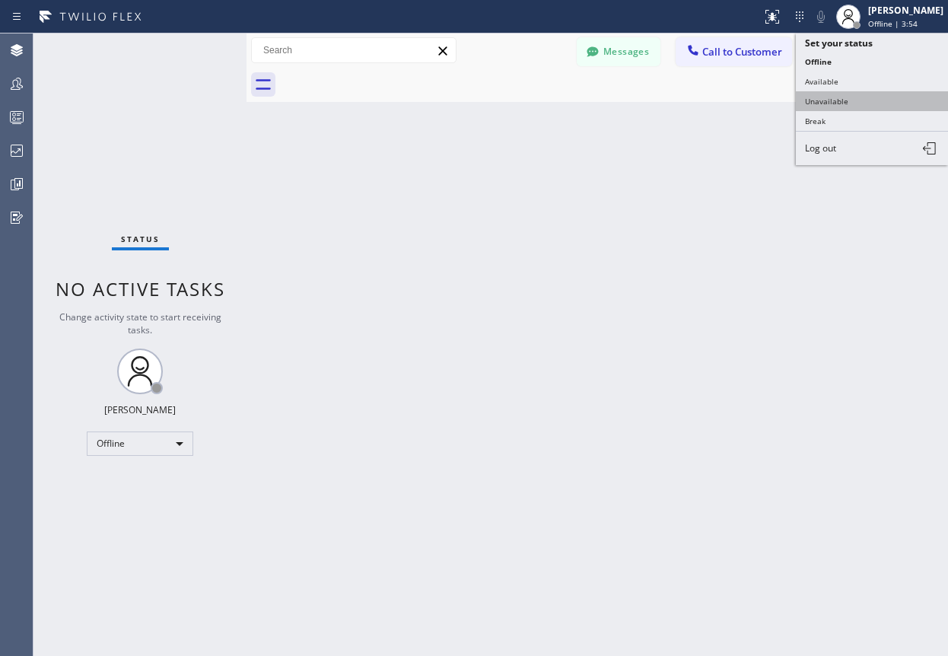
click at [833, 100] on button "Unavailable" at bounding box center [871, 101] width 152 height 20
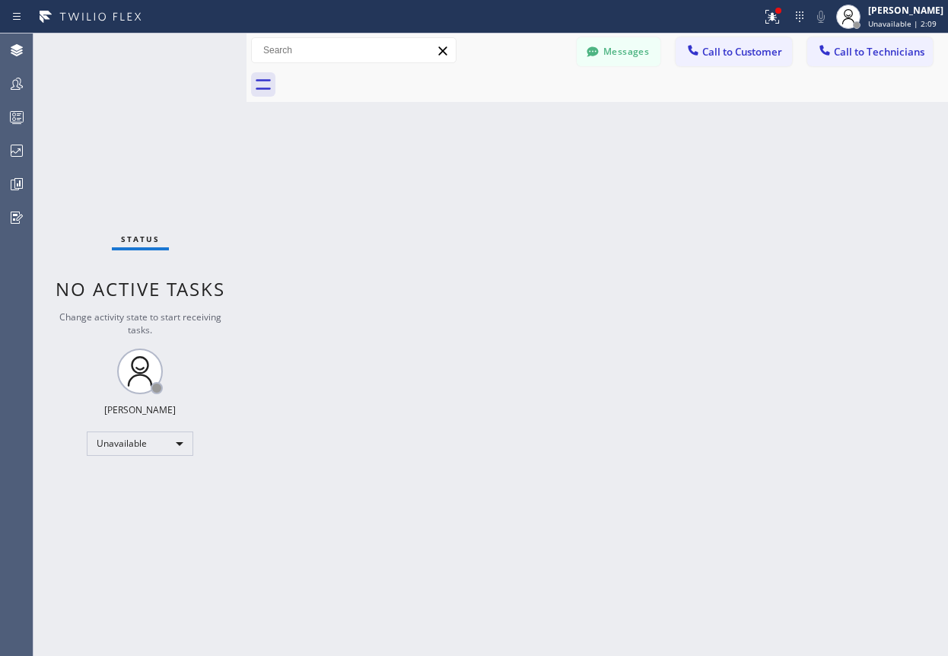
click at [765, 51] on span "Call to Customer" at bounding box center [742, 52] width 80 height 14
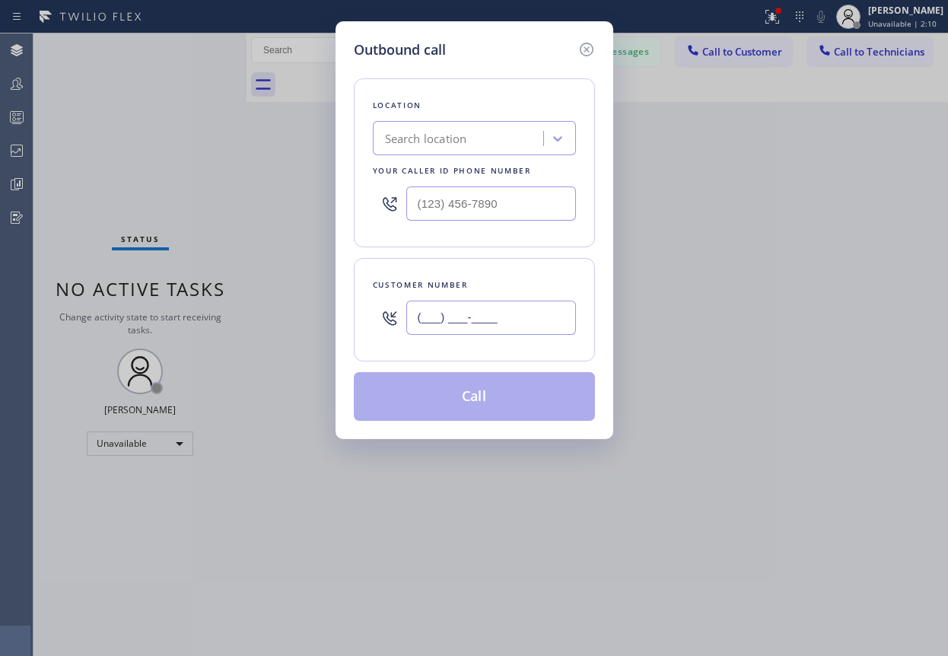
click at [444, 321] on input "(___) ___-____" at bounding box center [491, 317] width 170 height 34
paste input "805) 200-5022"
type input "[PHONE_NUMBER]"
click at [504, 196] on input "(___) ___-____" at bounding box center [491, 203] width 170 height 34
paste input "805) 549-5707"
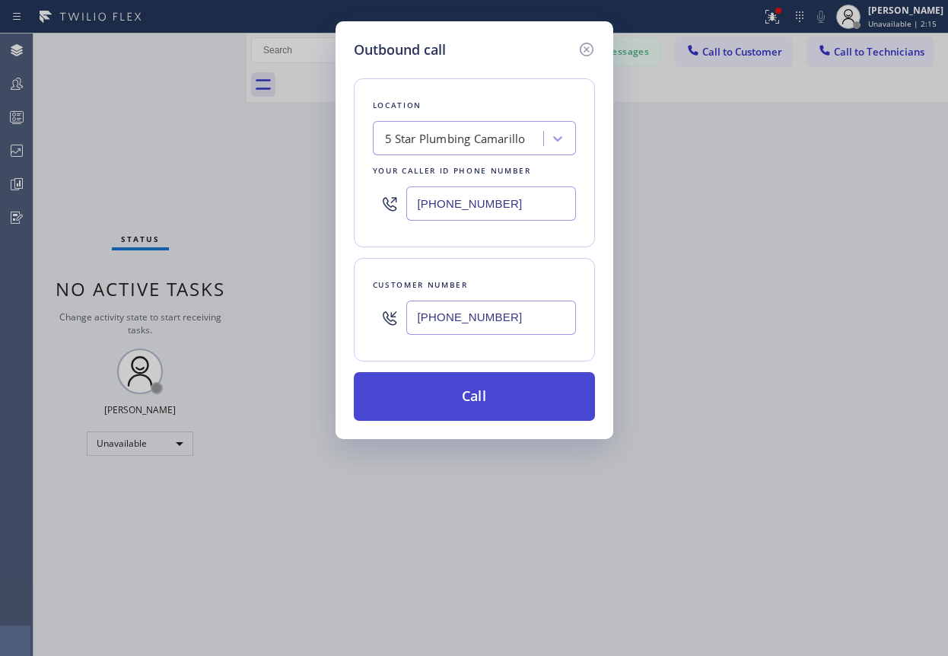
type input "[PHONE_NUMBER]"
click at [480, 404] on button "Call" at bounding box center [474, 396] width 241 height 49
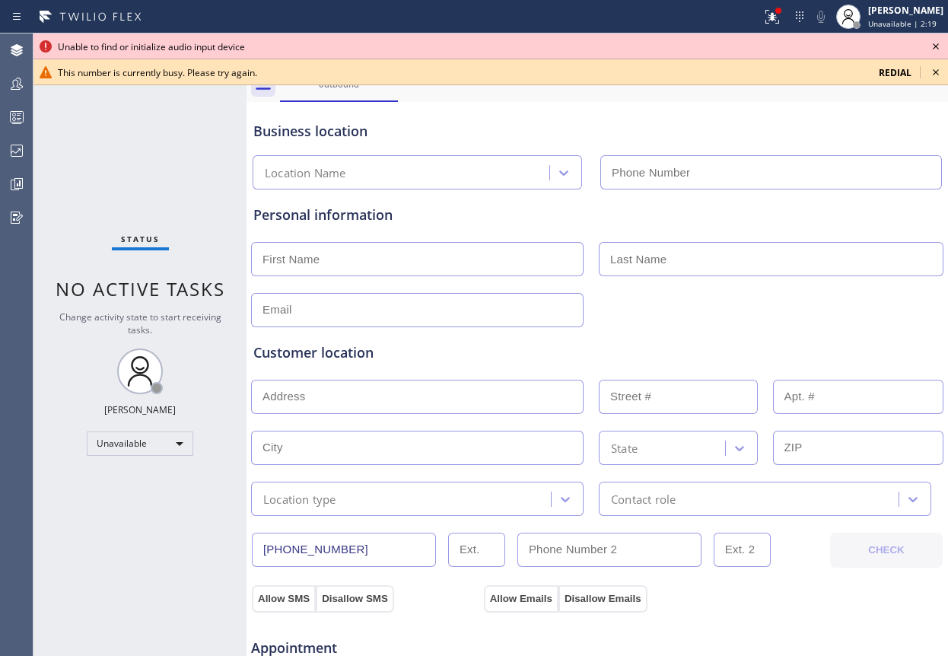
type input "(805) 549-5707"
click at [932, 69] on icon at bounding box center [935, 72] width 18 height 18
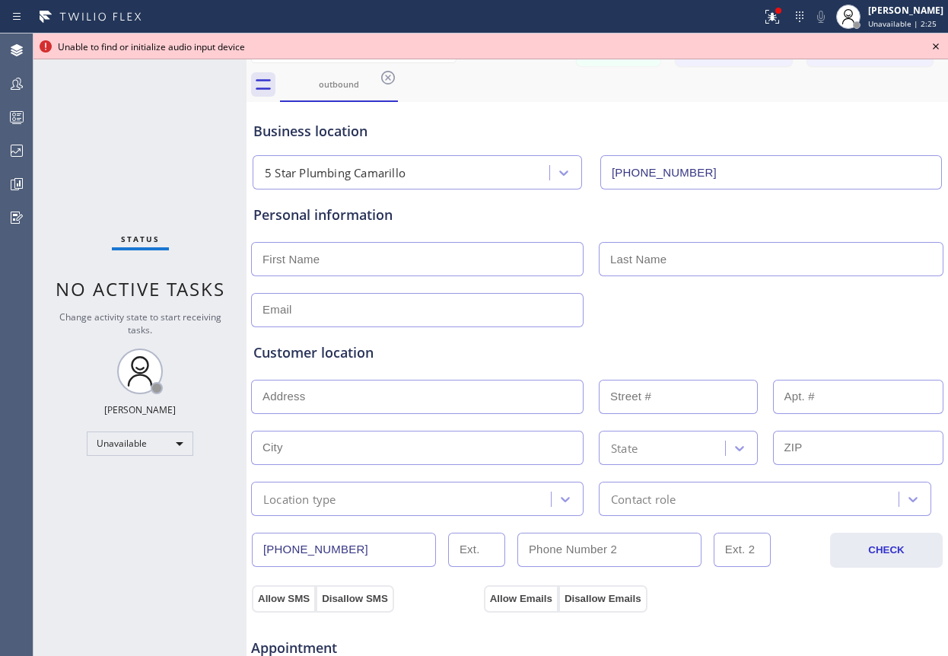
click at [938, 46] on icon at bounding box center [935, 46] width 18 height 18
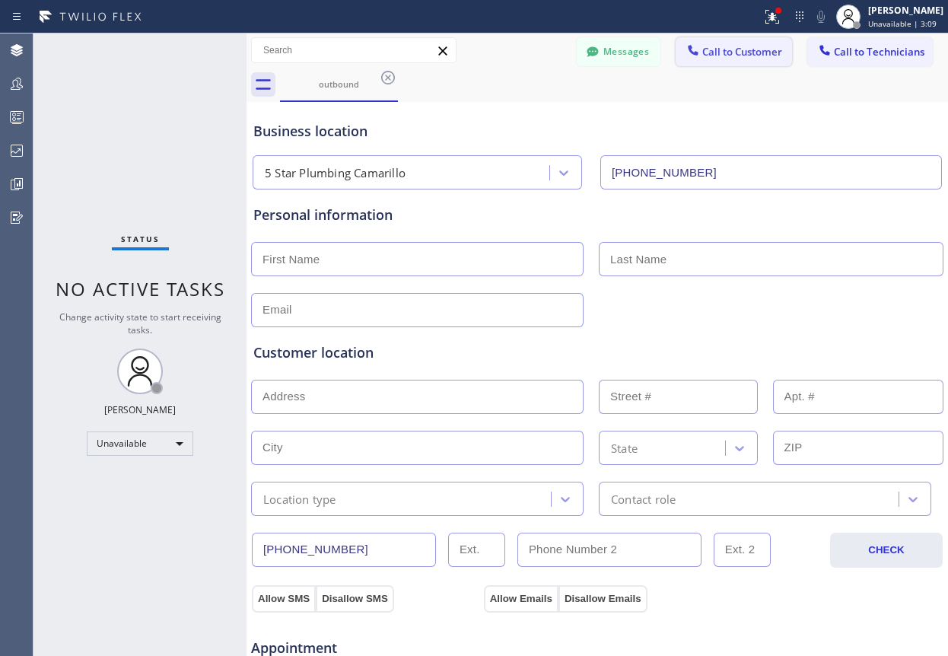
click at [733, 46] on span "Call to Customer" at bounding box center [742, 52] width 80 height 14
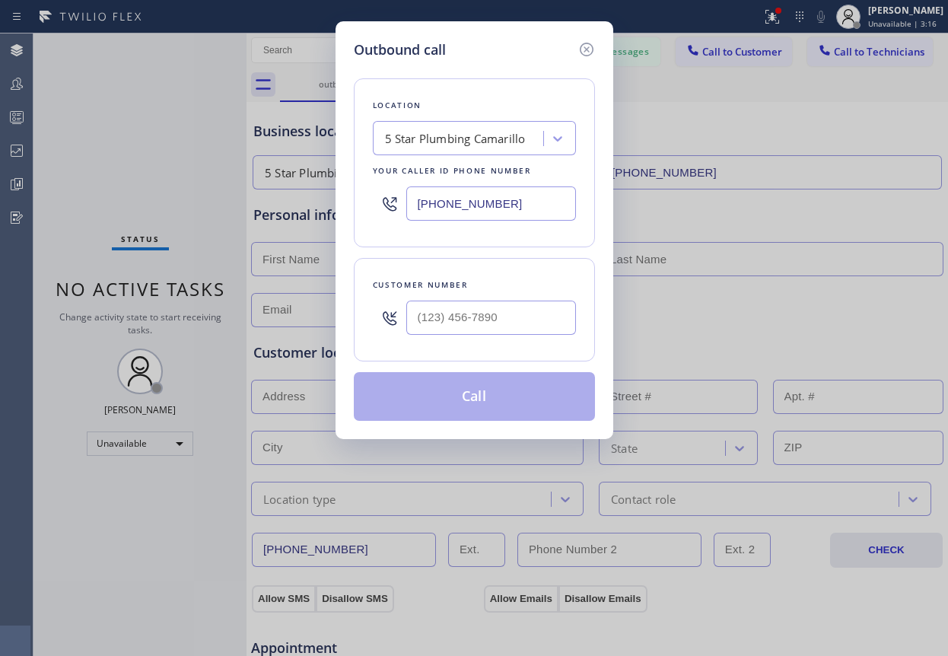
click at [464, 308] on input "text" at bounding box center [491, 317] width 170 height 34
paste input "805) 200-5022"
type input "(805) 200-5022"
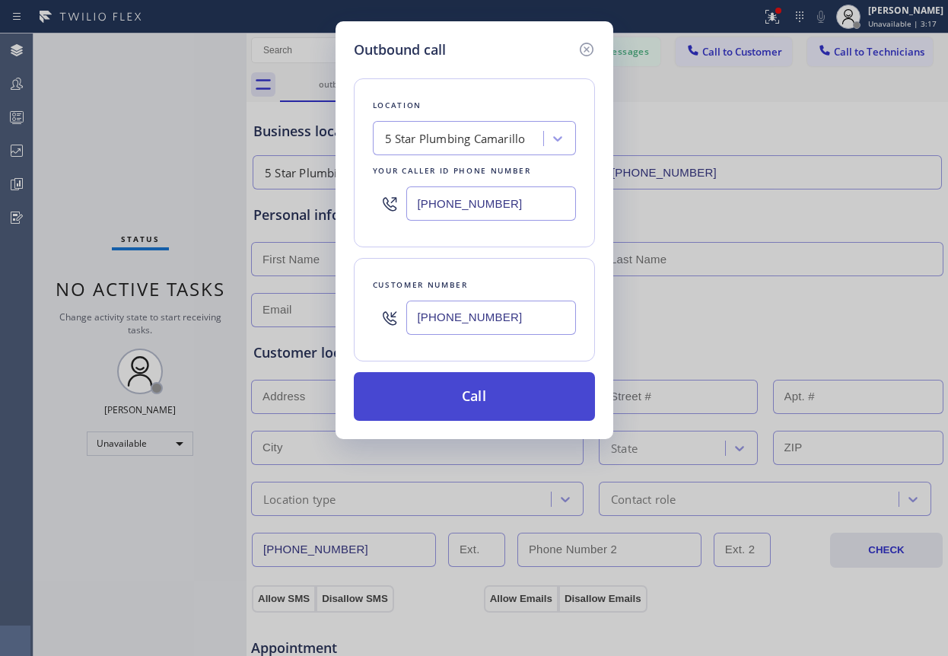
click at [473, 396] on button "Call" at bounding box center [474, 396] width 241 height 49
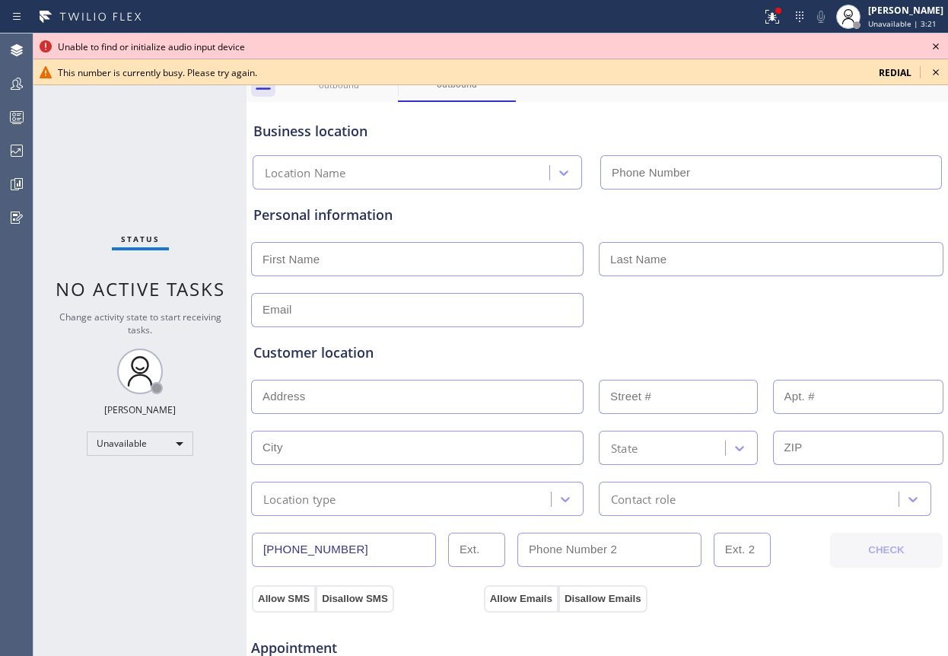
type input "(805) 549-5707"
click at [934, 45] on icon at bounding box center [935, 46] width 6 height 6
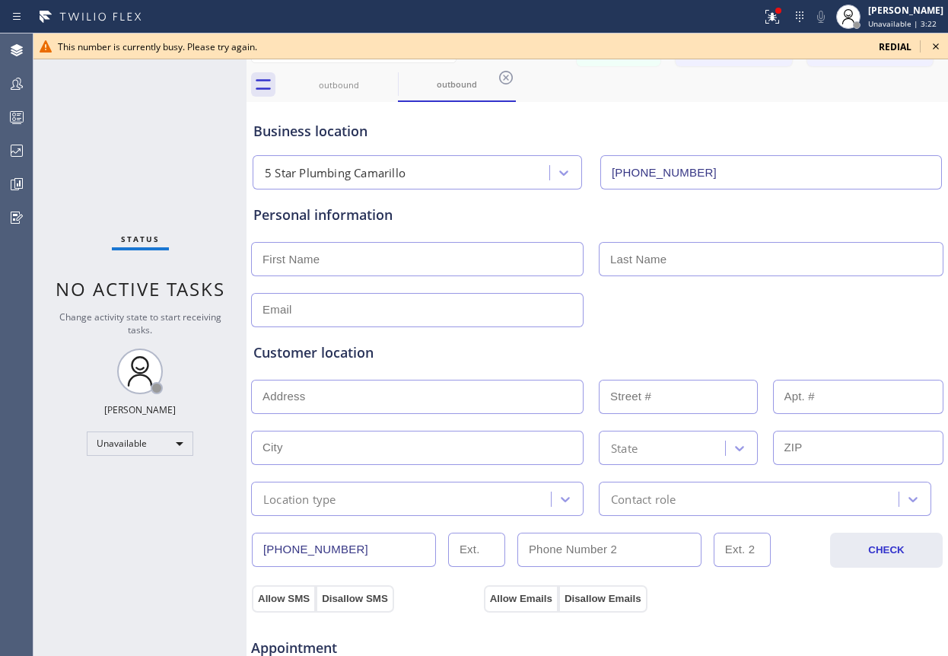
click at [938, 49] on icon at bounding box center [935, 46] width 18 height 18
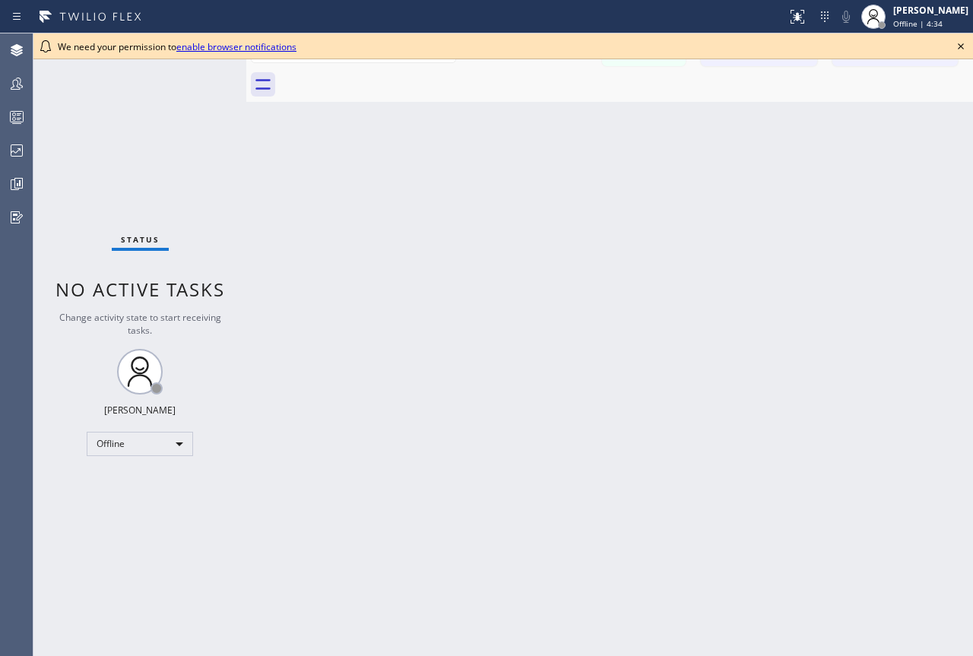
click at [947, 44] on icon at bounding box center [961, 46] width 18 height 18
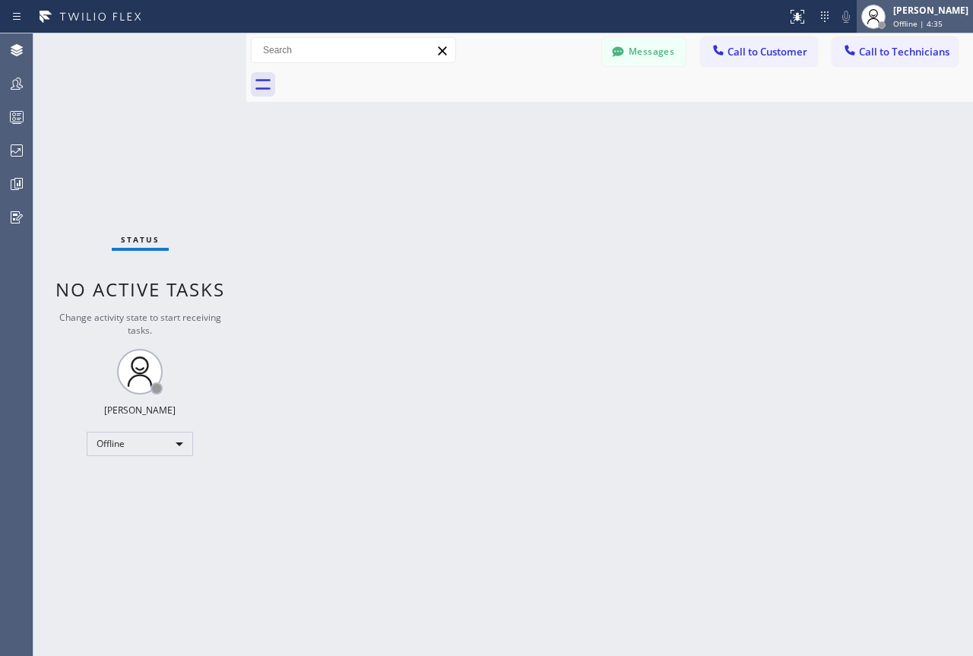
click at [894, 5] on div "Joseph Ray Abcede" at bounding box center [931, 10] width 75 height 13
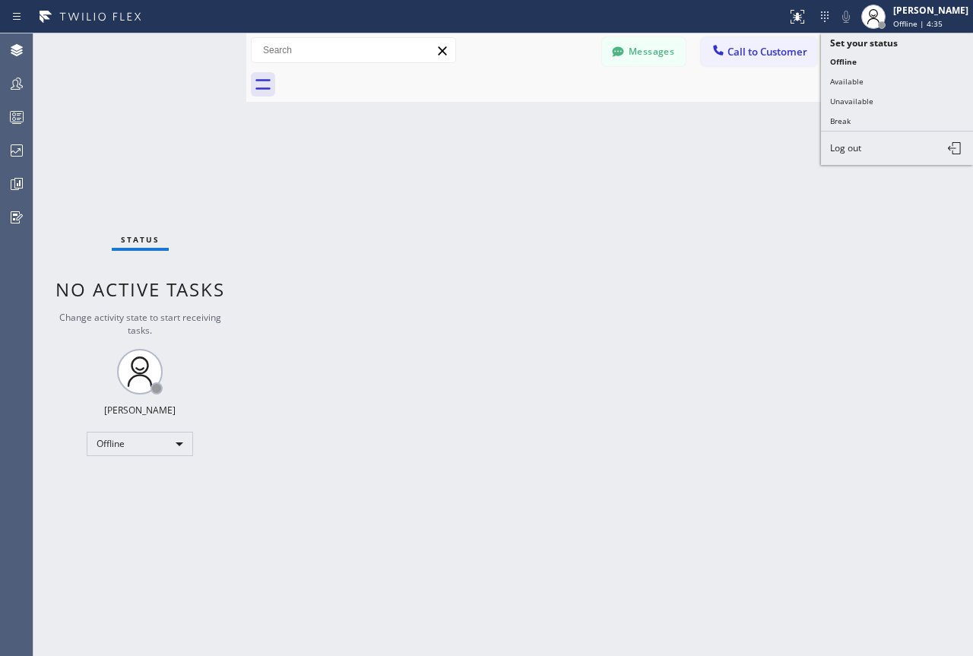
click at [852, 100] on button "Unavailable" at bounding box center [897, 101] width 152 height 20
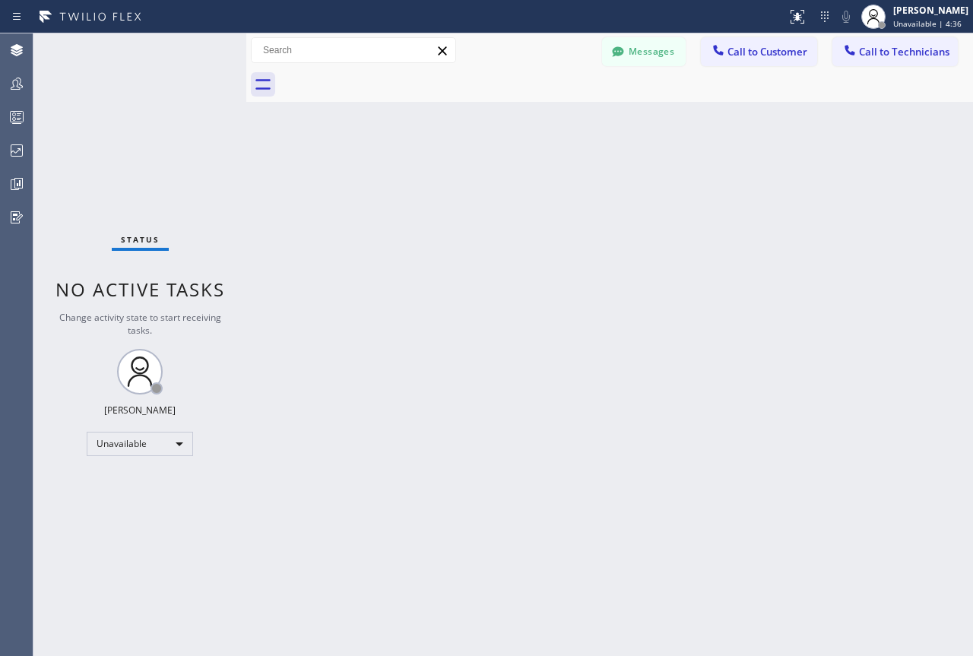
click at [836, 214] on div "Back to Dashboard Change Sender ID Customers Technicians Select a contact Outbo…" at bounding box center [609, 344] width 727 height 623
click at [891, 183] on div "Back to Dashboard Change Sender ID Customers Technicians Select a contact Outbo…" at bounding box center [609, 344] width 727 height 623
click at [894, 12] on div "Joseph Ray Abcede" at bounding box center [931, 10] width 75 height 13
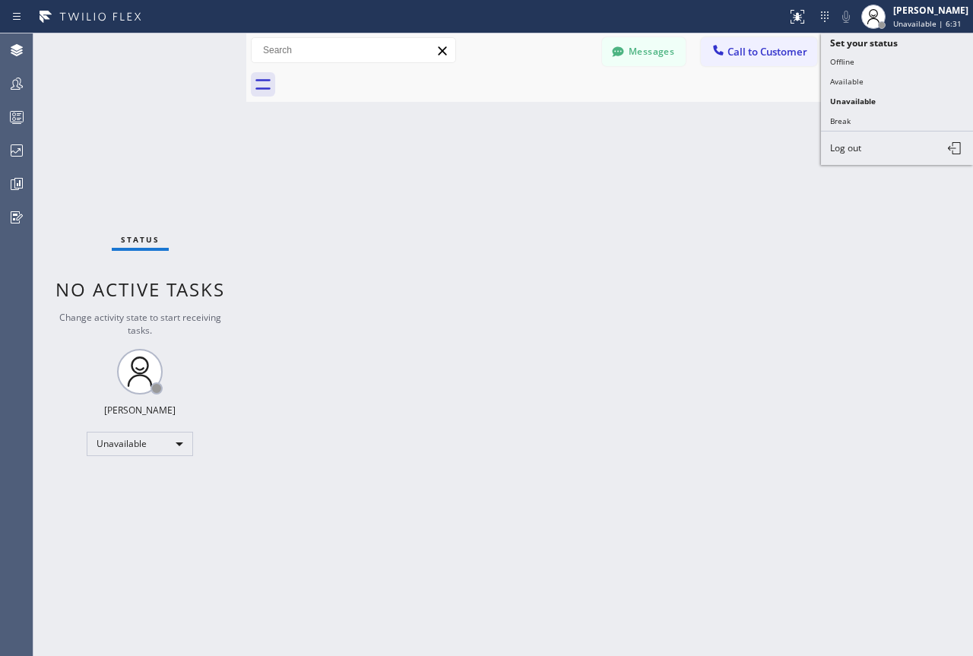
click at [875, 85] on button "Available" at bounding box center [897, 81] width 152 height 20
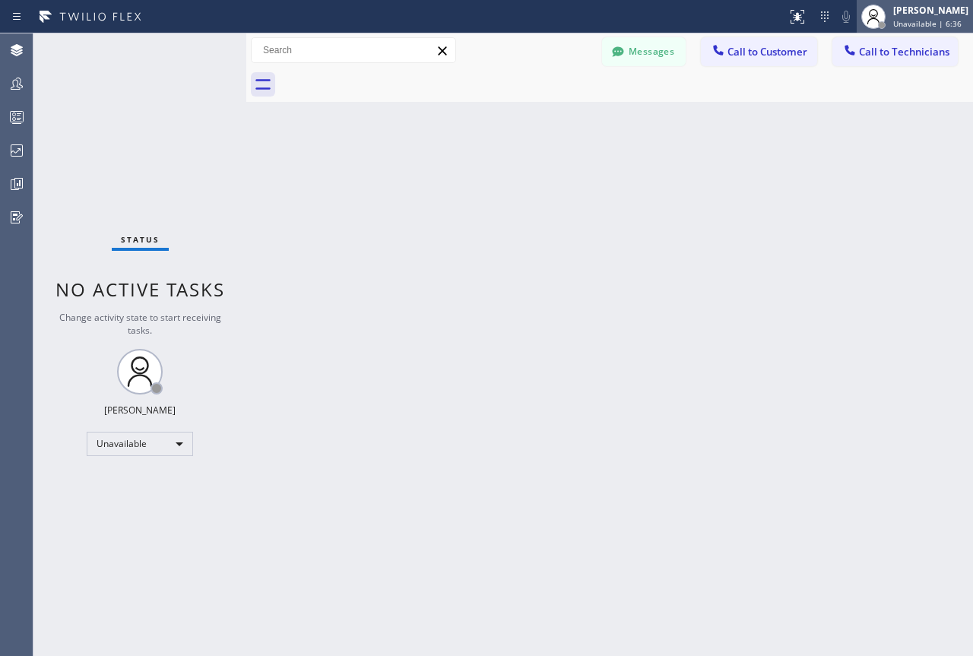
click at [894, 14] on div "Joseph Ray Abcede" at bounding box center [931, 10] width 75 height 13
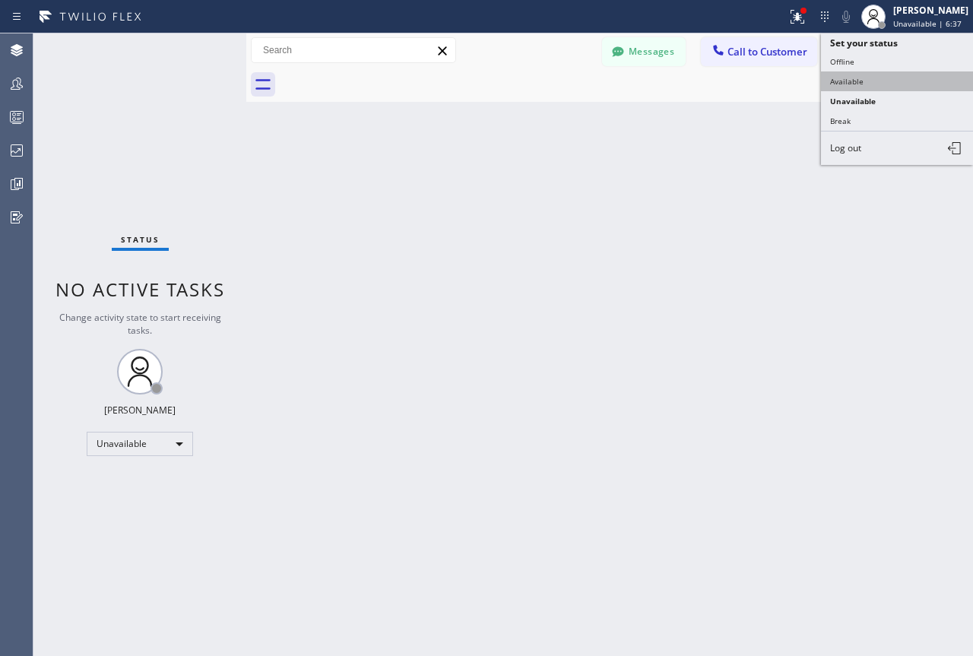
click at [858, 82] on button "Available" at bounding box center [897, 81] width 152 height 20
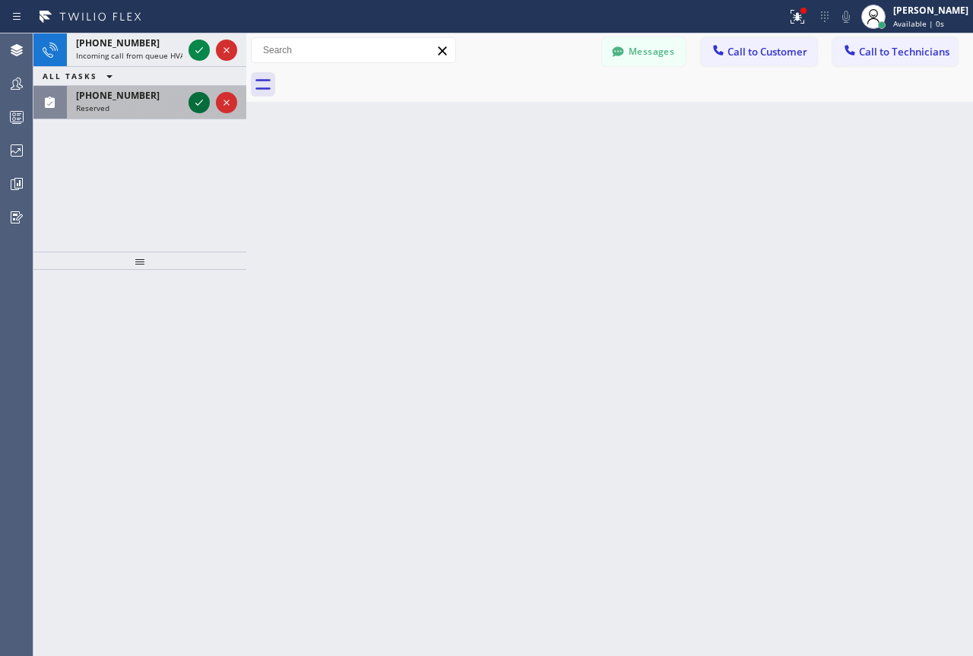
click at [192, 99] on icon at bounding box center [199, 103] width 18 height 18
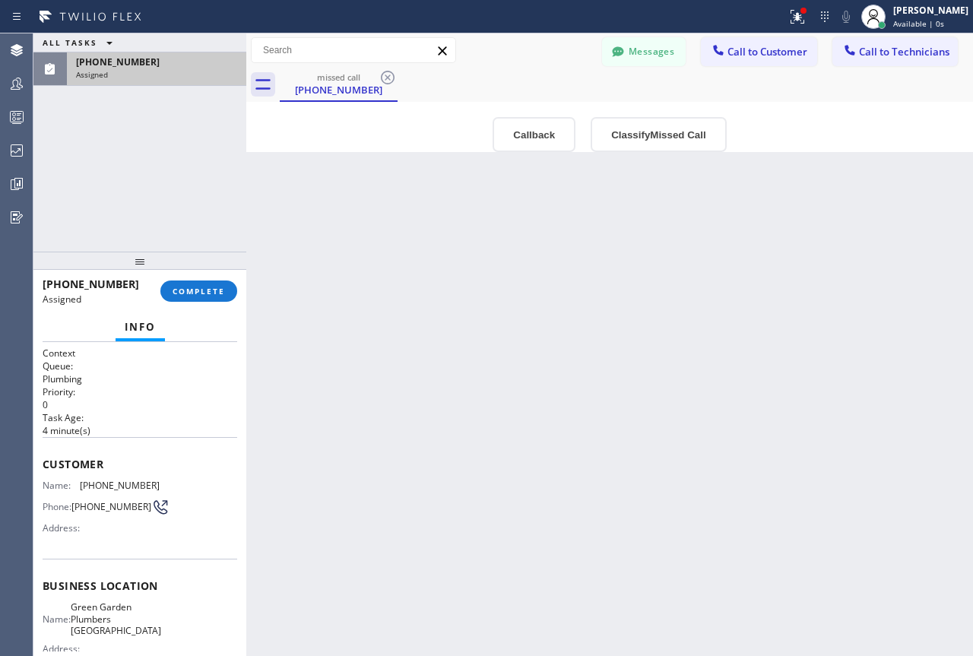
click at [41, 462] on div "Context Queue: Plumbing Priority: 0 Task Age: 4 minute(s) Customer Name: (949) …" at bounding box center [139, 499] width 213 height 314
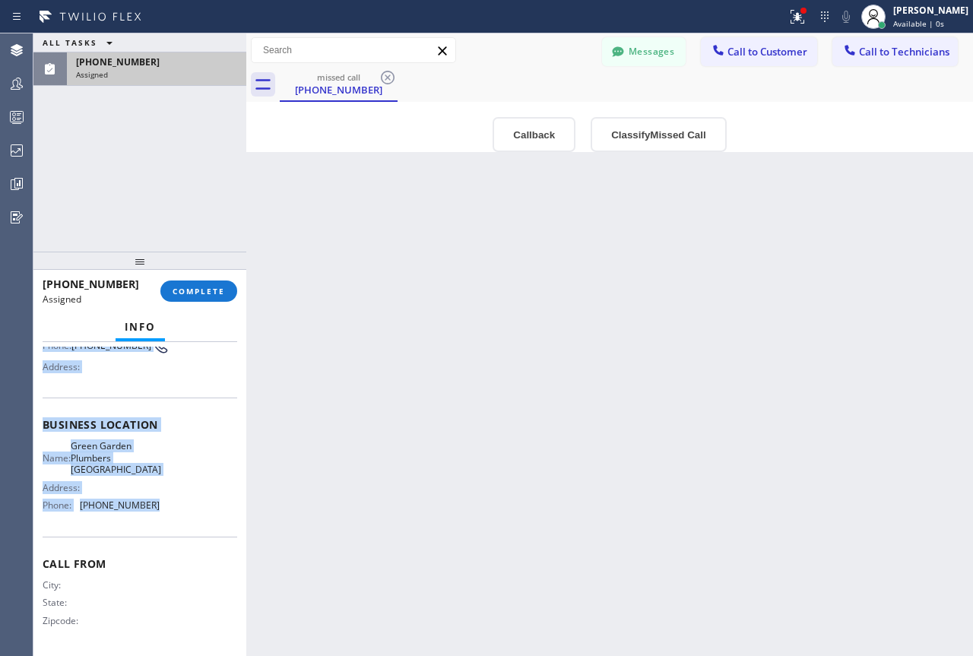
scroll to position [167, 0]
drag, startPoint x: 78, startPoint y: 482, endPoint x: 139, endPoint y: 510, distance: 66.7
click at [138, 516] on div "Context Queue: Plumbing Priority: 0 Task Age: 4 minute(s) Customer Name: (949) …" at bounding box center [140, 419] width 195 height 466
copy div "Customer Name: (949) 200-3628 Phone: (949) 200-3628 Address: Business location …"
click at [205, 291] on span "COMPLETE" at bounding box center [199, 291] width 52 height 11
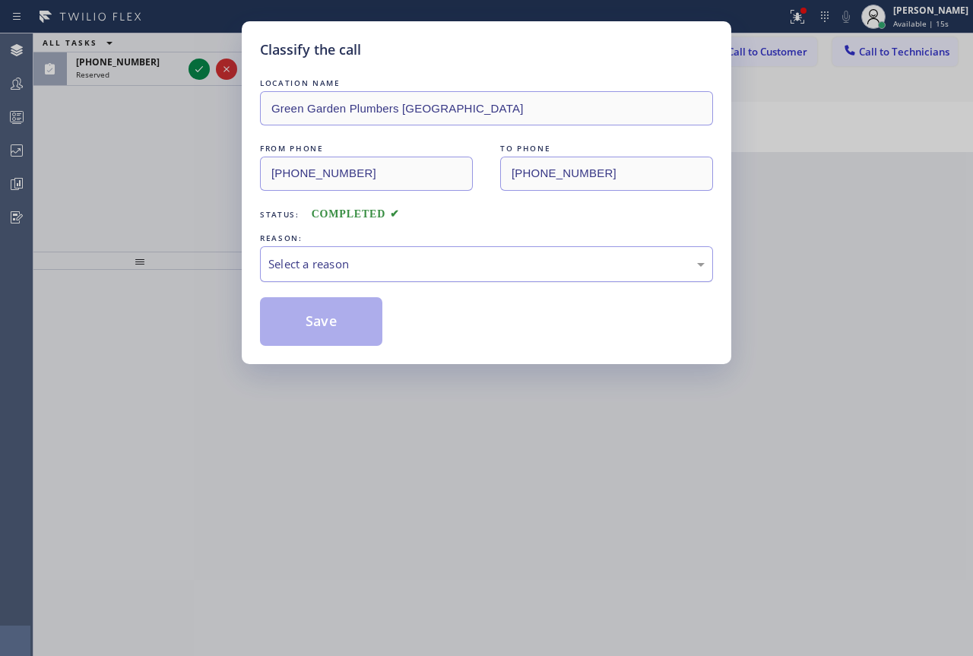
click at [460, 268] on div "Select a reason" at bounding box center [486, 264] width 437 height 17
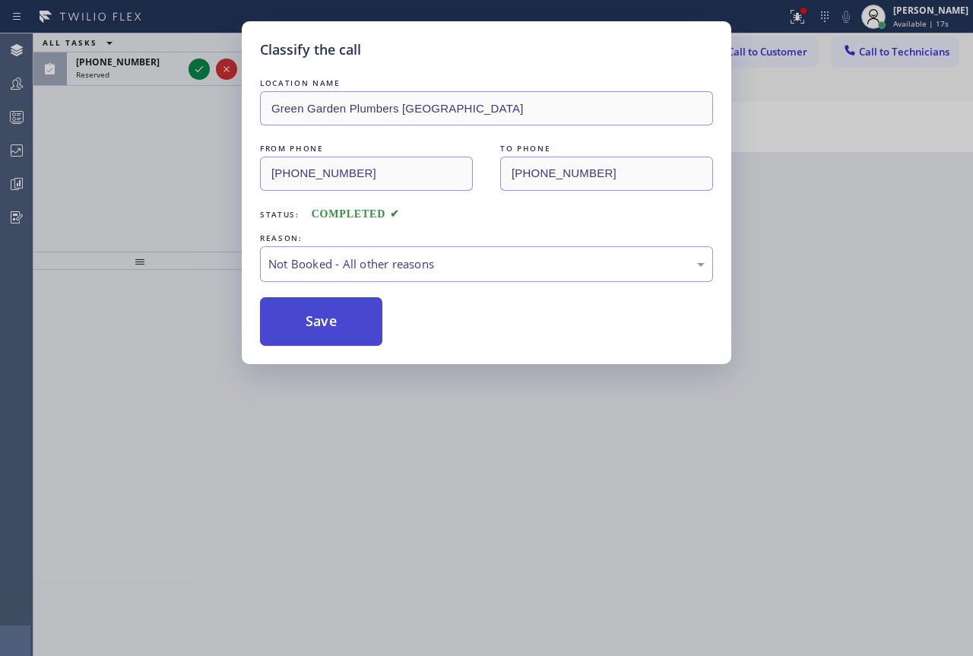
click at [332, 321] on button "Save" at bounding box center [321, 321] width 122 height 49
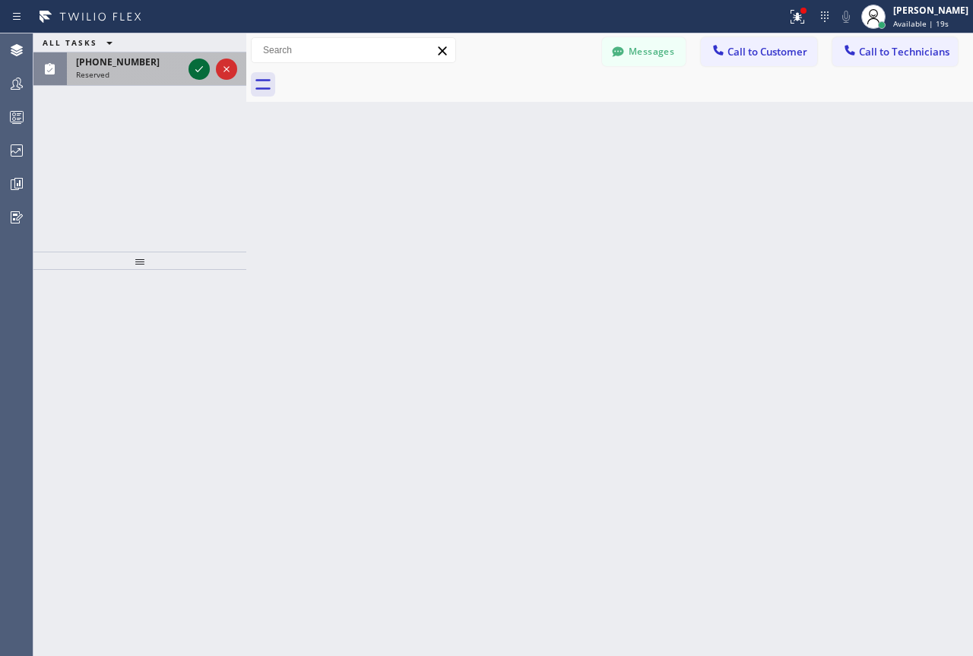
click at [198, 67] on icon at bounding box center [199, 69] width 18 height 18
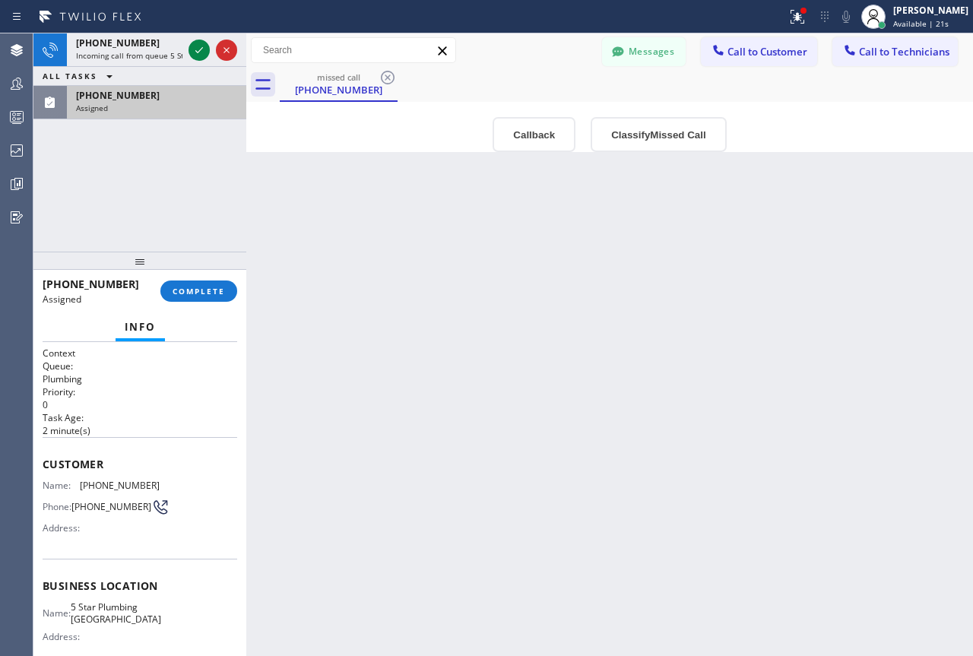
drag, startPoint x: 42, startPoint y: 460, endPoint x: 49, endPoint y: 468, distance: 10.8
click at [42, 461] on div "Context Queue: Plumbing Priority: 0 Task Age: 2 minute(s) Customer Name: (760) …" at bounding box center [139, 499] width 213 height 314
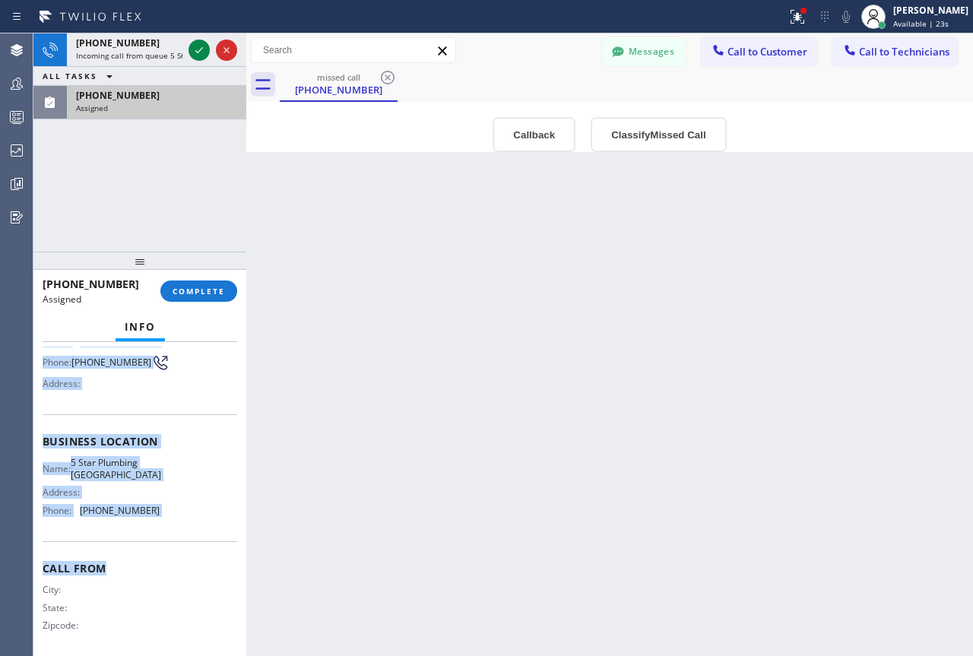
scroll to position [154, 0]
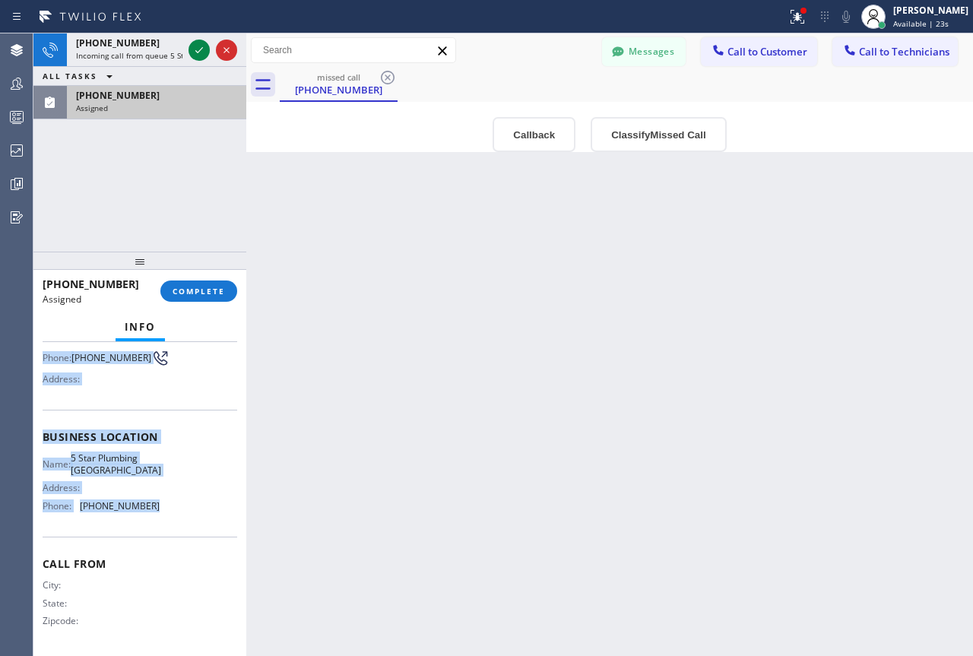
drag, startPoint x: 49, startPoint y: 468, endPoint x: 150, endPoint y: 505, distance: 107.5
click at [150, 505] on div "Context Queue: Plumbing Priority: 0 Task Age: 2 minute(s) Customer Name: (760) …" at bounding box center [140, 425] width 195 height 454
copy div "Customer Name: (760) 210-1799 Phone: (760) 210-1799 Address: Business location …"
click at [189, 298] on button "COMPLETE" at bounding box center [198, 291] width 77 height 21
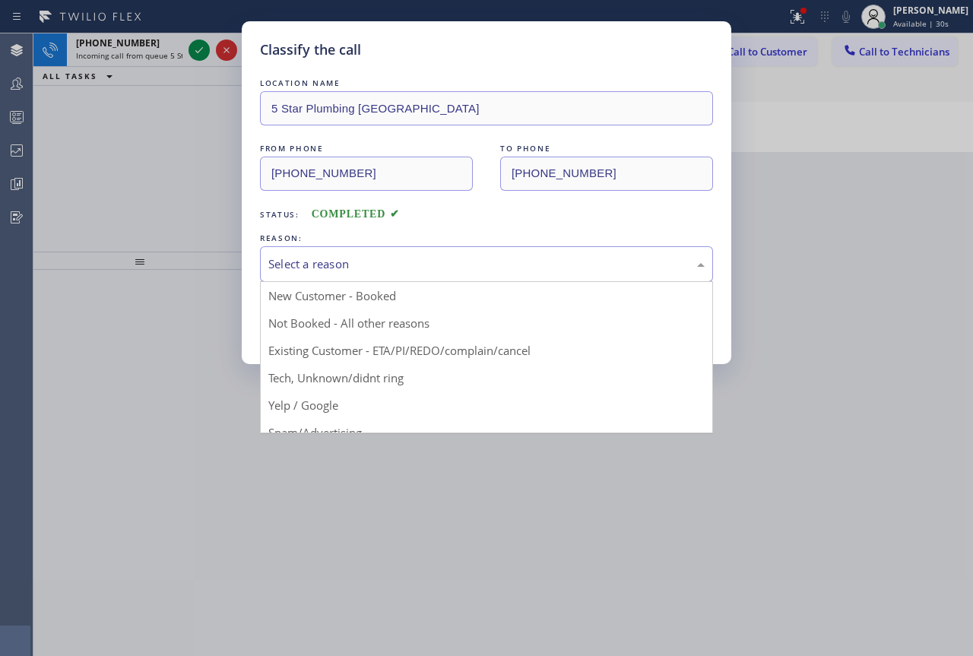
click at [500, 261] on div "Select a reason" at bounding box center [486, 264] width 437 height 17
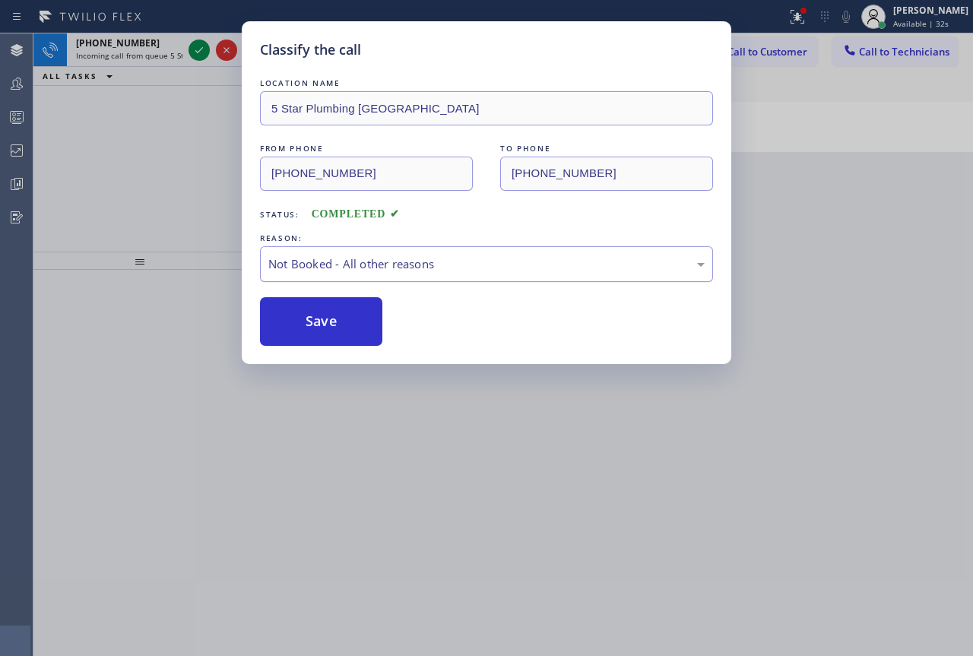
drag, startPoint x: 332, startPoint y: 329, endPoint x: 295, endPoint y: 277, distance: 63.9
click at [332, 329] on button "Save" at bounding box center [321, 321] width 122 height 49
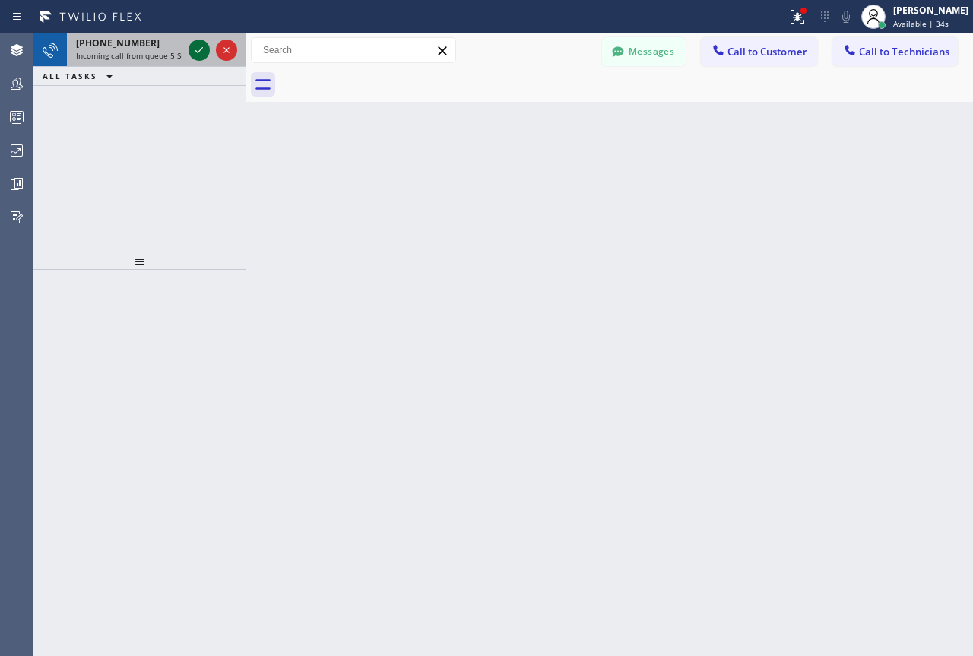
click at [199, 51] on icon at bounding box center [199, 50] width 8 height 6
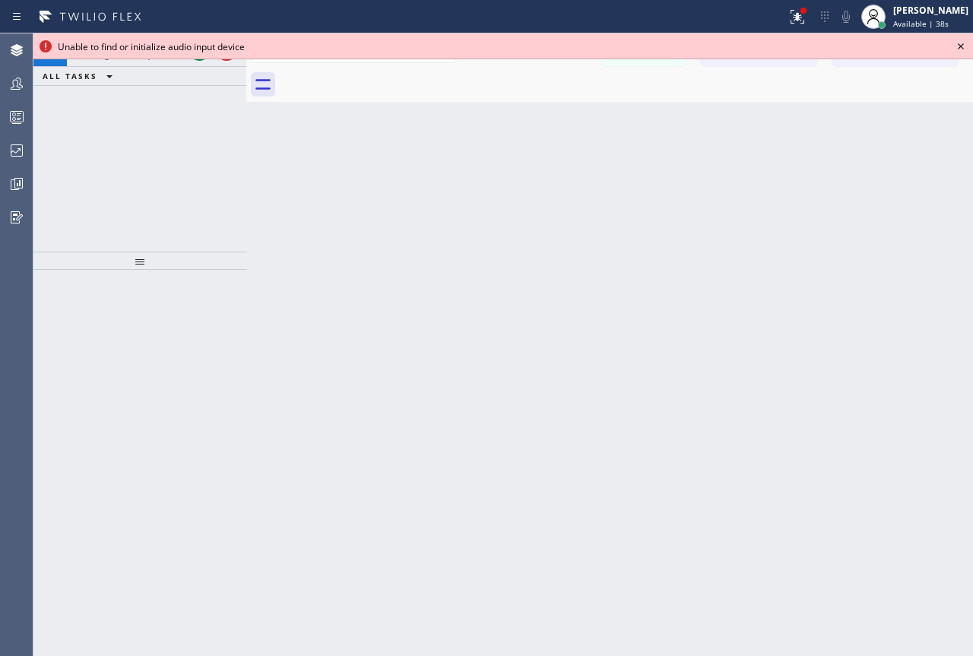
click at [947, 43] on icon at bounding box center [961, 46] width 18 height 18
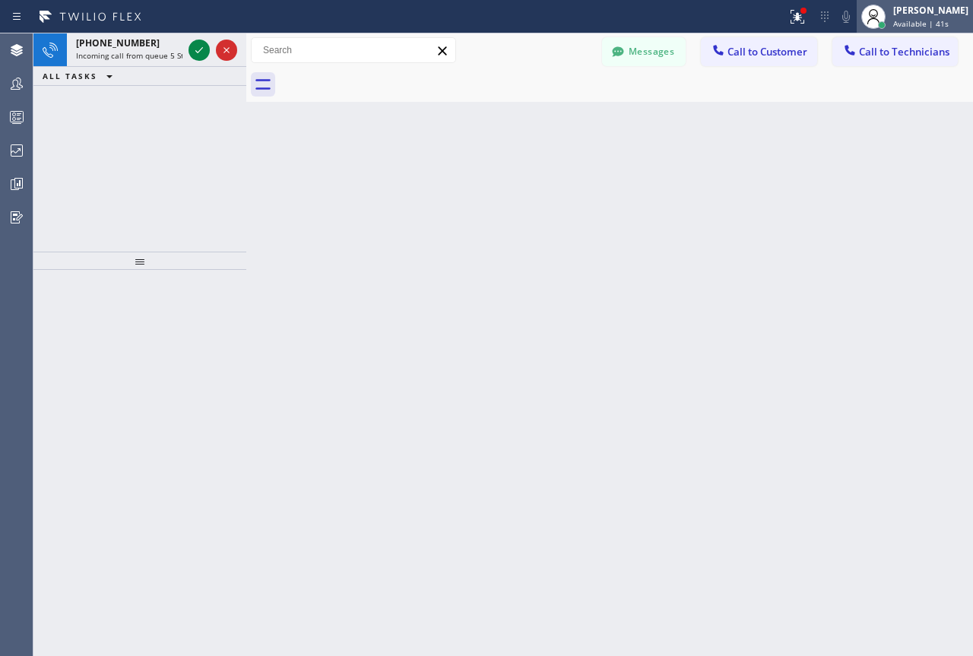
click at [908, 27] on span "Available | 41s" at bounding box center [922, 23] width 56 height 11
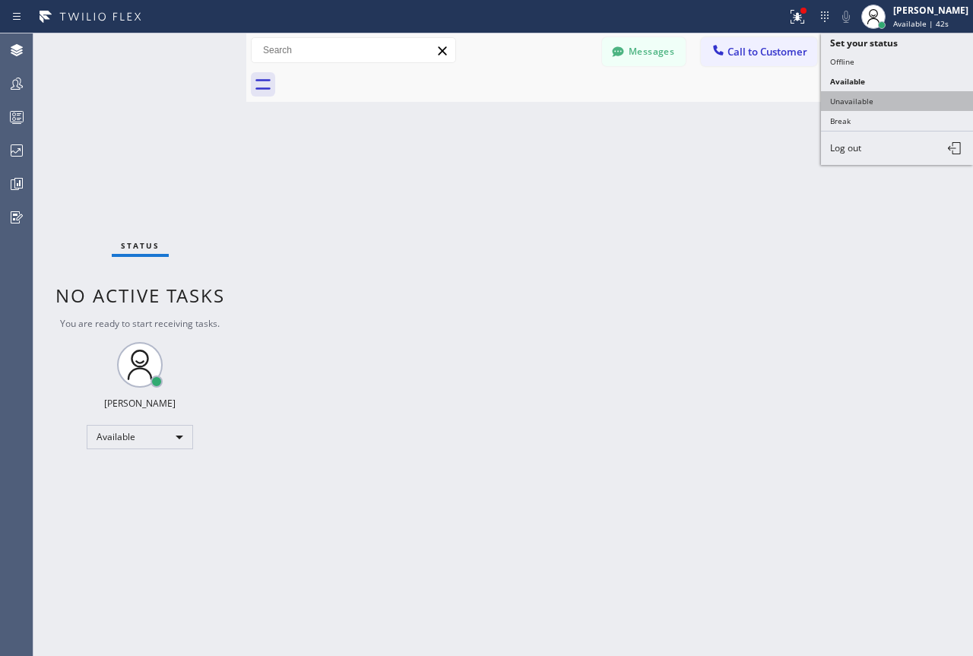
click at [867, 99] on button "Unavailable" at bounding box center [897, 101] width 152 height 20
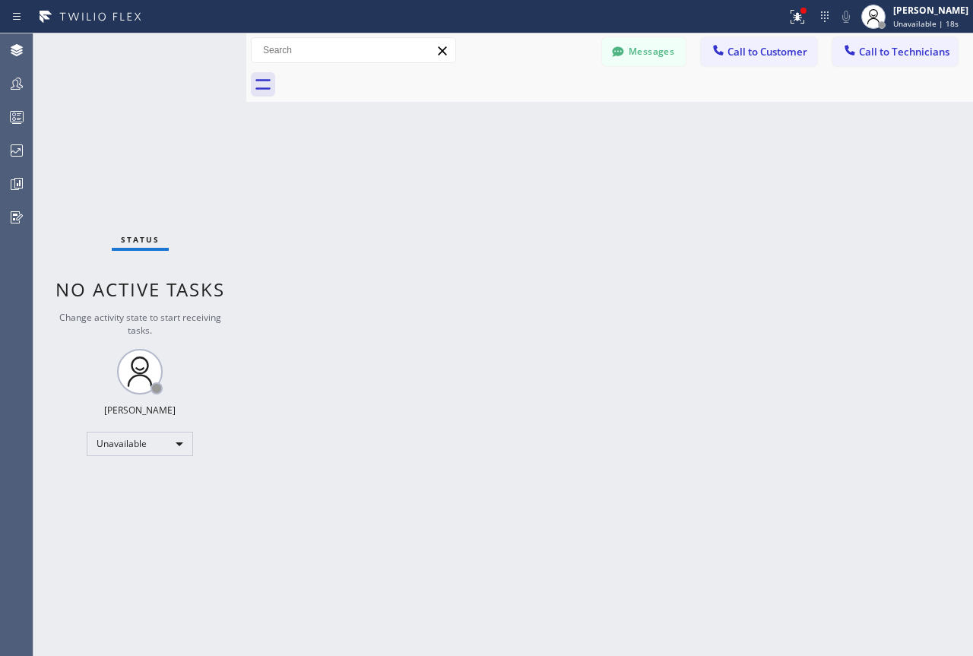
click at [818, 180] on div "Back to Dashboard Change Sender ID Customers Technicians Select a contact Outbo…" at bounding box center [609, 344] width 727 height 623
click at [881, 151] on div "Back to Dashboard Change Sender ID Customers Technicians Select a contact Outbo…" at bounding box center [609, 344] width 727 height 623
click at [733, 52] on span "Call to Customer" at bounding box center [768, 52] width 80 height 14
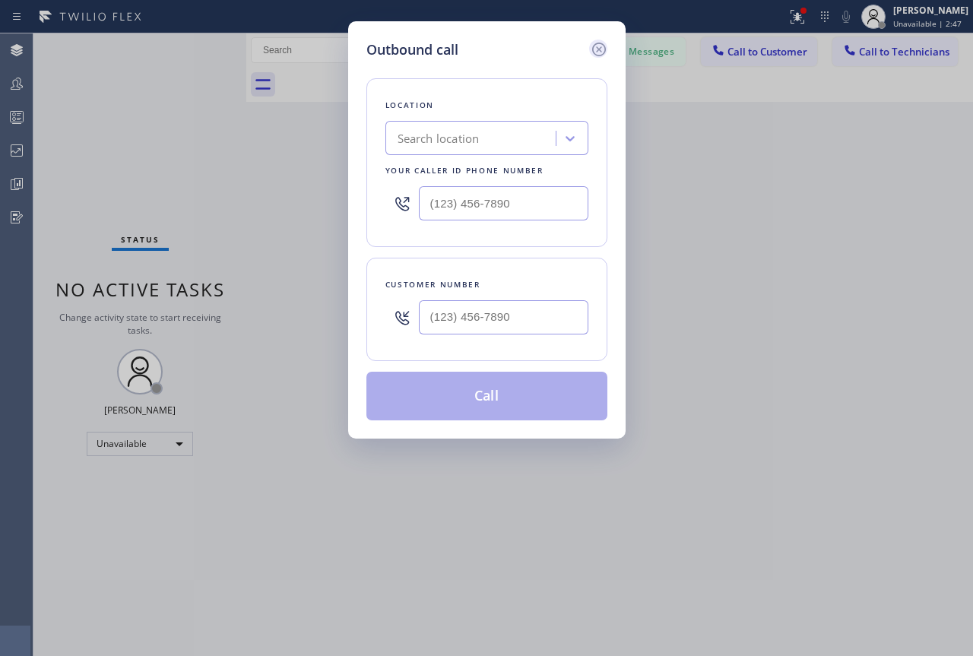
click at [597, 52] on icon at bounding box center [599, 50] width 14 height 14
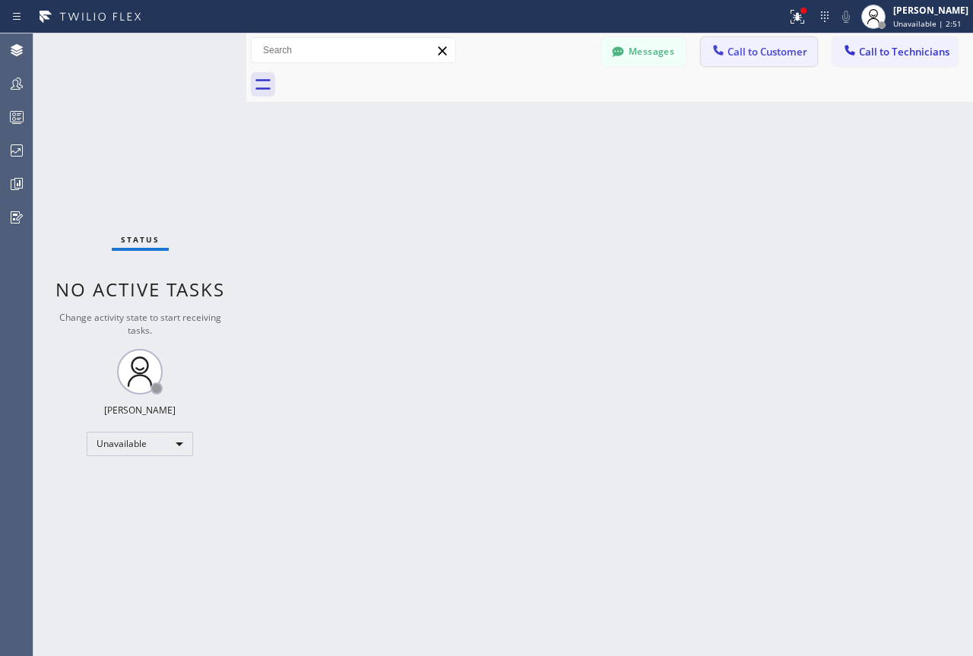
click at [774, 59] on button "Call to Customer" at bounding box center [759, 51] width 116 height 29
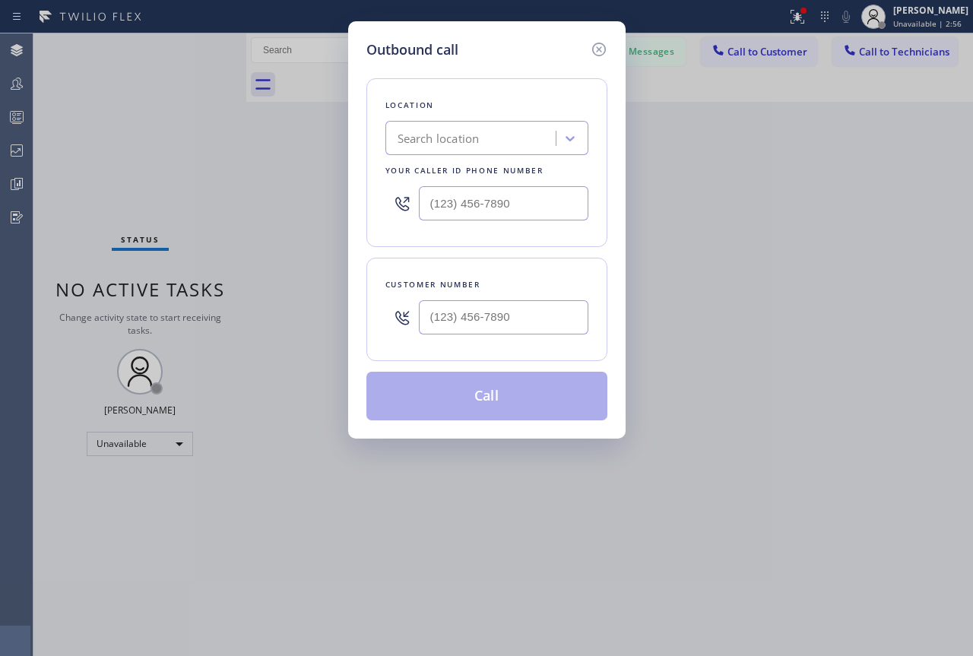
click at [459, 318] on input "text" at bounding box center [504, 317] width 170 height 34
paste input "760) 493-6484"
click at [518, 310] on input "(760) 493-6484" at bounding box center [504, 317] width 170 height 34
paste input "210-1799"
type input "(760) 210-1799"
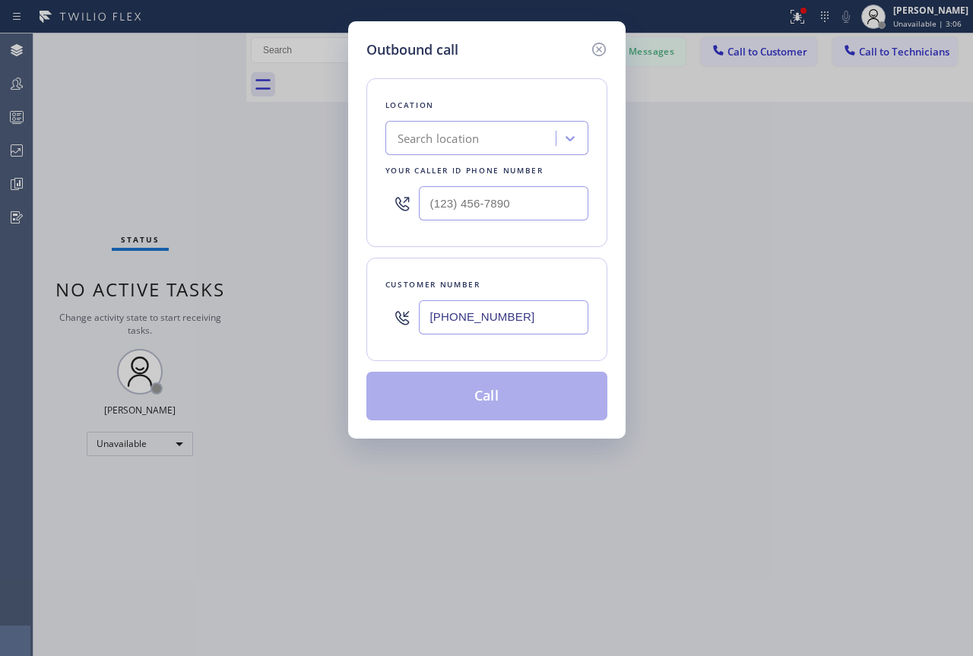
click at [469, 197] on input "text" at bounding box center [504, 203] width 170 height 34
paste input "760) 493-6484"
type input "(760) 493-6484"
click at [495, 404] on button "Call" at bounding box center [487, 396] width 241 height 49
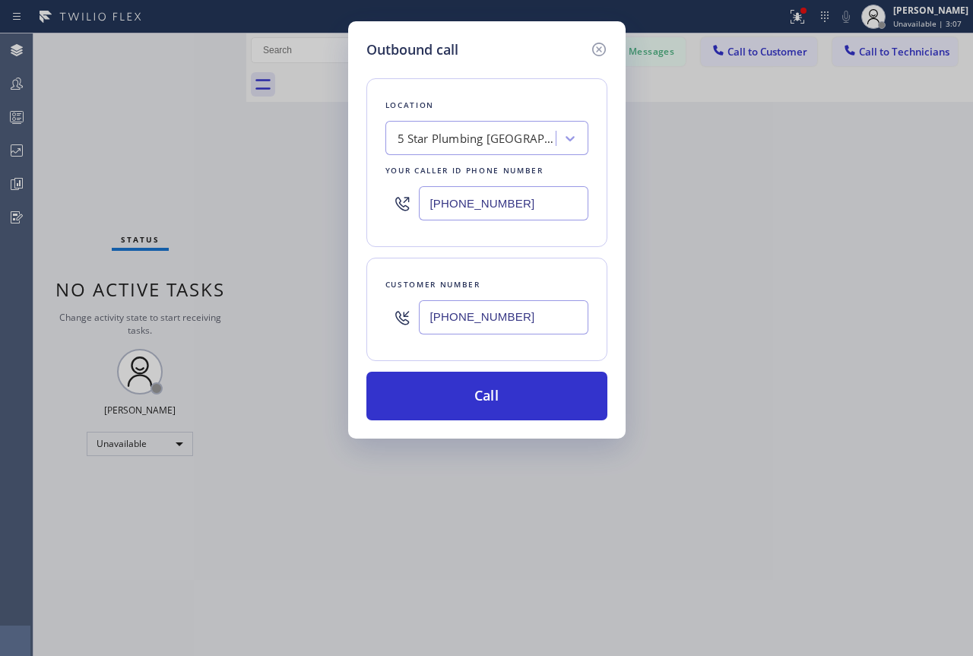
click at [497, 404] on button "Call" at bounding box center [487, 396] width 241 height 49
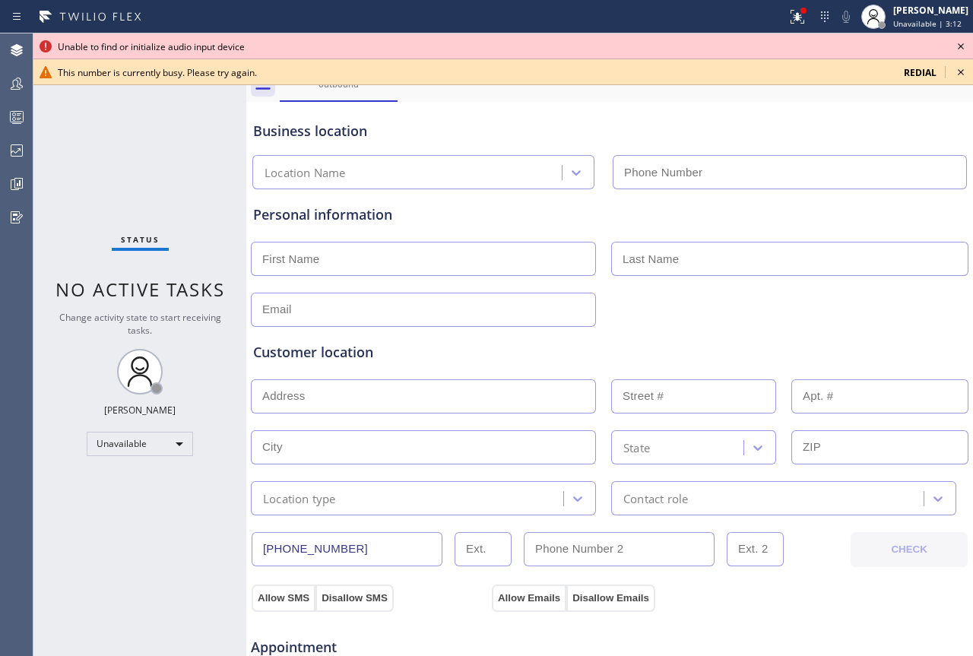
type input "(760) 493-6484"
click at [947, 45] on icon at bounding box center [961, 46] width 18 height 18
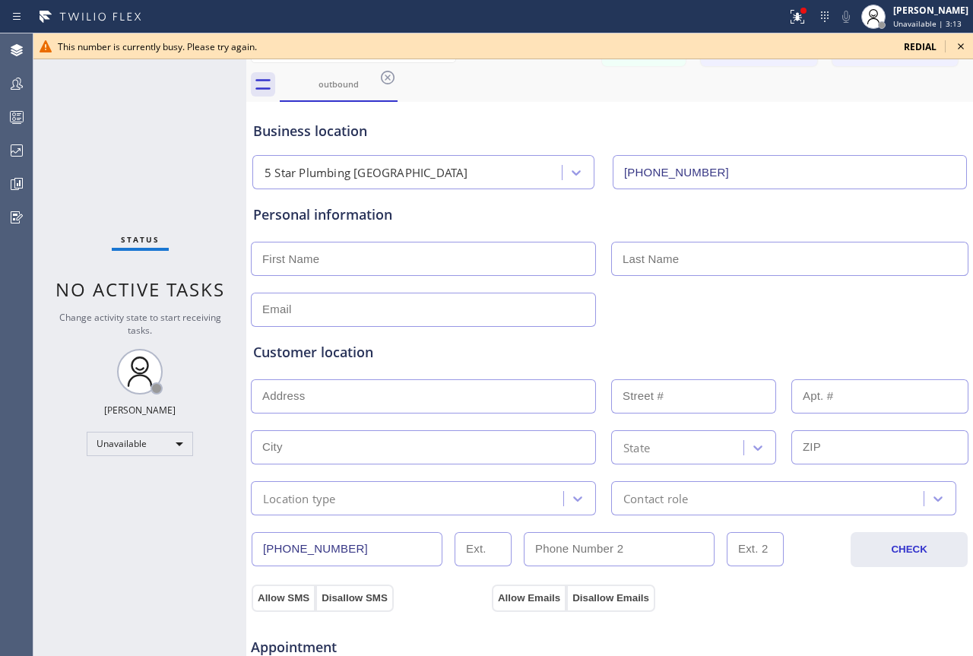
click at [947, 45] on icon at bounding box center [961, 46] width 6 height 6
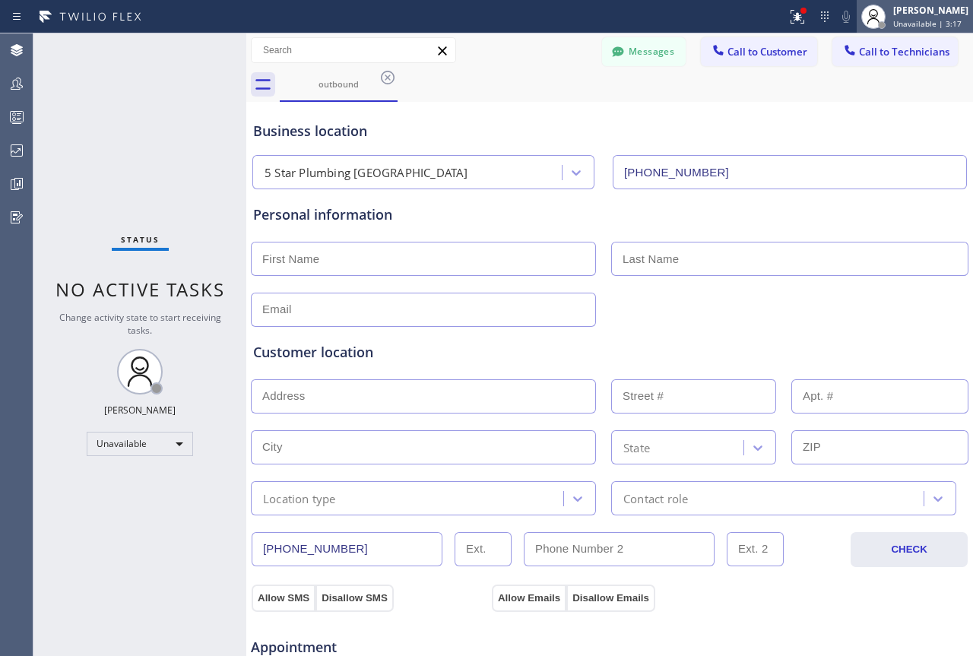
click at [913, 11] on div "Joseph Ray Abcede" at bounding box center [931, 10] width 75 height 13
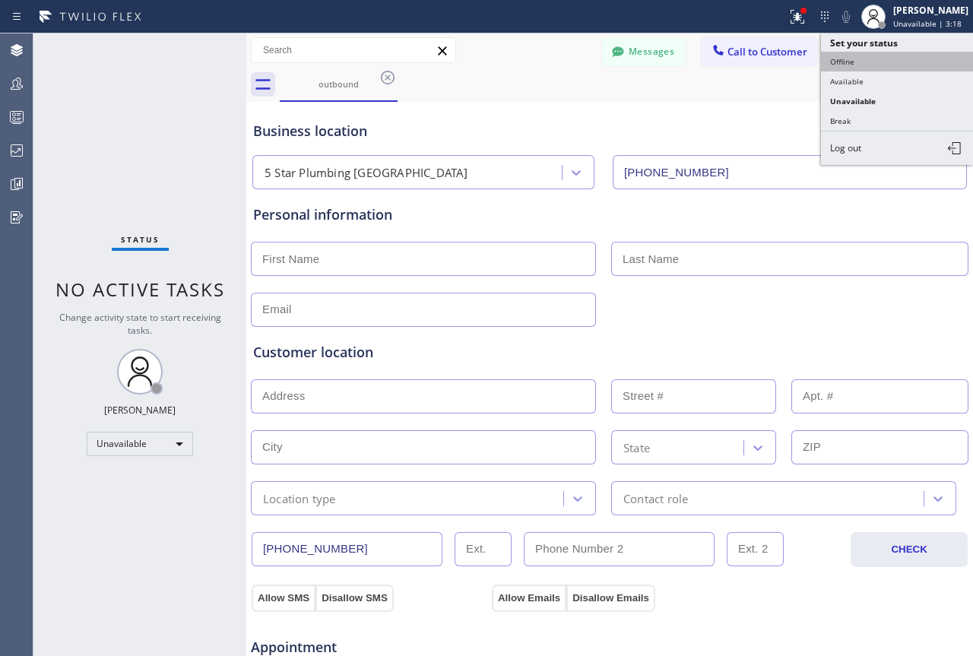
click at [865, 56] on button "Offline" at bounding box center [897, 62] width 152 height 20
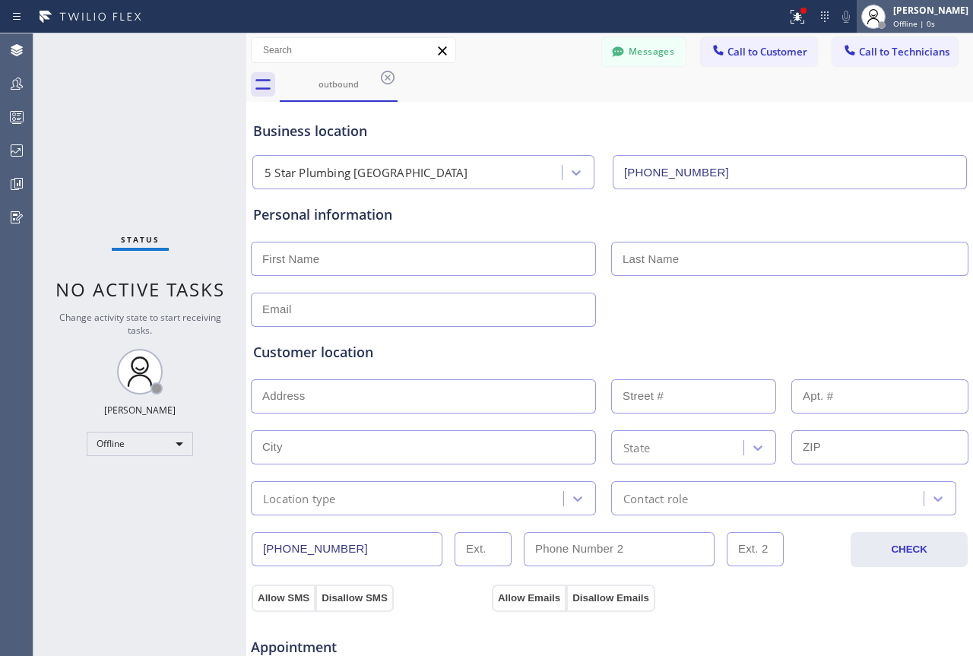
click at [935, 14] on div "Joseph Ray Abcede" at bounding box center [931, 10] width 75 height 13
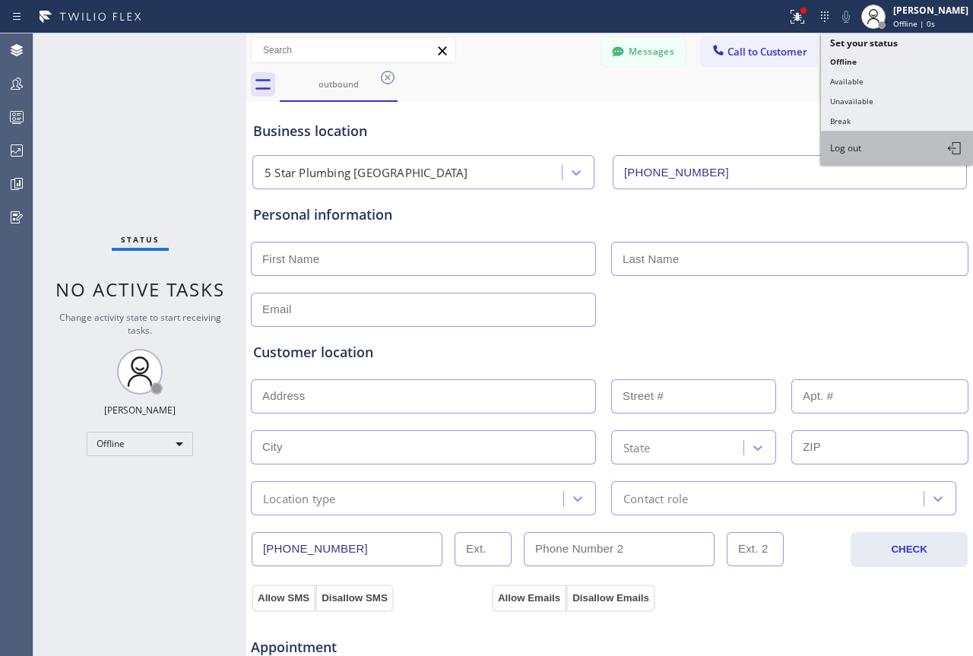
click at [846, 153] on span "Log out" at bounding box center [845, 147] width 31 height 13
